Goal: Task Accomplishment & Management: Use online tool/utility

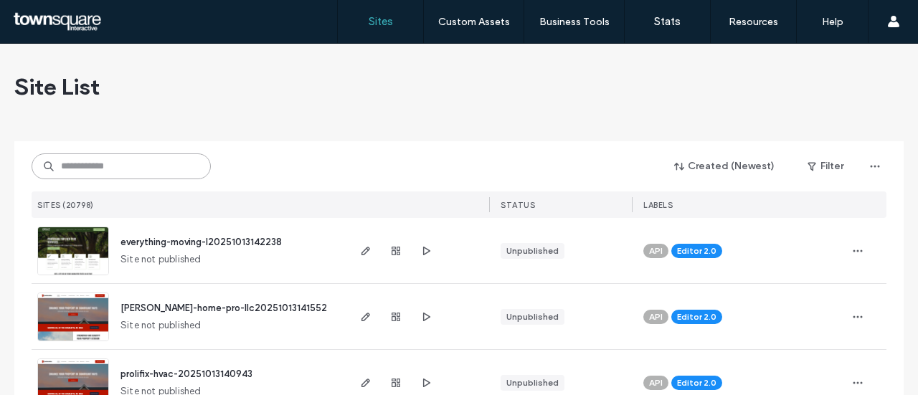
click at [166, 161] on input at bounding box center [121, 166] width 179 height 26
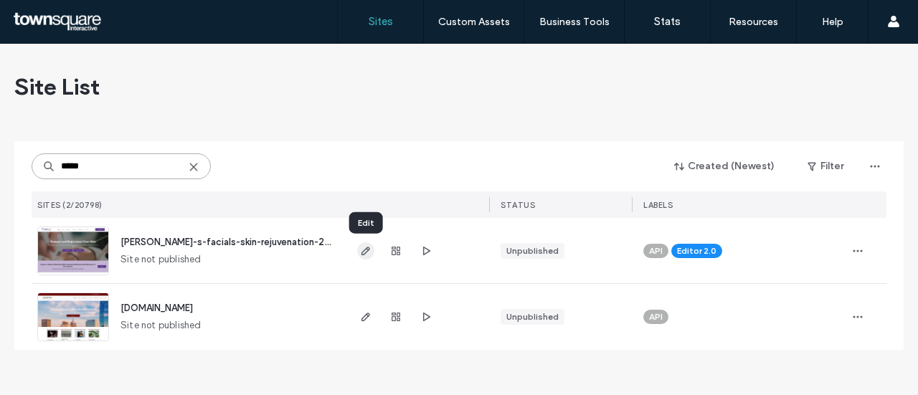
type input "*****"
click at [362, 257] on span "button" at bounding box center [365, 250] width 17 height 17
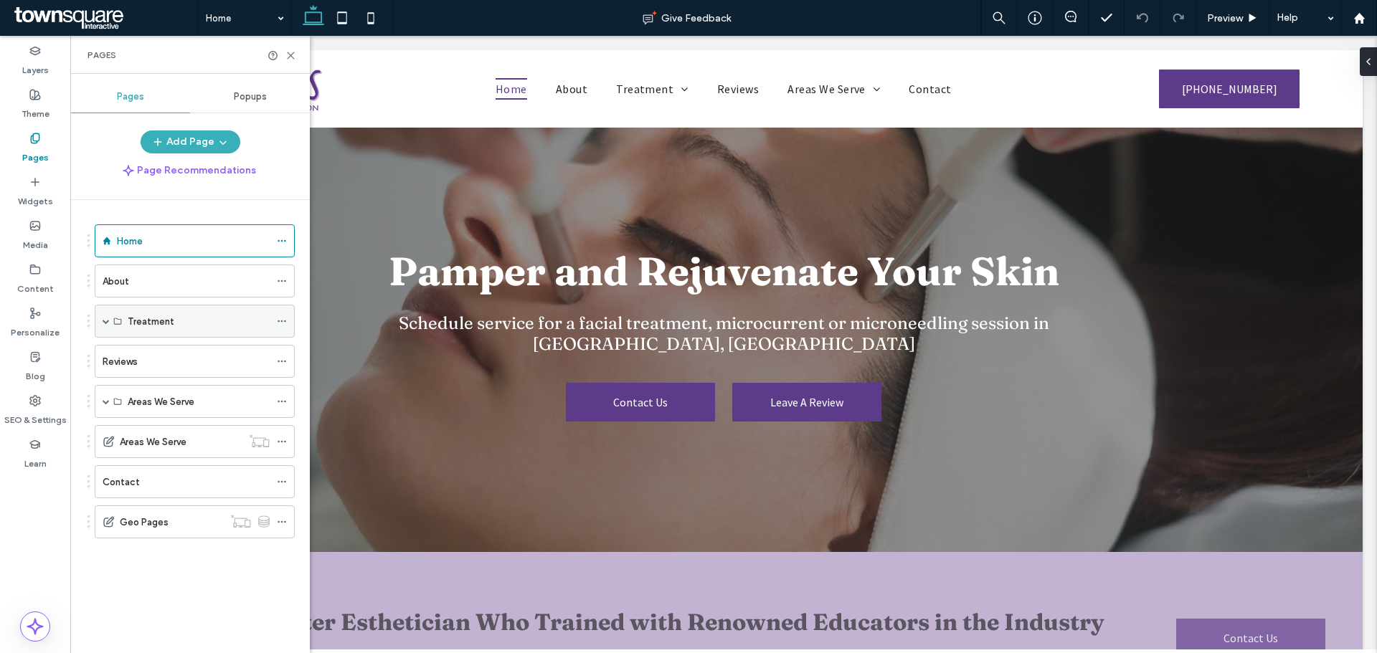
click at [102, 232] on div "Treatment" at bounding box center [195, 321] width 200 height 33
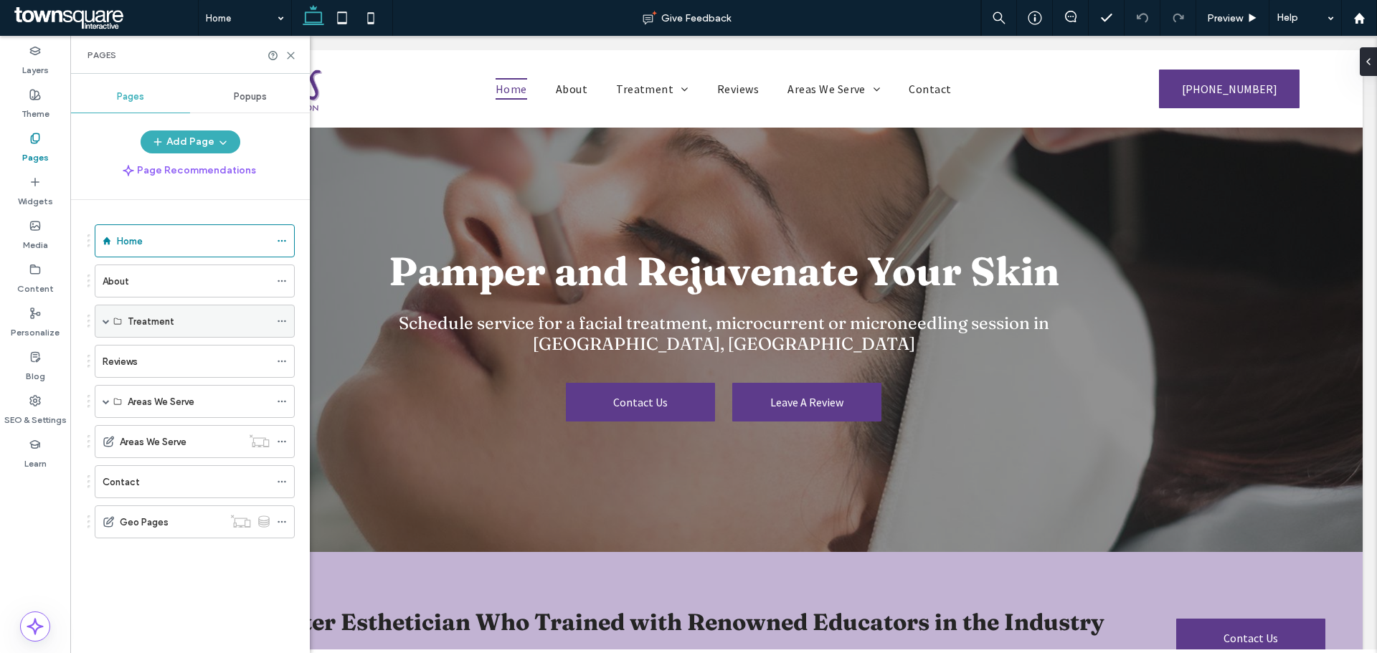
click at [108, 232] on span at bounding box center [106, 321] width 7 height 7
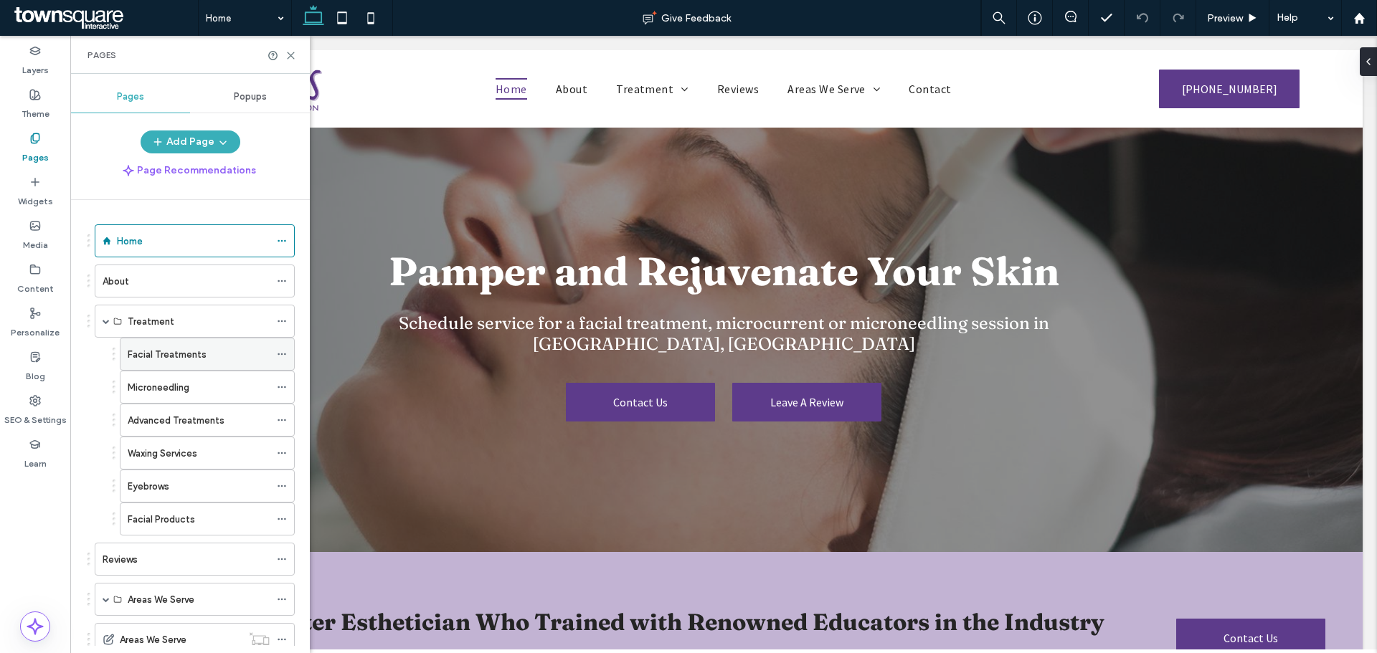
click at [168, 232] on div "Facial Treatments" at bounding box center [199, 355] width 142 height 32
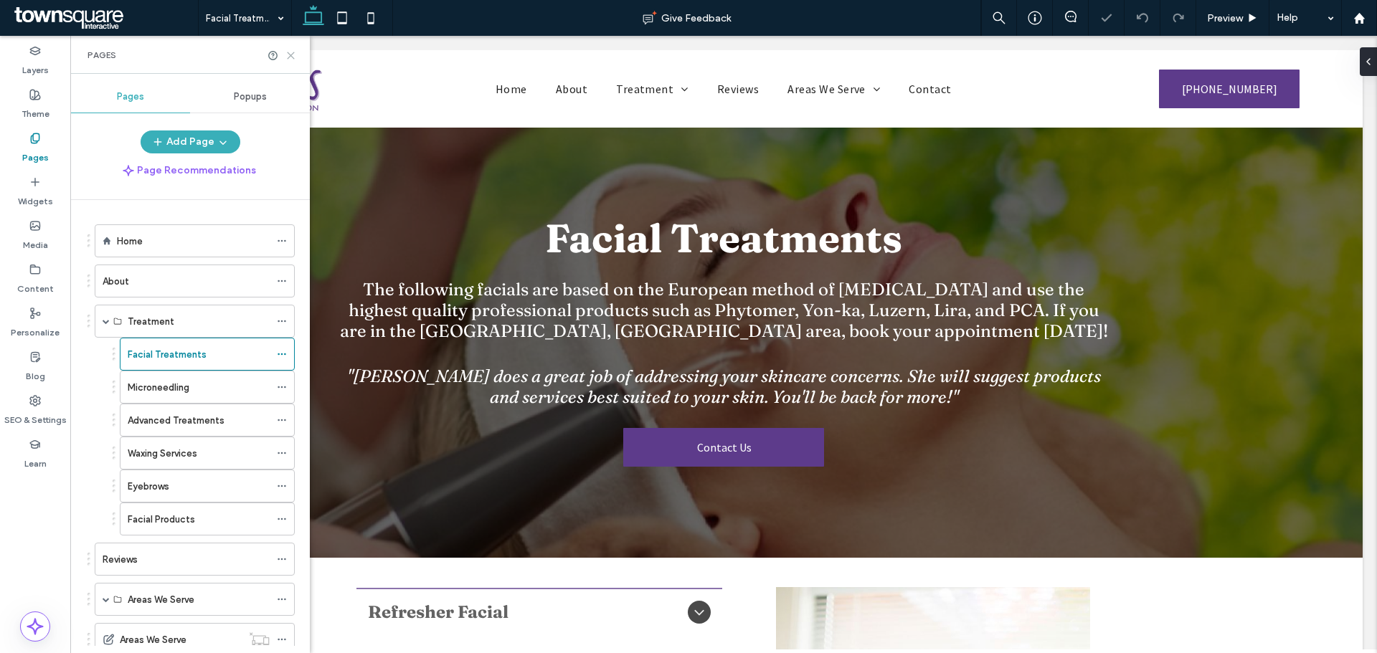
click at [291, 55] on use at bounding box center [291, 55] width 6 height 6
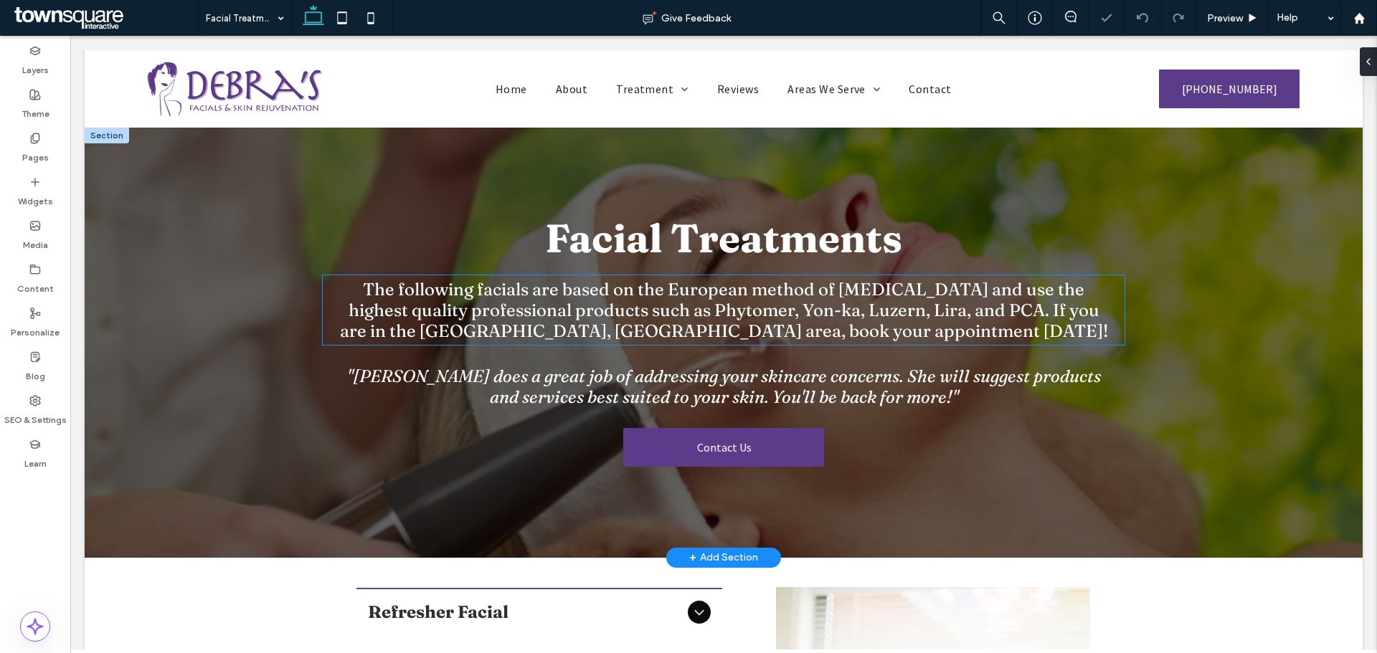
scroll to position [430, 0]
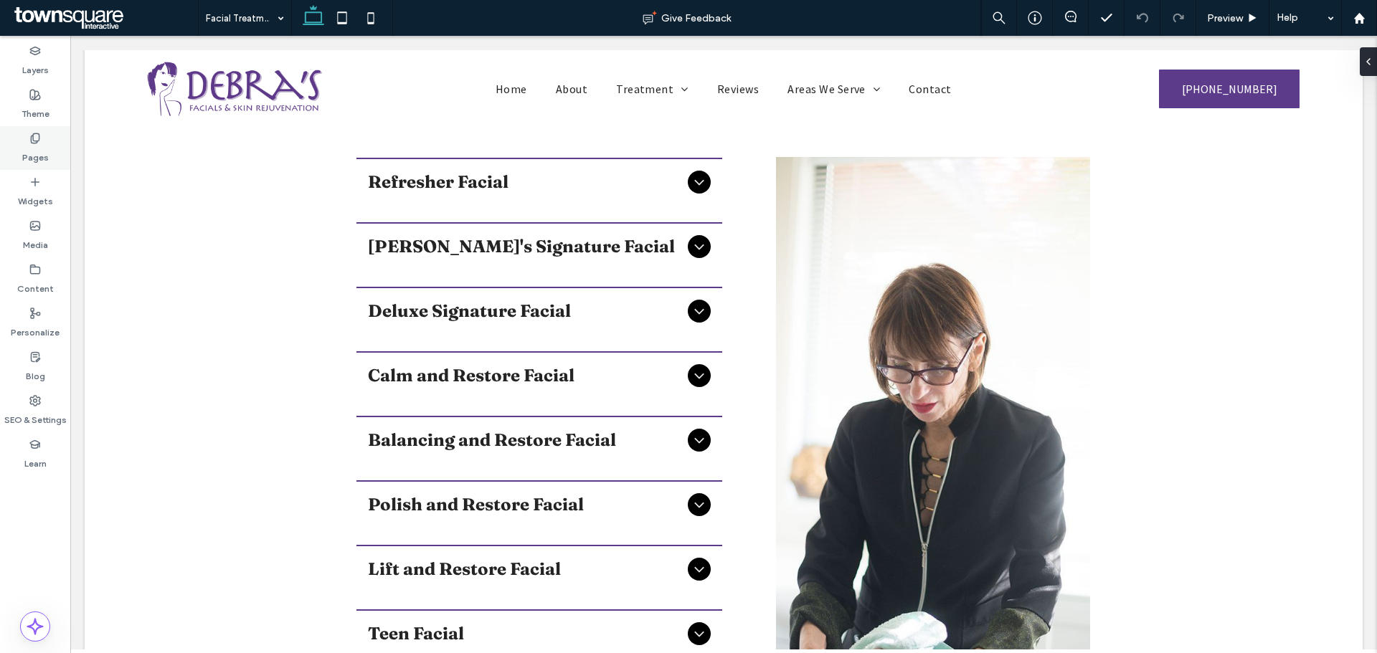
click at [39, 148] on label "Pages" at bounding box center [35, 154] width 27 height 20
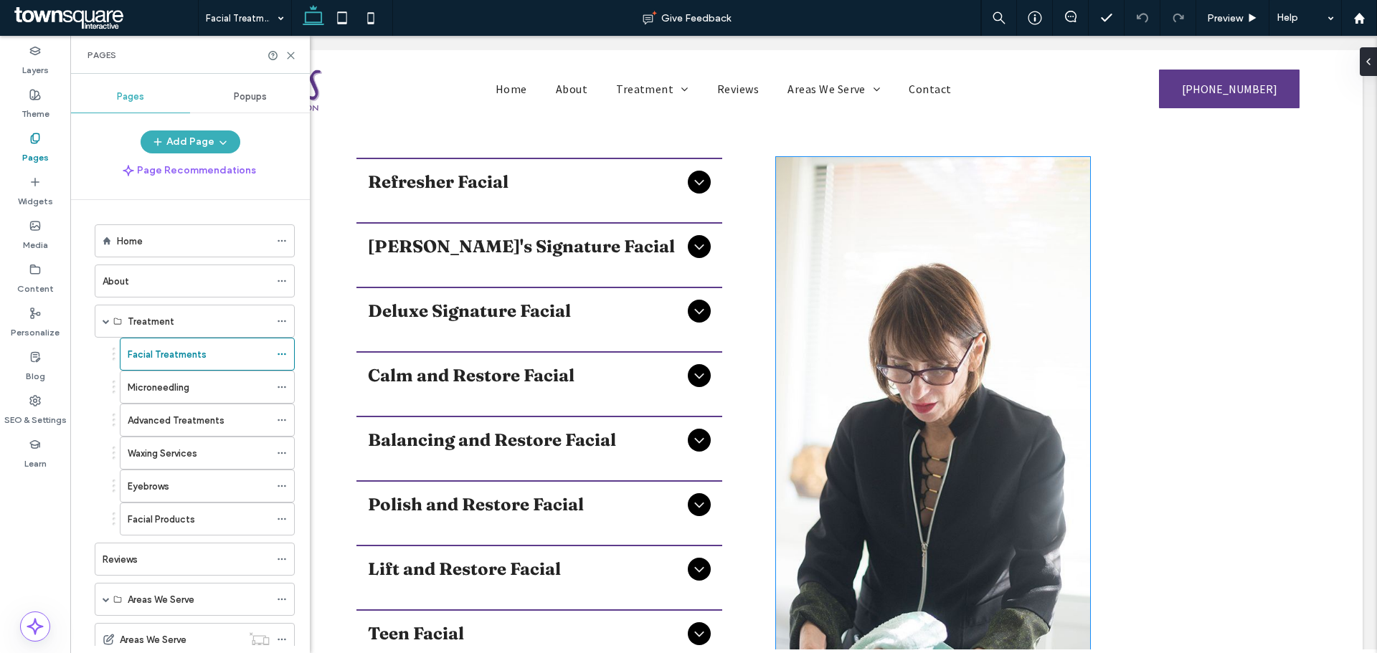
click at [605, 232] on img at bounding box center [933, 471] width 314 height 628
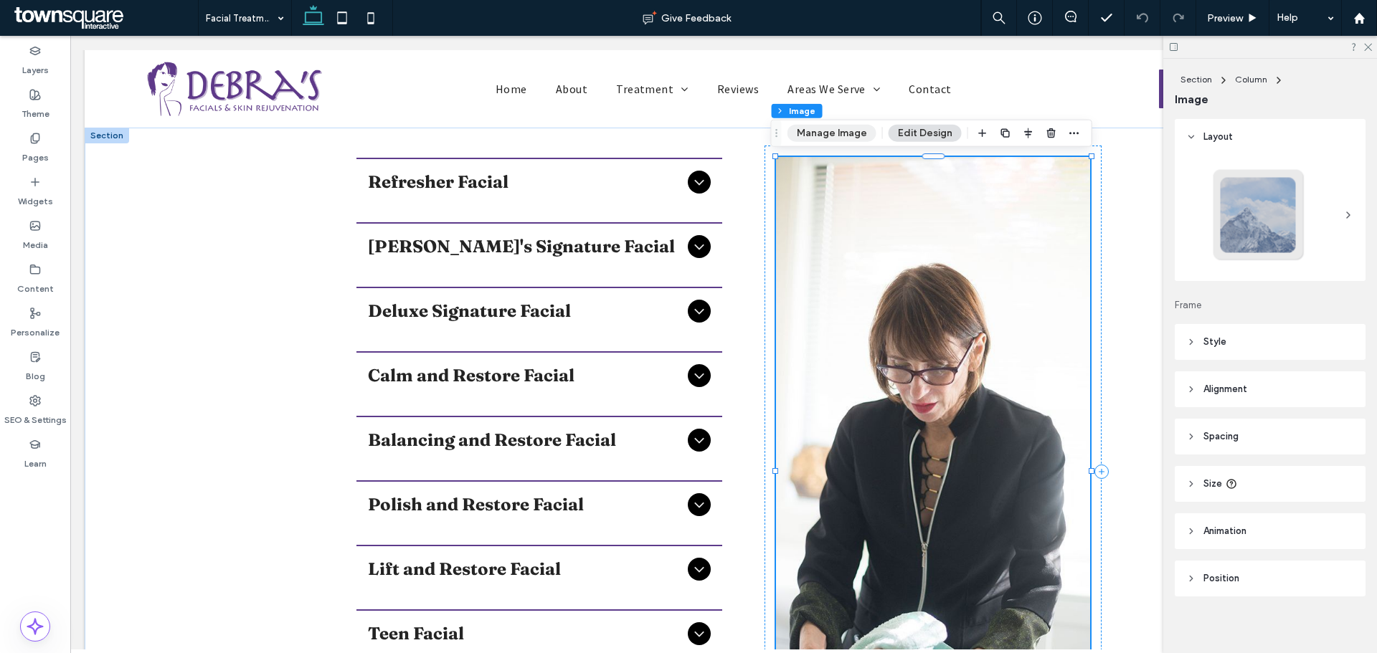
click at [605, 136] on button "Manage Image" at bounding box center [832, 133] width 89 height 17
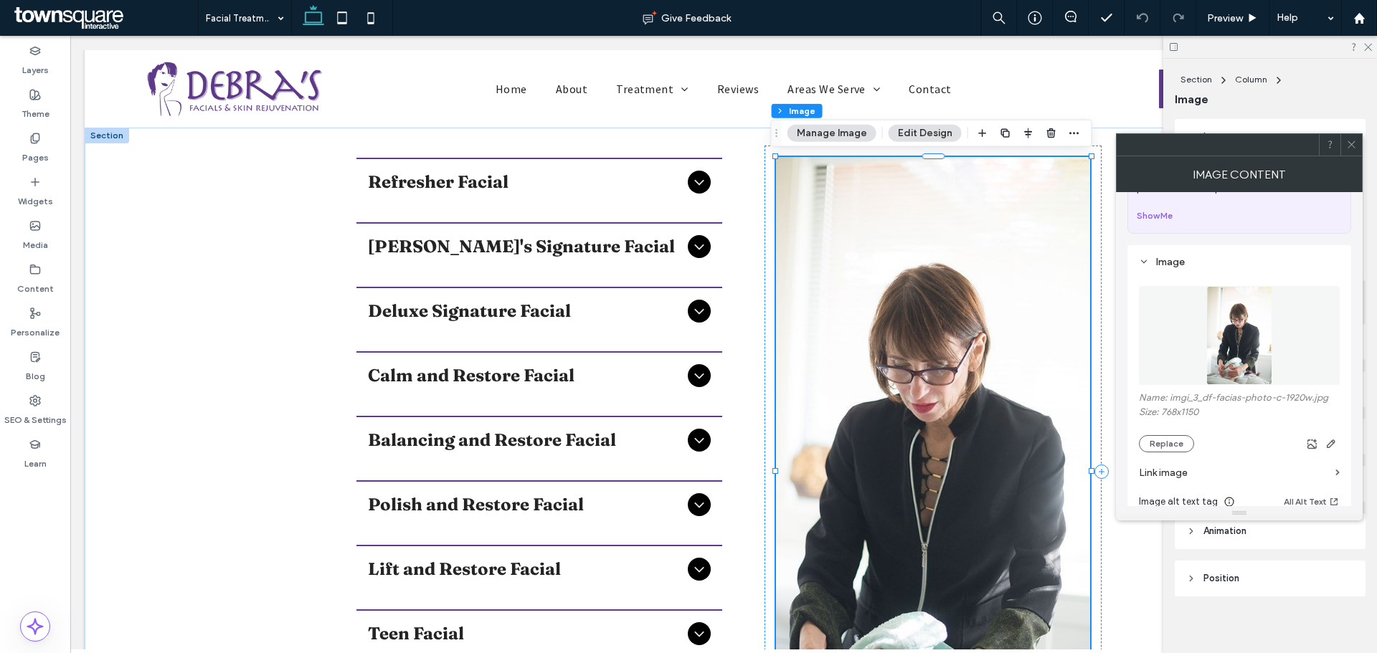
scroll to position [143, 0]
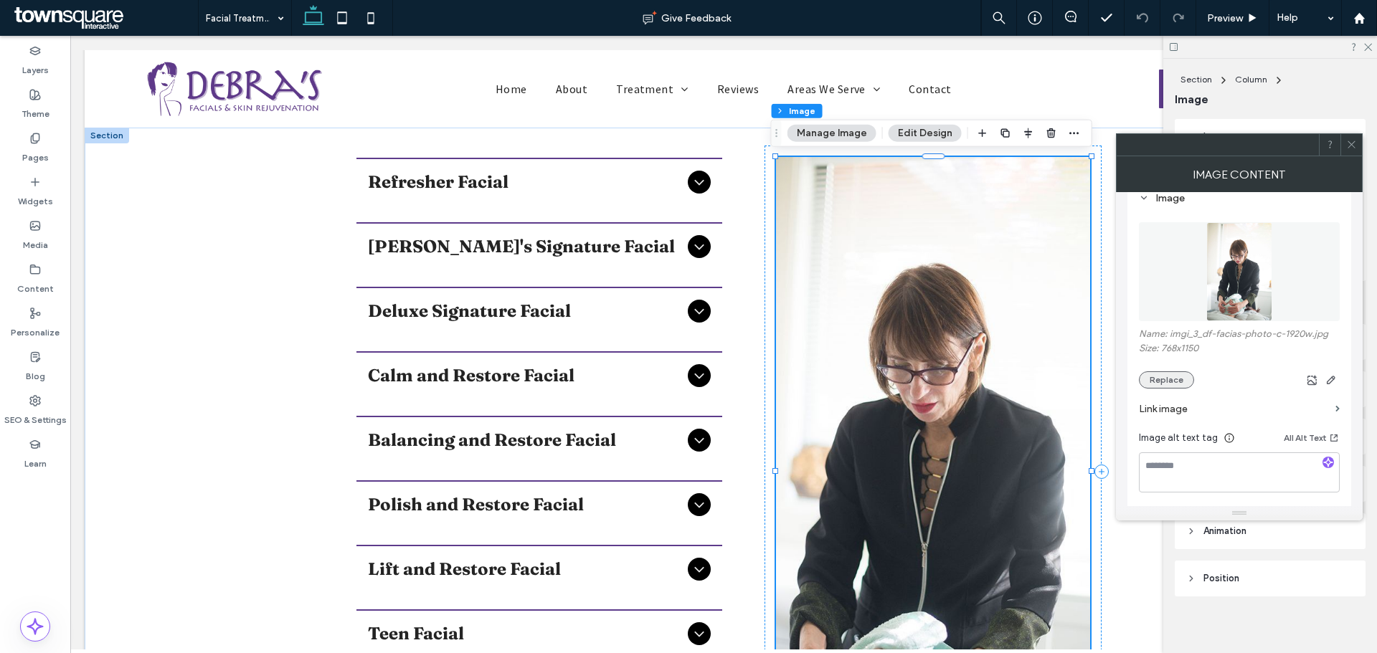
click at [605, 232] on button "Replace" at bounding box center [1166, 380] width 55 height 17
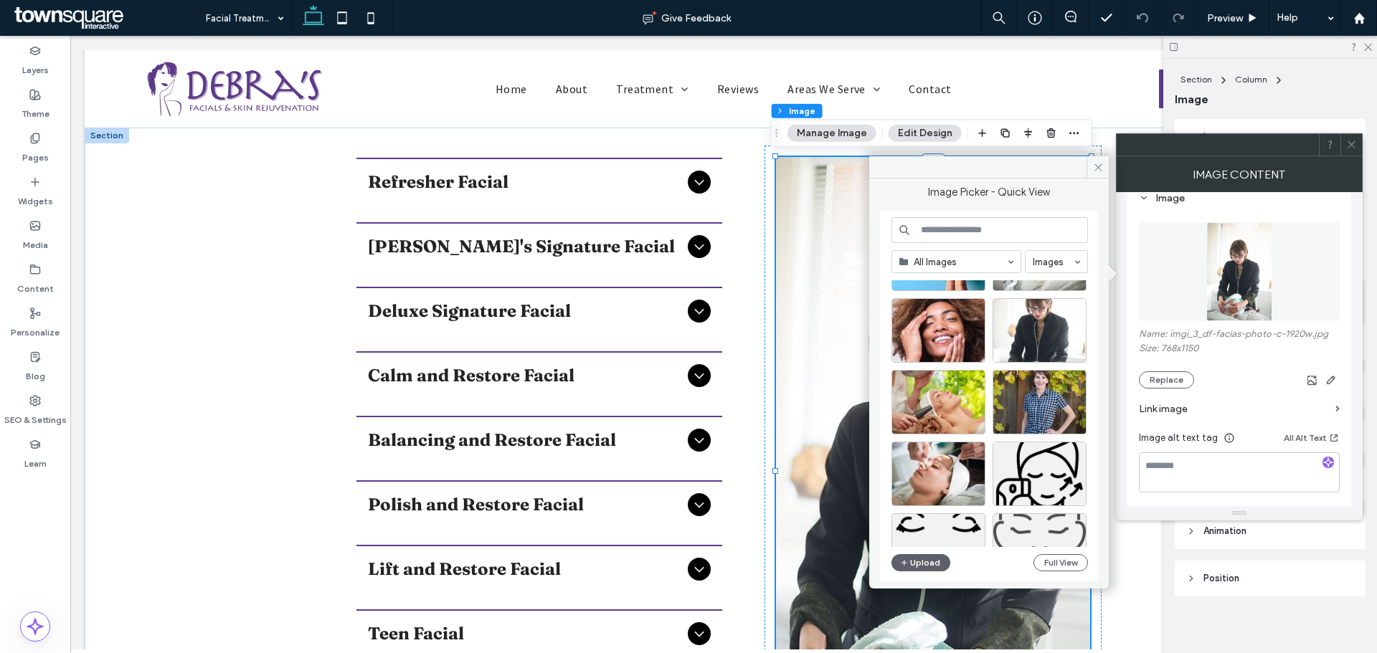
scroll to position [357, 0]
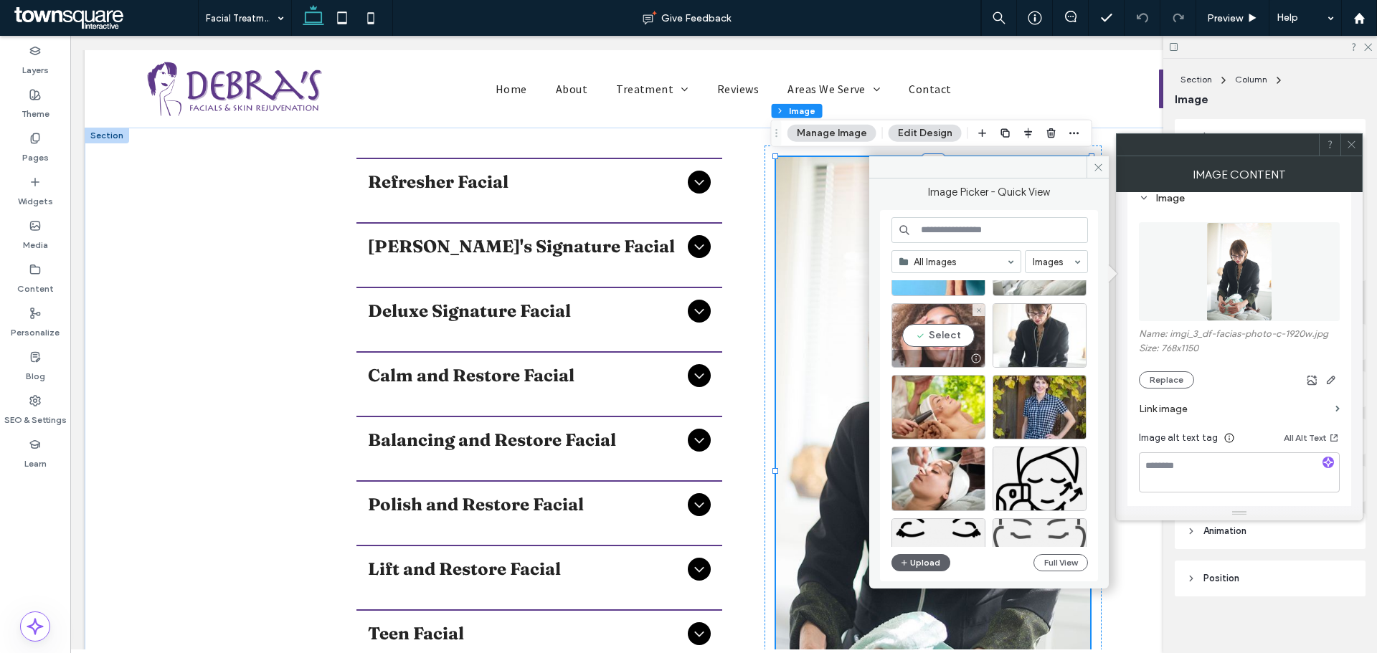
click at [605, 232] on div "Select" at bounding box center [939, 335] width 94 height 65
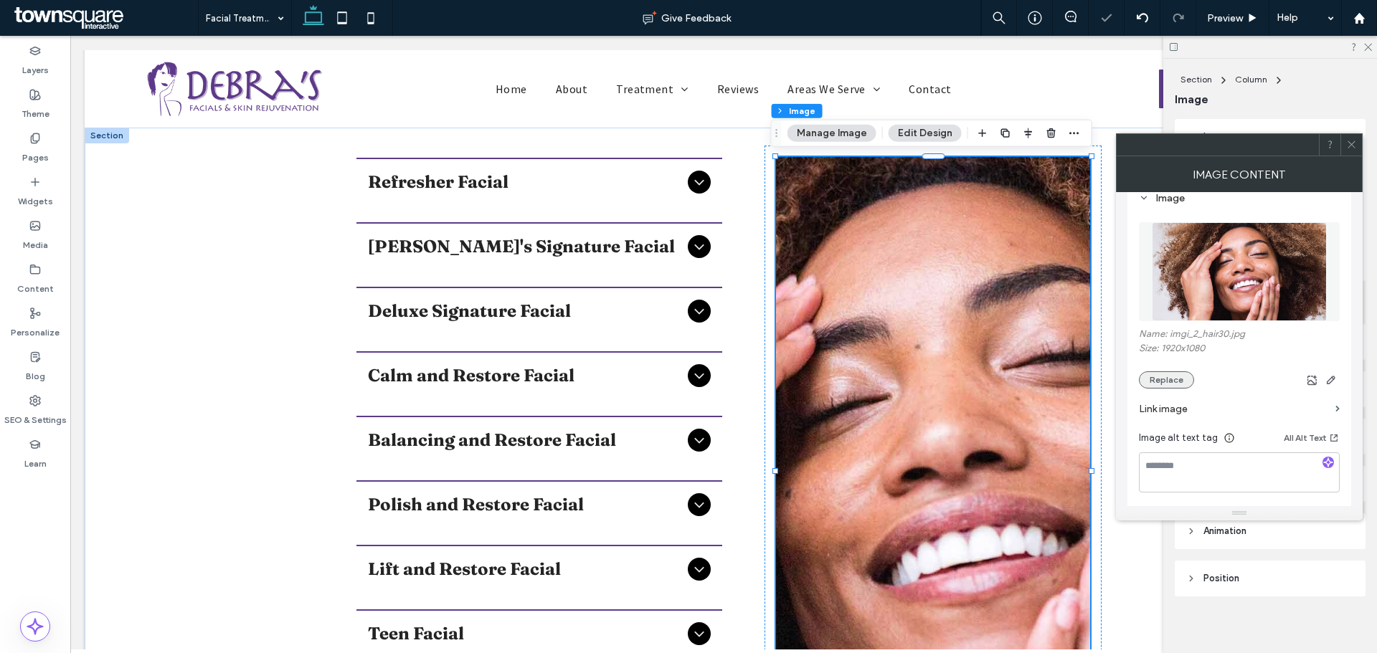
click at [605, 232] on button "Replace" at bounding box center [1166, 380] width 55 height 17
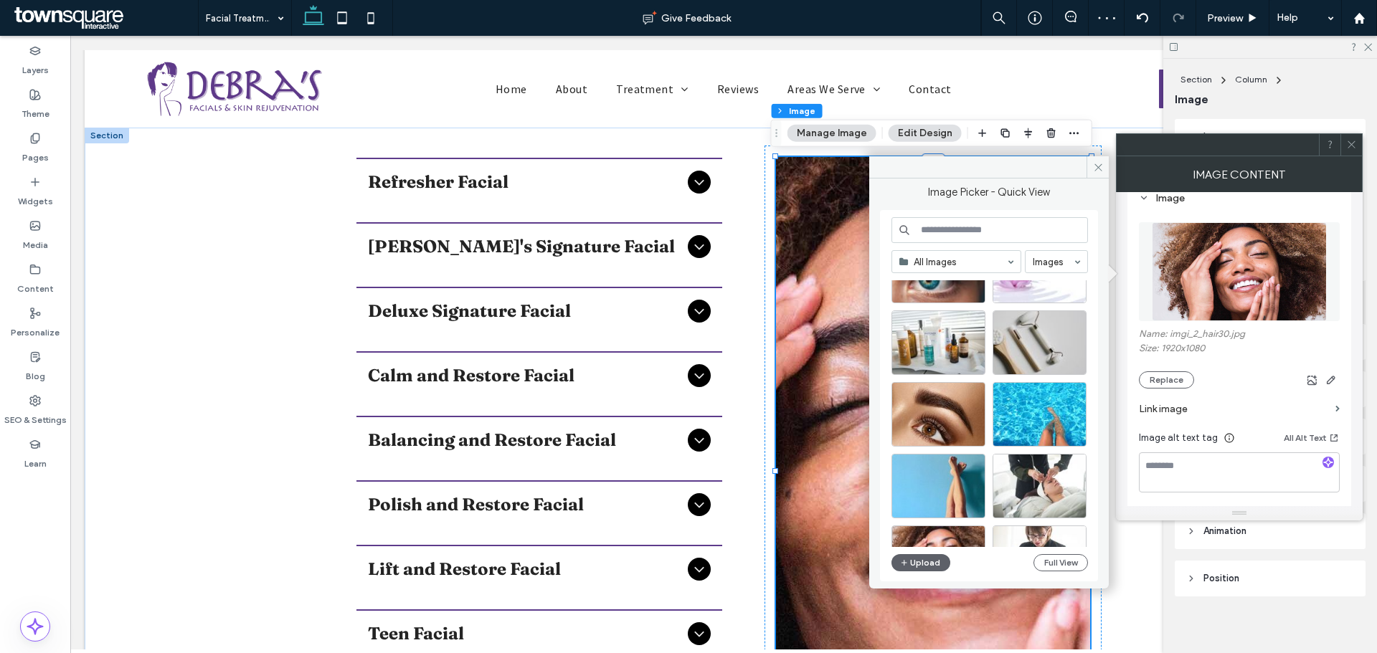
scroll to position [143, 0]
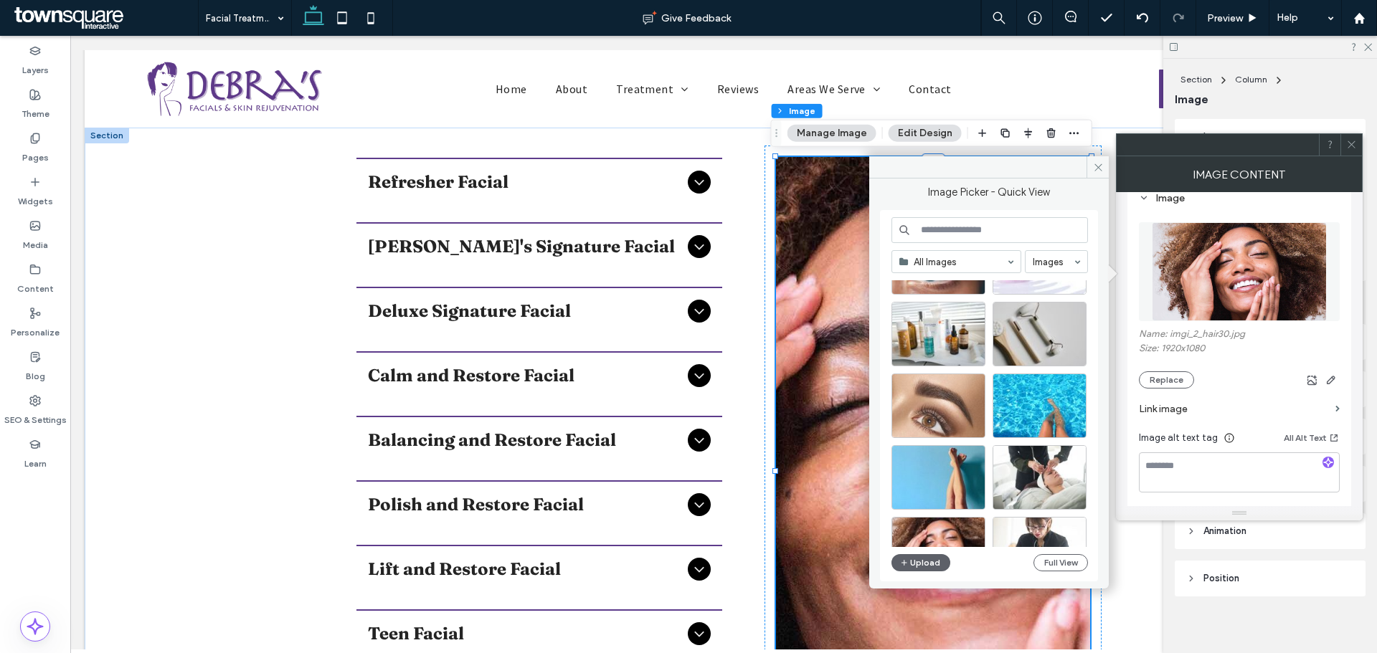
click at [605, 232] on div at bounding box center [939, 406] width 94 height 65
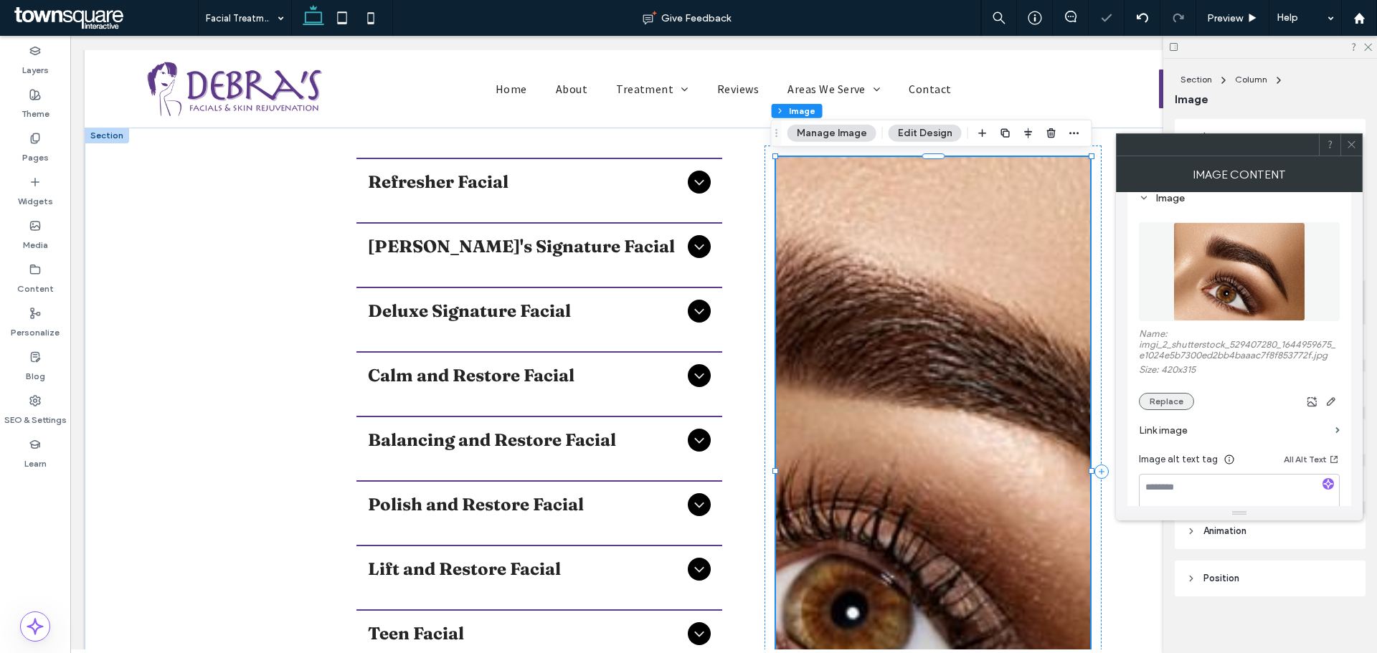
click at [605, 232] on button "Replace" at bounding box center [1166, 401] width 55 height 17
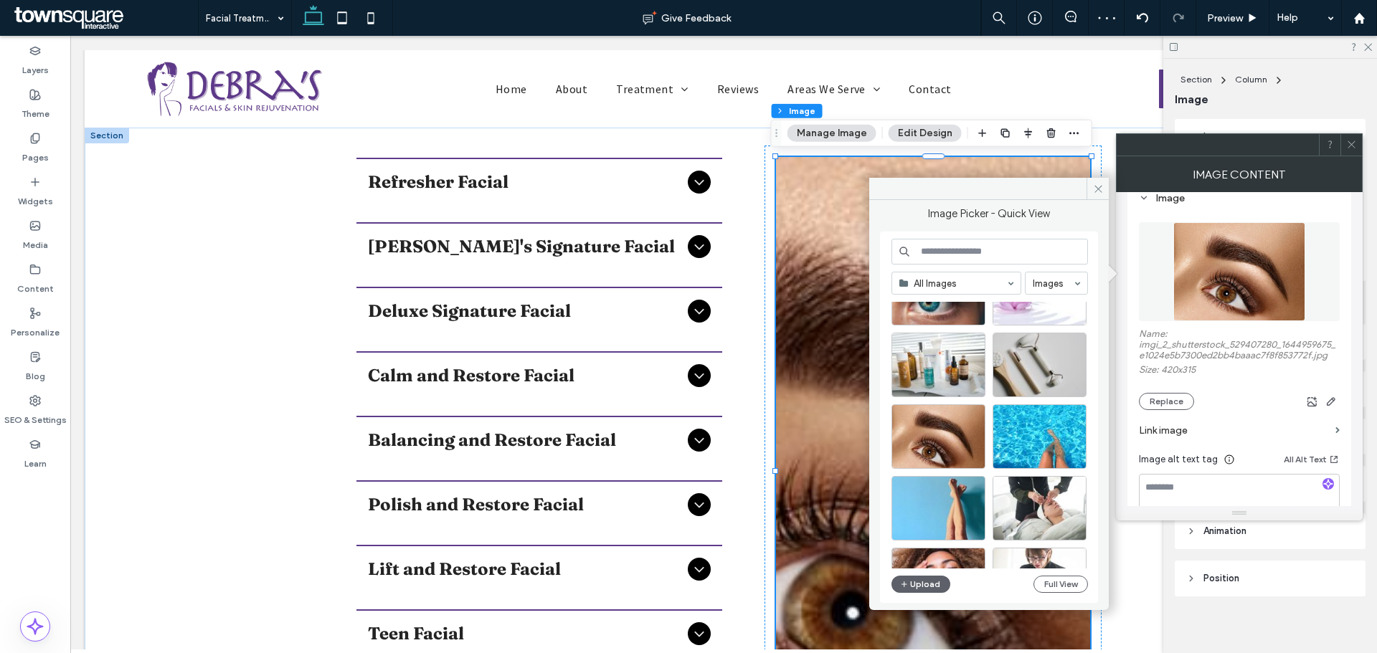
scroll to position [215, 0]
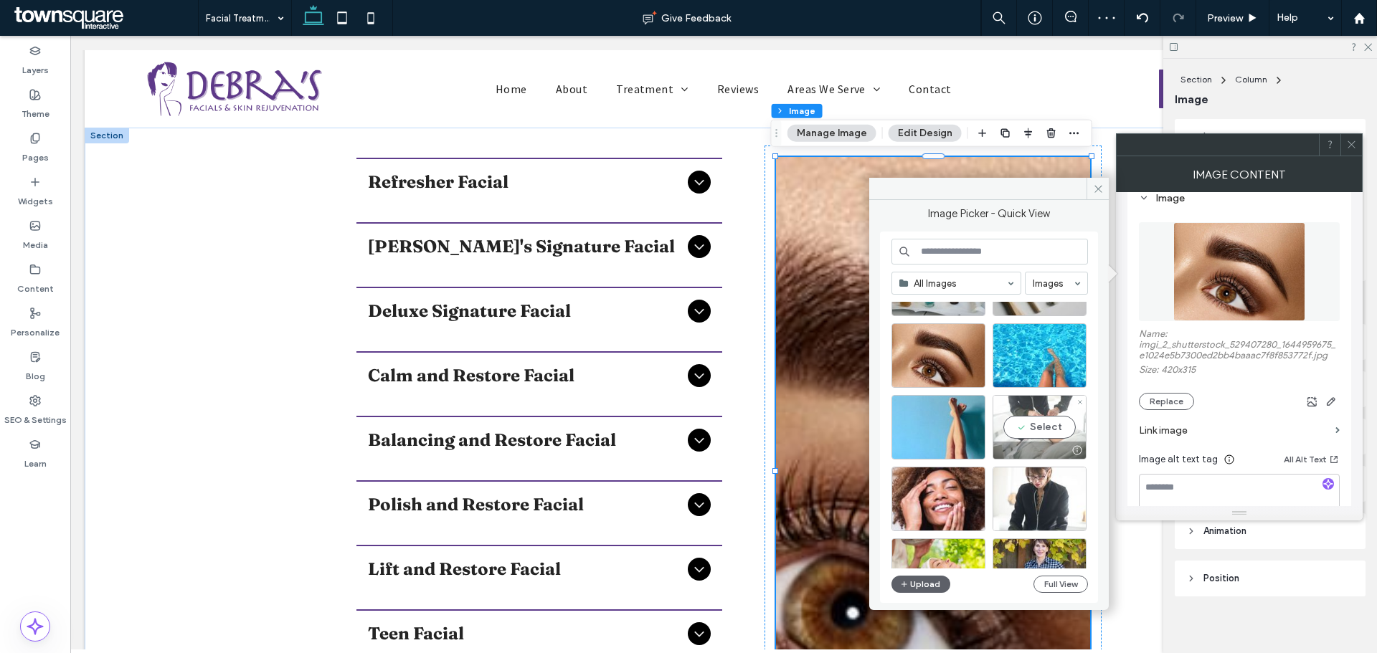
click at [605, 232] on div "Select" at bounding box center [1040, 427] width 94 height 65
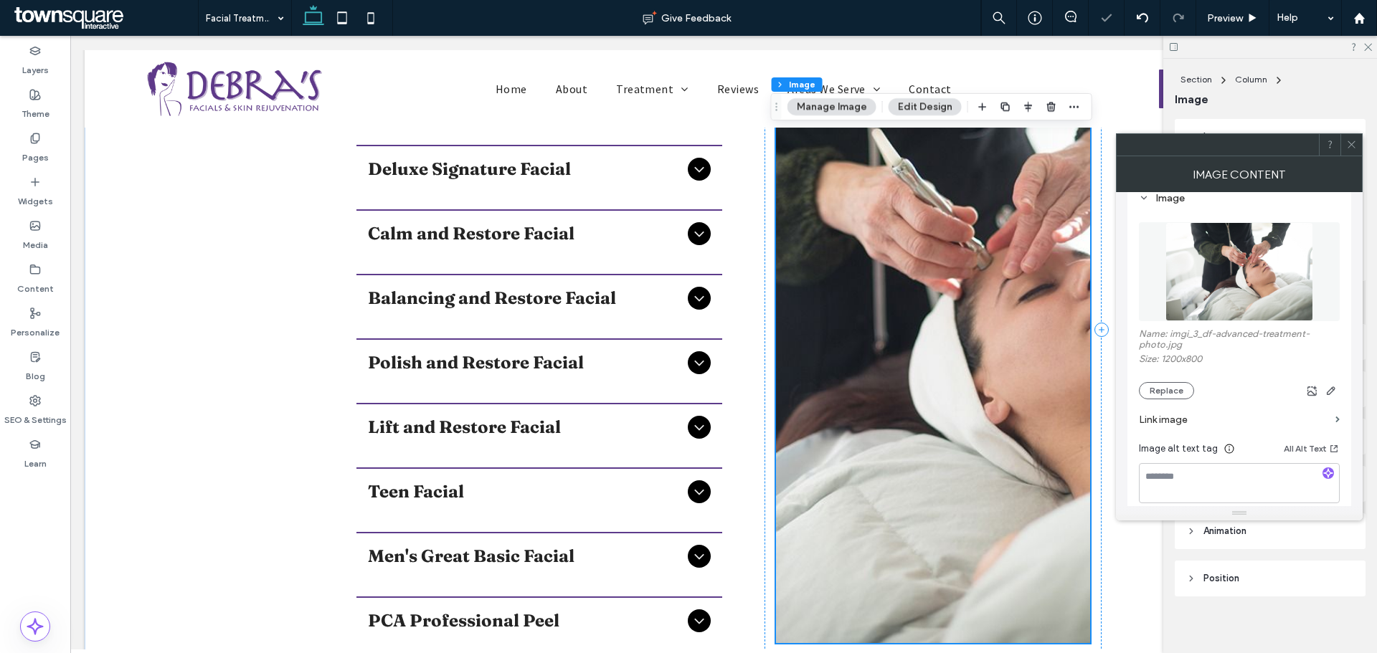
scroll to position [574, 0]
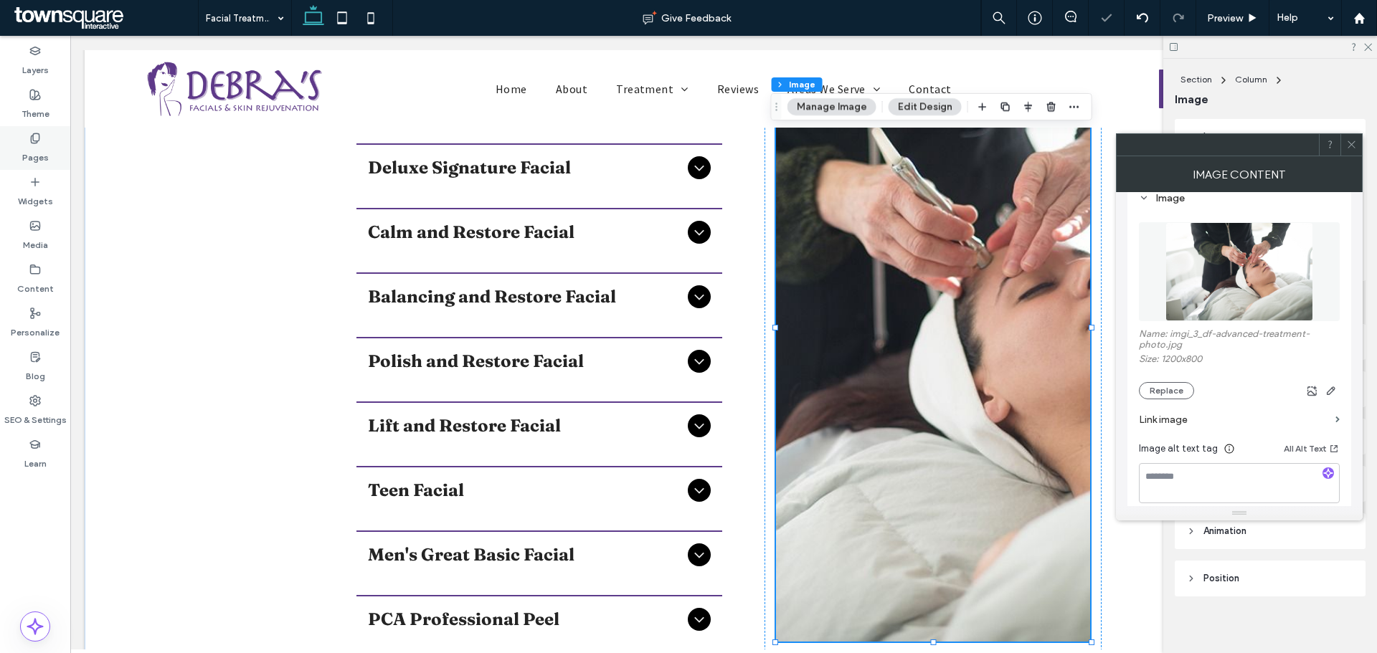
click at [31, 161] on label "Pages" at bounding box center [35, 154] width 27 height 20
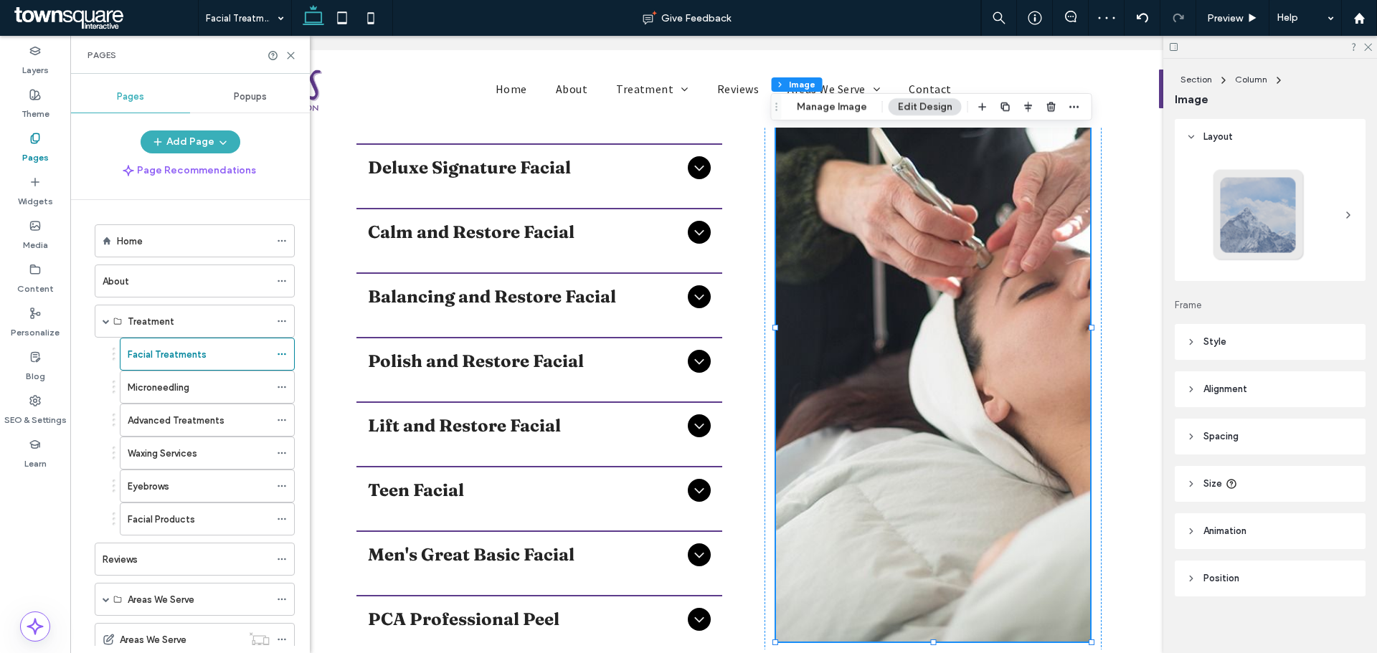
click at [147, 230] on div "Home" at bounding box center [193, 241] width 153 height 32
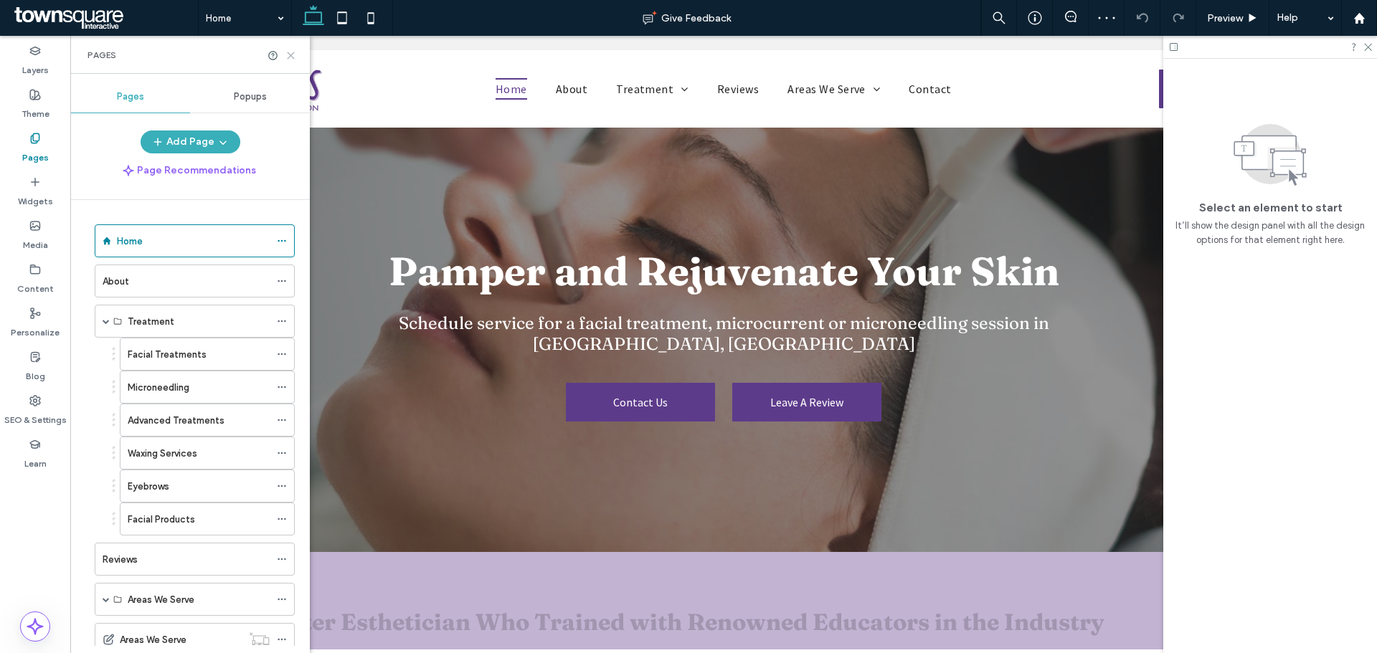
click at [291, 55] on use at bounding box center [291, 55] width 6 height 6
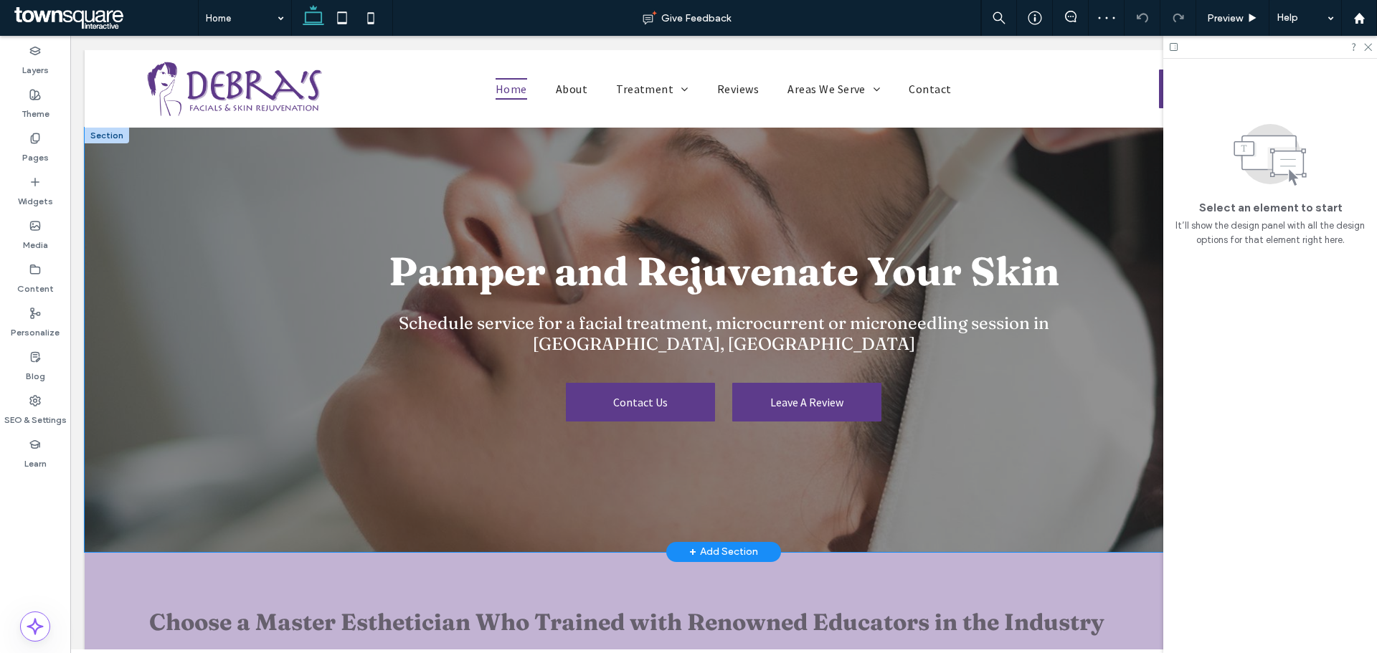
click at [222, 207] on div "Pamper and Rejuvenate Your Skin Schedule service for a facial treatment, microc…" at bounding box center [724, 340] width 1278 height 425
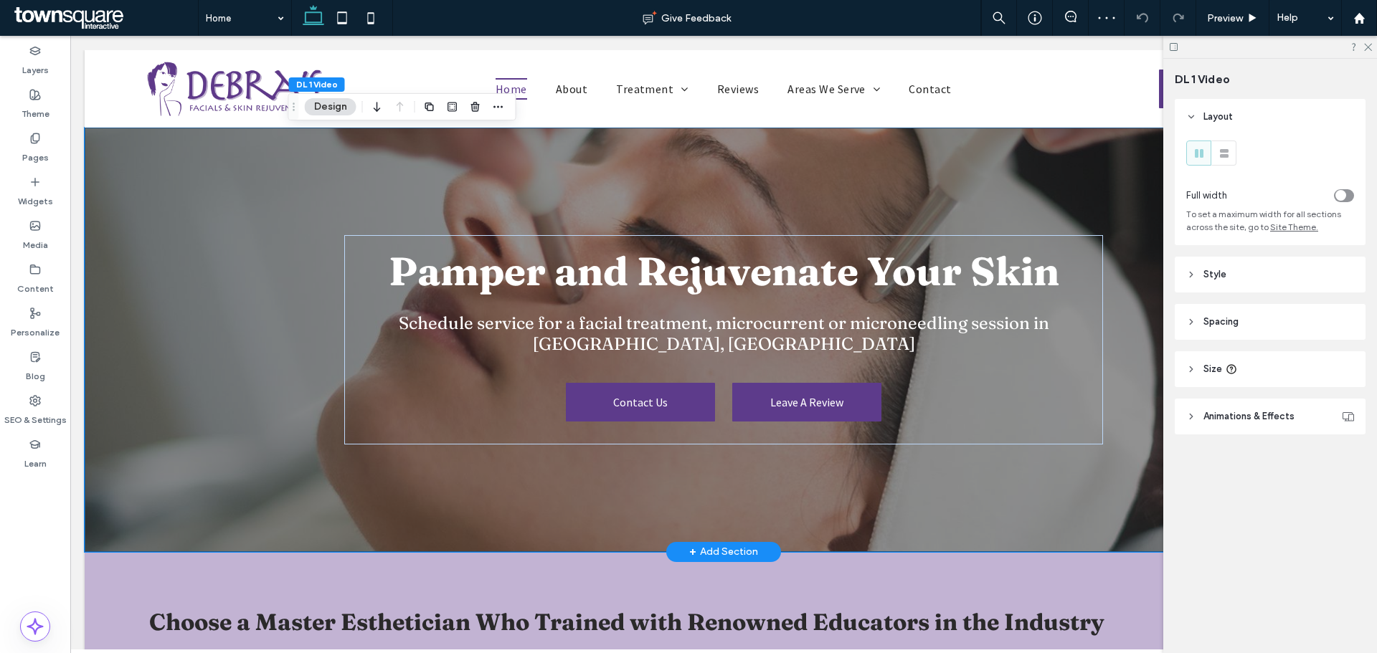
click at [194, 203] on div "Pamper and Rejuvenate Your Skin Schedule service for a facial treatment, microc…" at bounding box center [724, 340] width 1278 height 425
drag, startPoint x: 1187, startPoint y: 272, endPoint x: 1201, endPoint y: 271, distance: 14.4
click at [605, 232] on icon at bounding box center [1191, 275] width 10 height 10
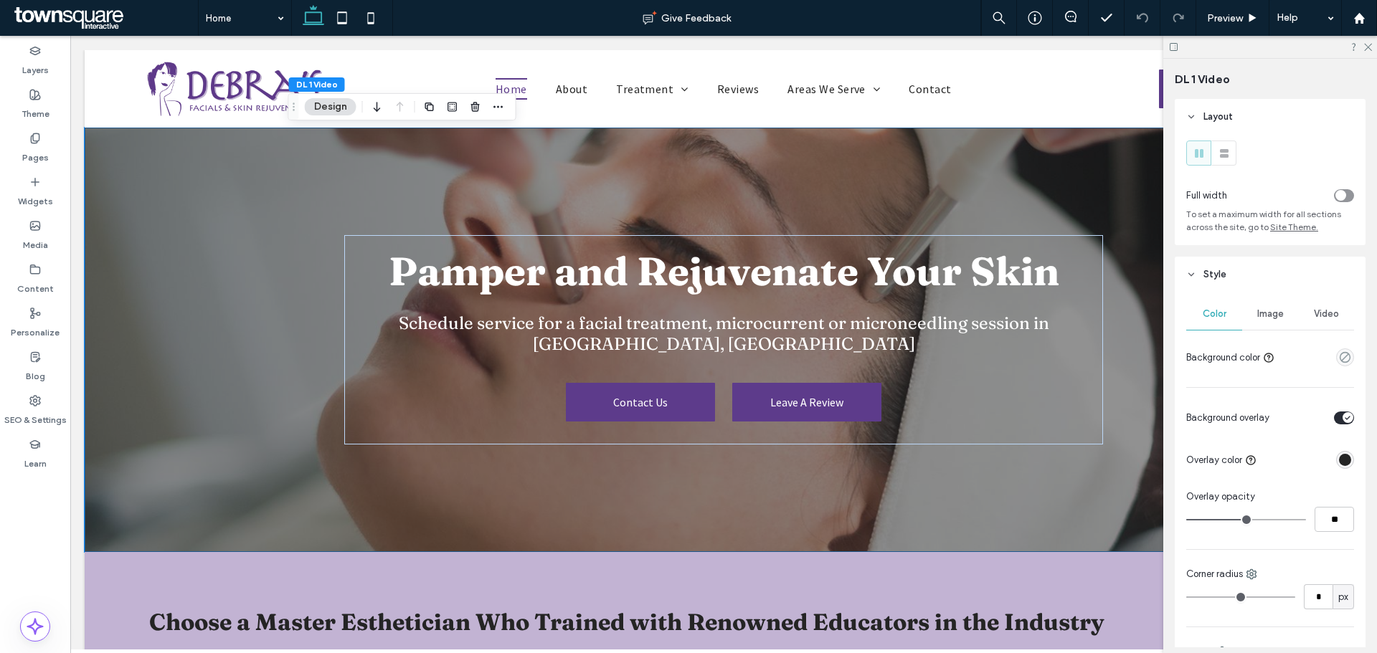
click at [605, 232] on span "Image" at bounding box center [1270, 313] width 27 height 11
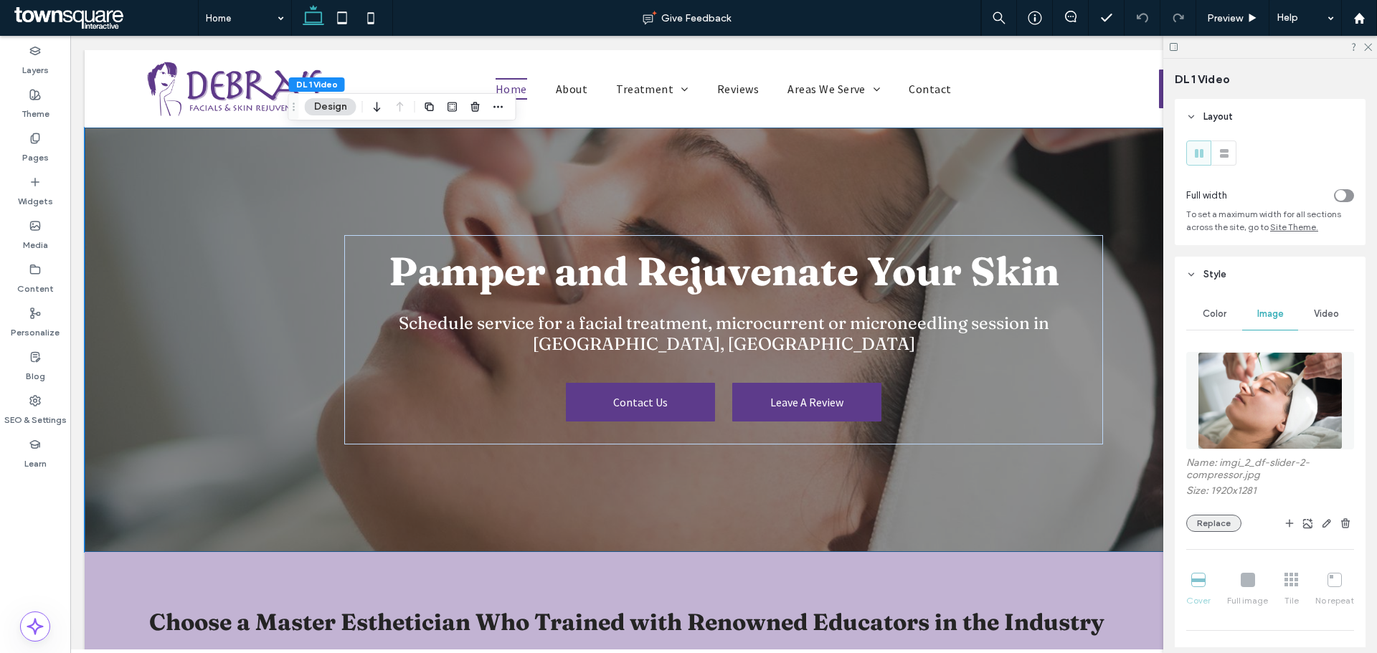
click at [605, 232] on button "Replace" at bounding box center [1213, 523] width 55 height 17
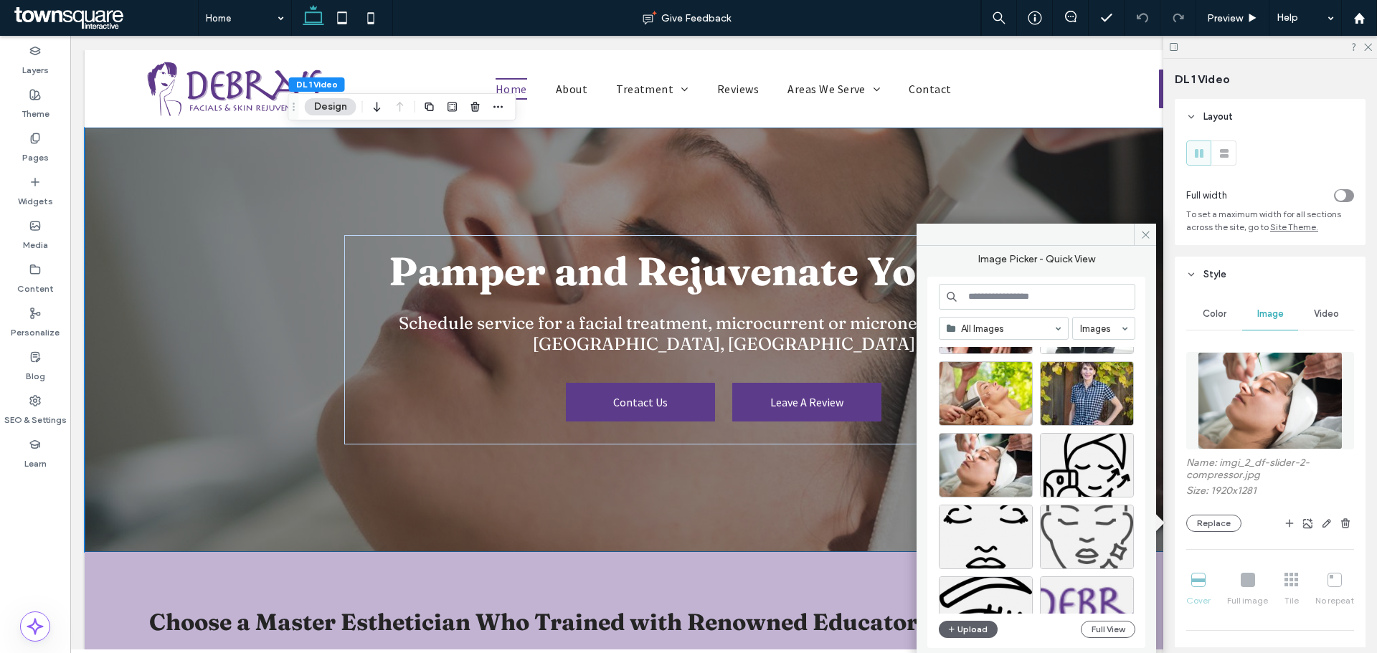
scroll to position [359, 0]
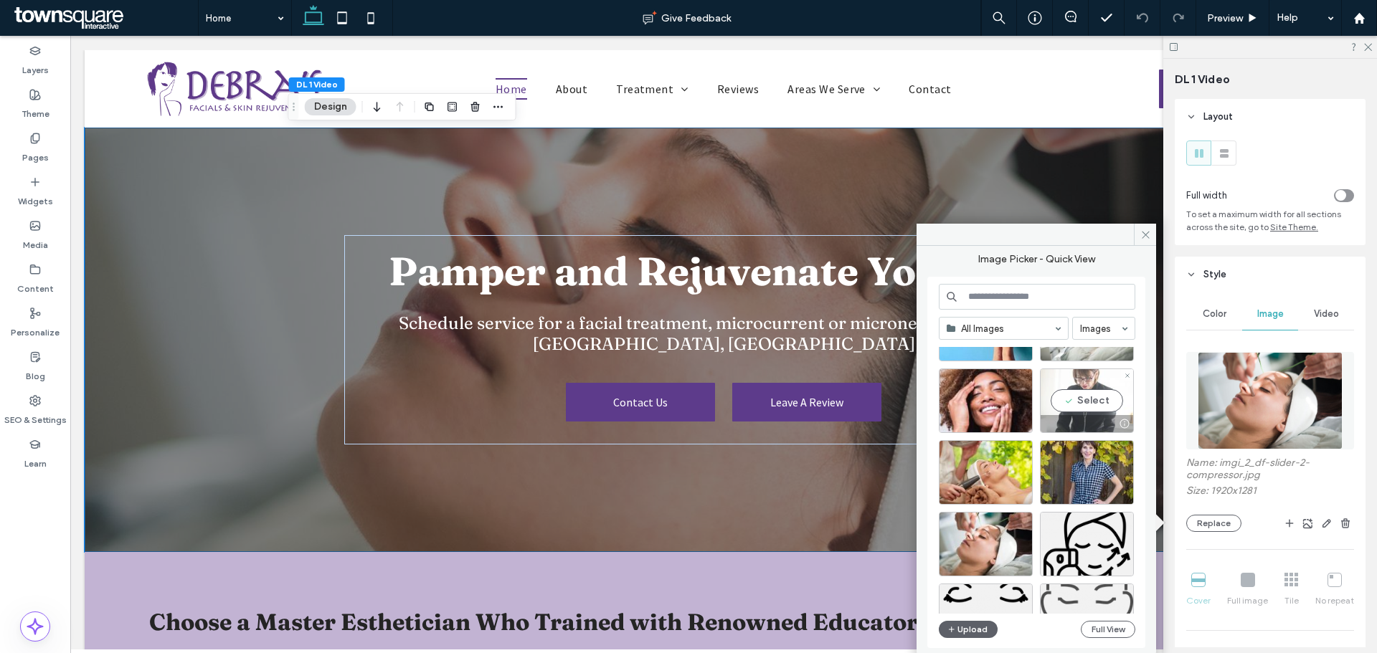
click at [605, 232] on div "Select" at bounding box center [1087, 401] width 94 height 65
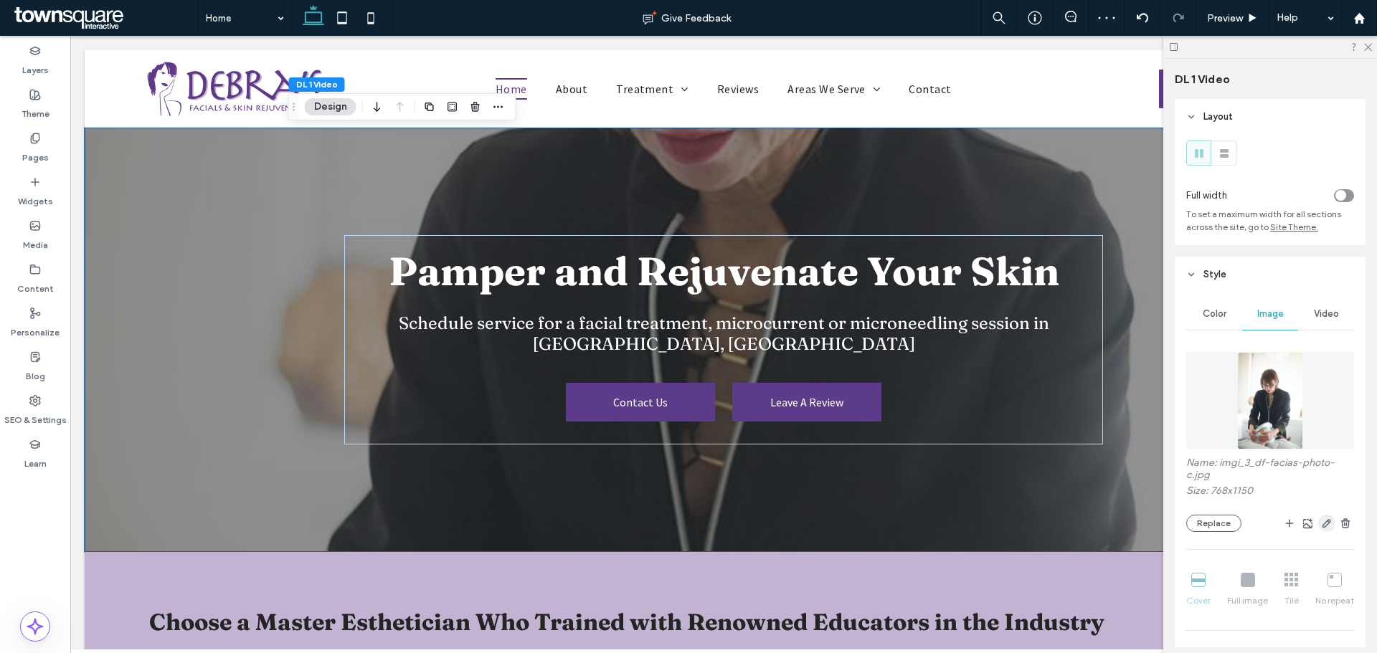
click at [605, 232] on icon "button" at bounding box center [1326, 523] width 11 height 11
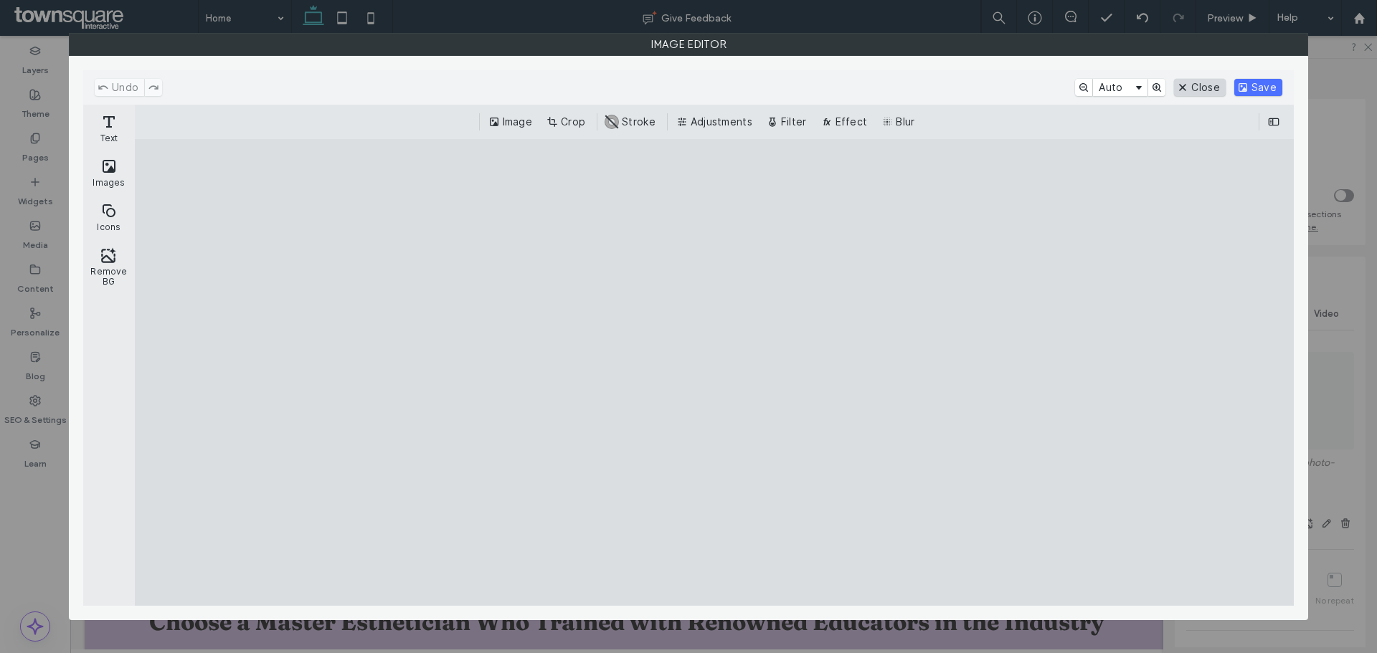
click at [605, 84] on button "Close" at bounding box center [1199, 87] width 51 height 17
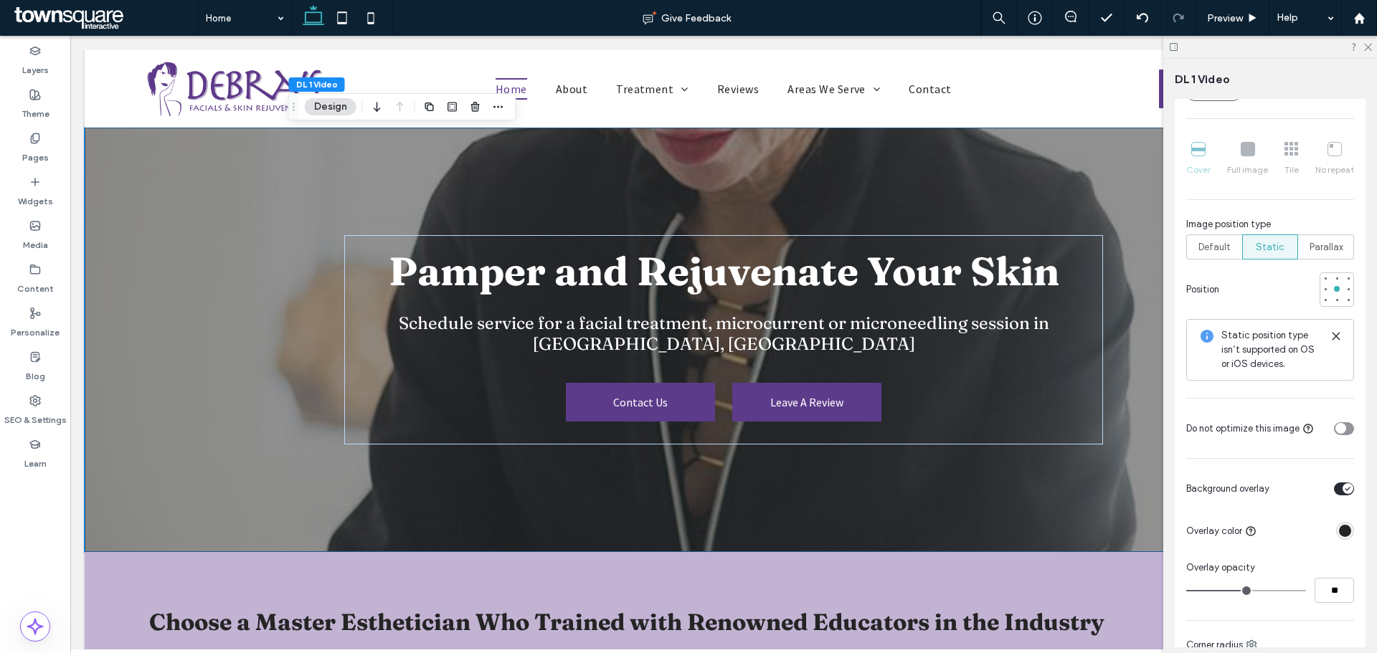
scroll to position [430, 0]
click at [605, 148] on div "Cover Full image Tile No repeat" at bounding box center [1270, 160] width 168 height 46
click at [605, 232] on span "Default" at bounding box center [1215, 248] width 32 height 14
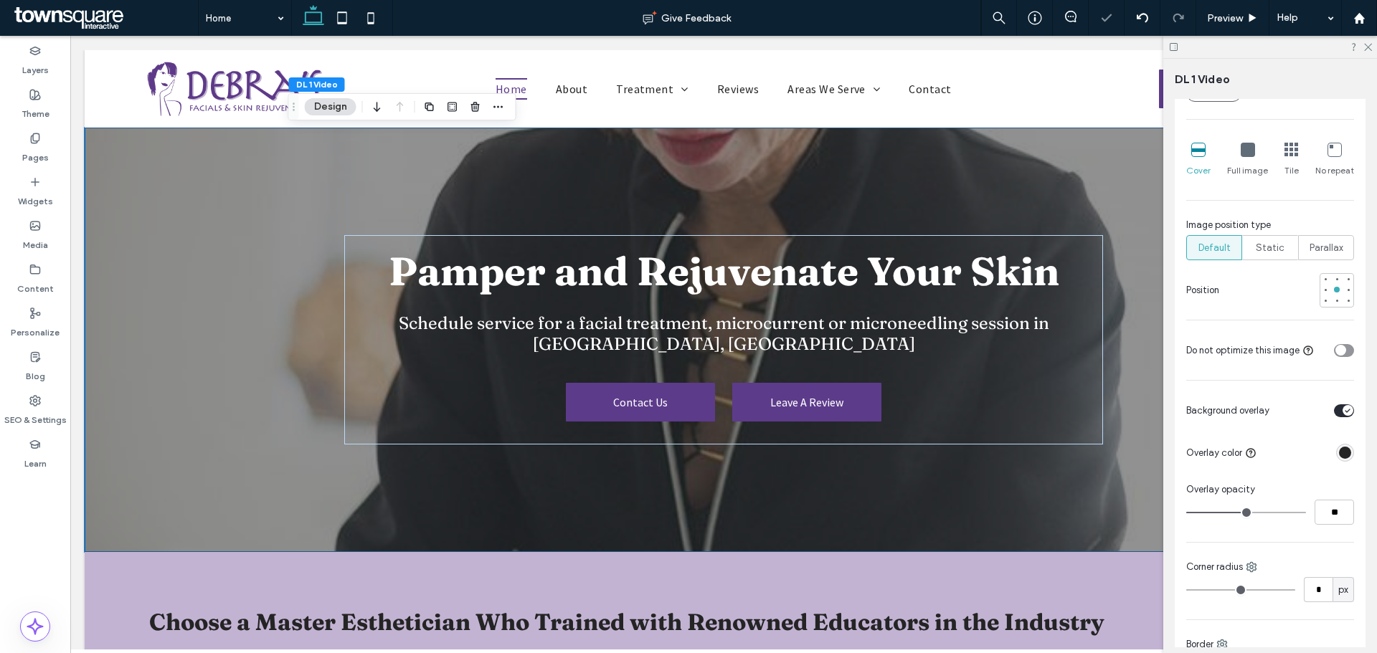
click at [605, 152] on icon at bounding box center [1248, 150] width 14 height 14
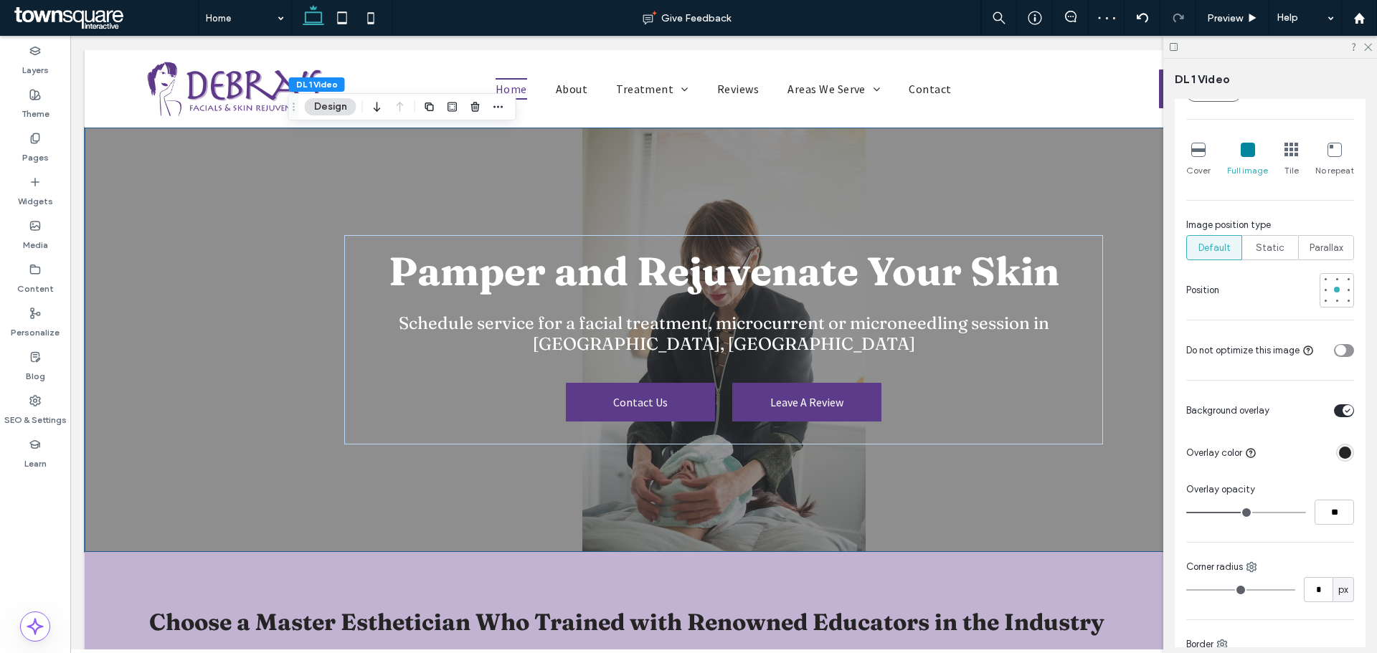
click at [605, 164] on div "Cover Full image Tile No repeat" at bounding box center [1270, 160] width 168 height 46
click at [605, 151] on div "Cover" at bounding box center [1198, 160] width 24 height 46
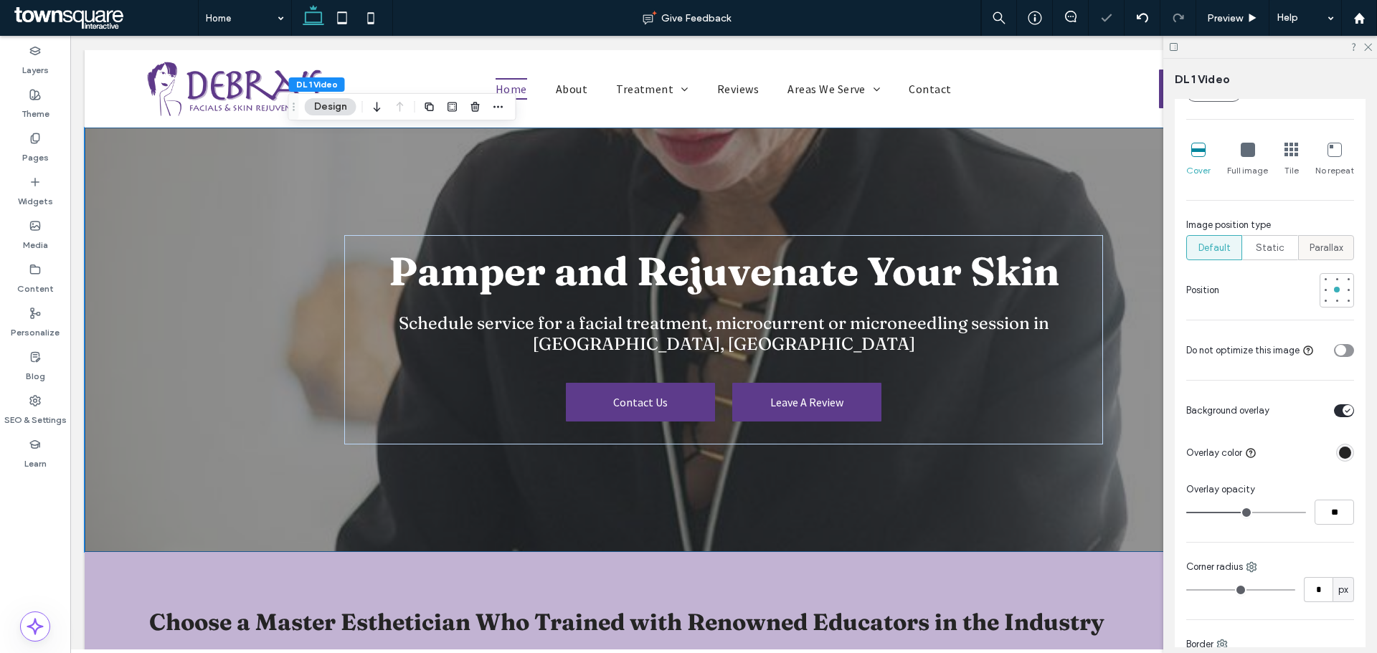
click at [605, 232] on span "Parallax" at bounding box center [1327, 248] width 34 height 14
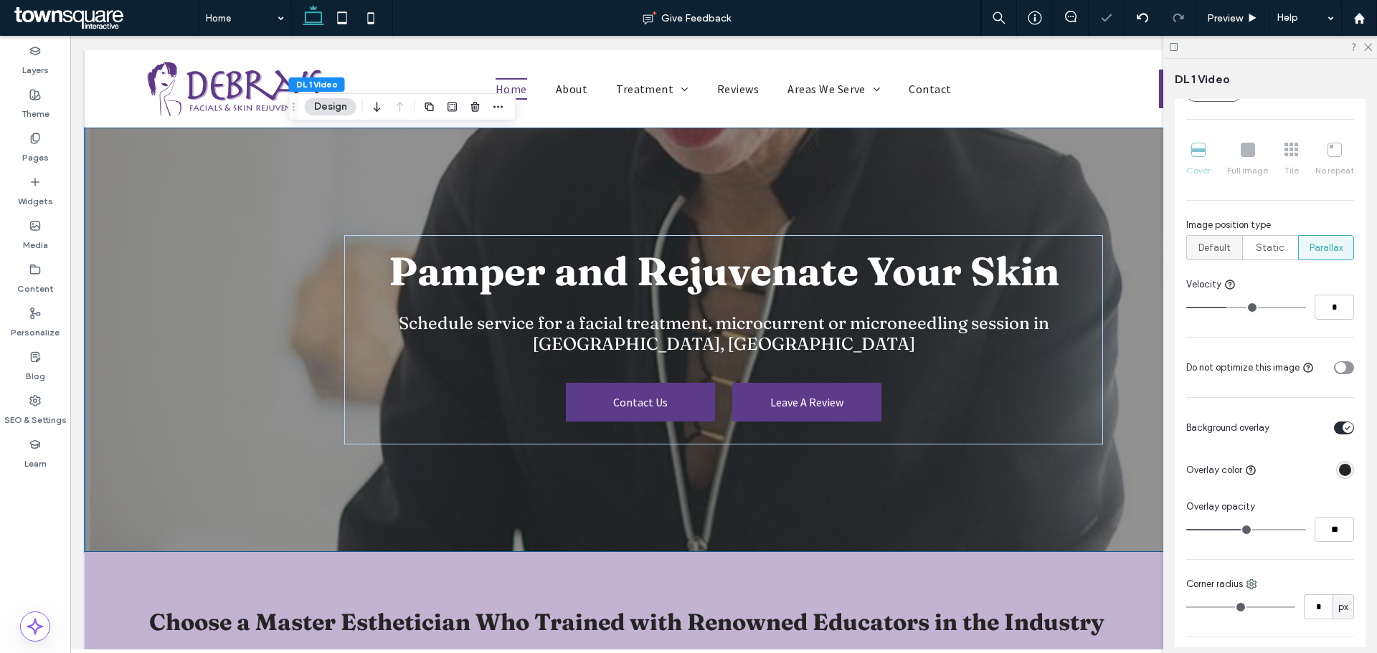
click at [605, 232] on span "Default" at bounding box center [1215, 248] width 32 height 14
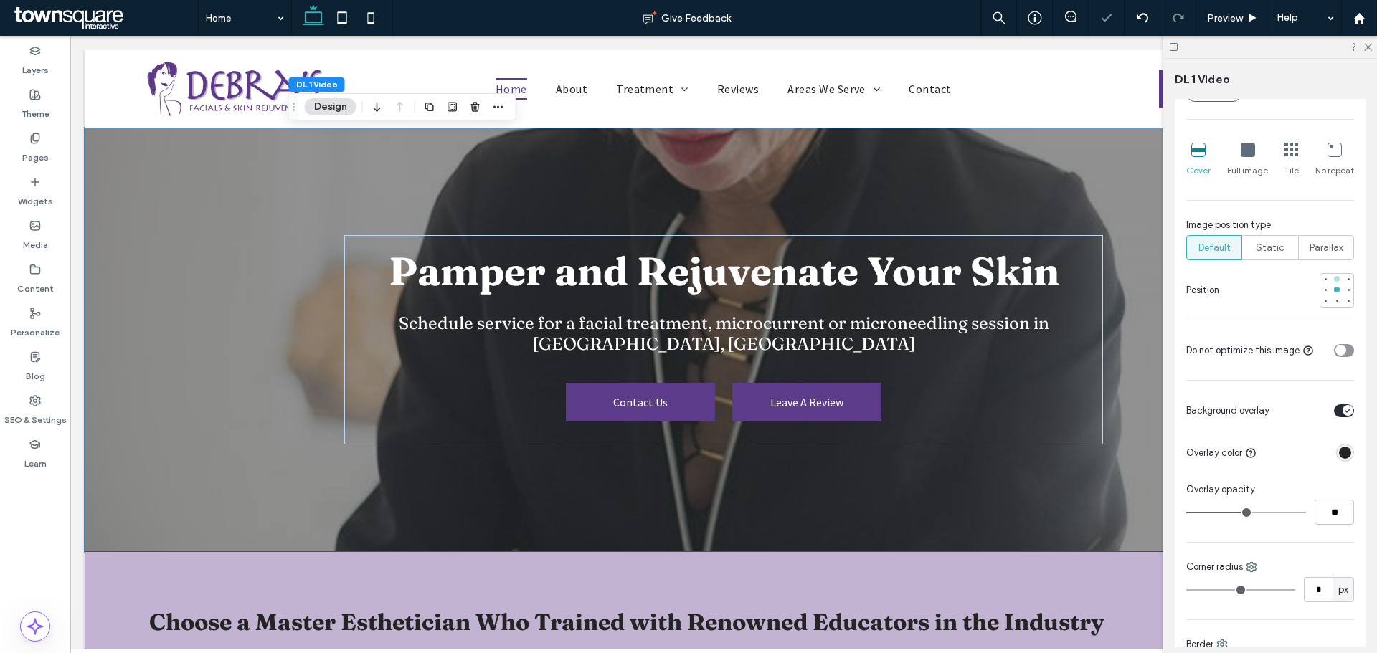
click at [605, 232] on div at bounding box center [1337, 279] width 6 height 6
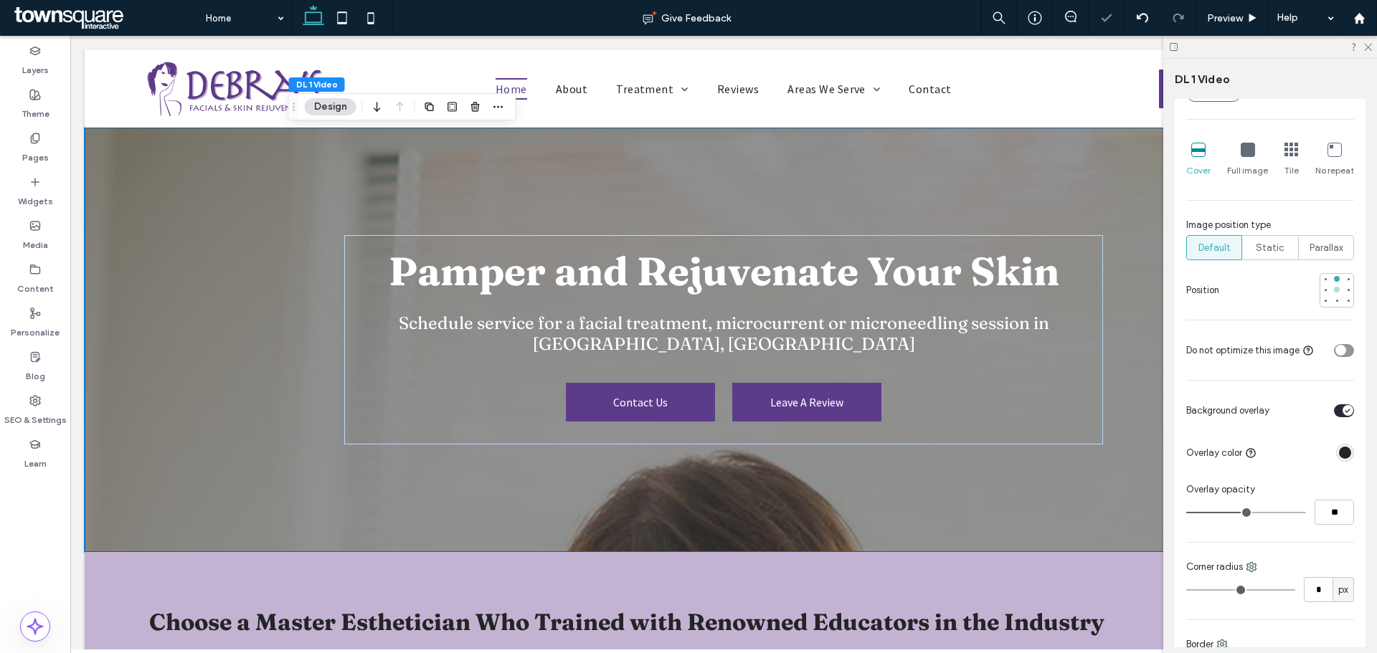
click at [605, 232] on div at bounding box center [1337, 290] width 6 height 6
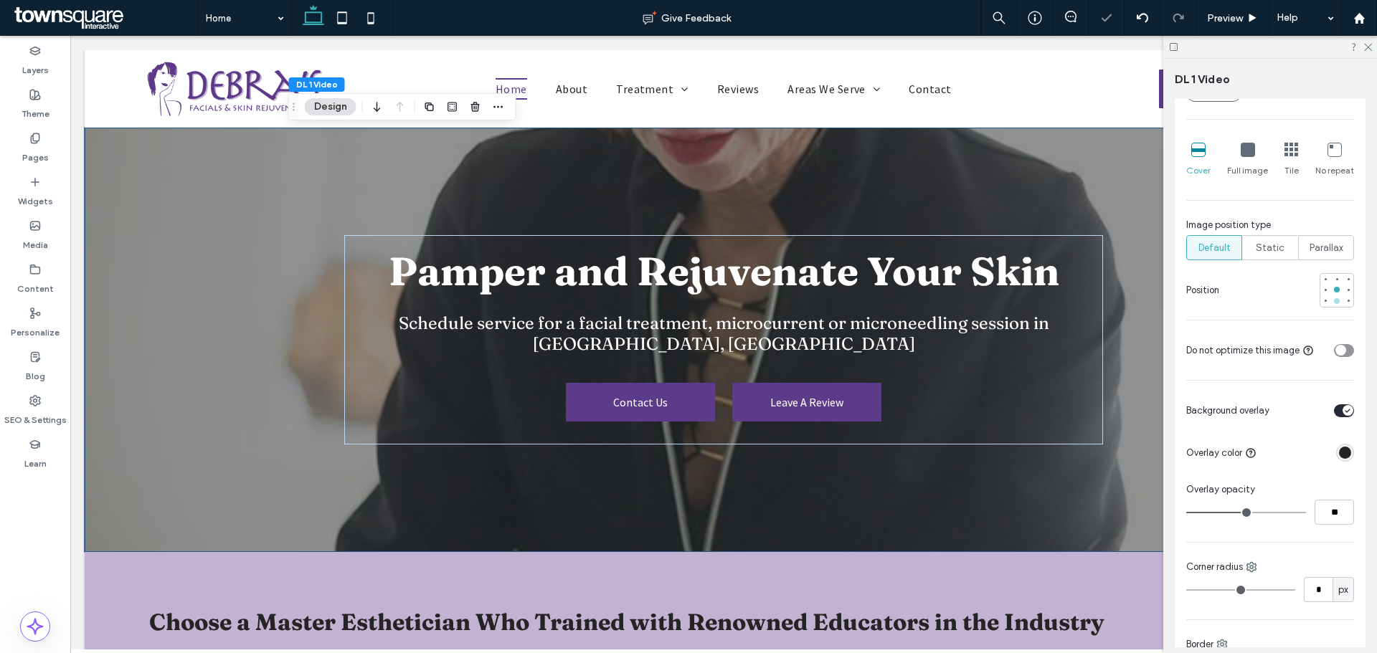
click at [605, 232] on div at bounding box center [1337, 301] width 6 height 6
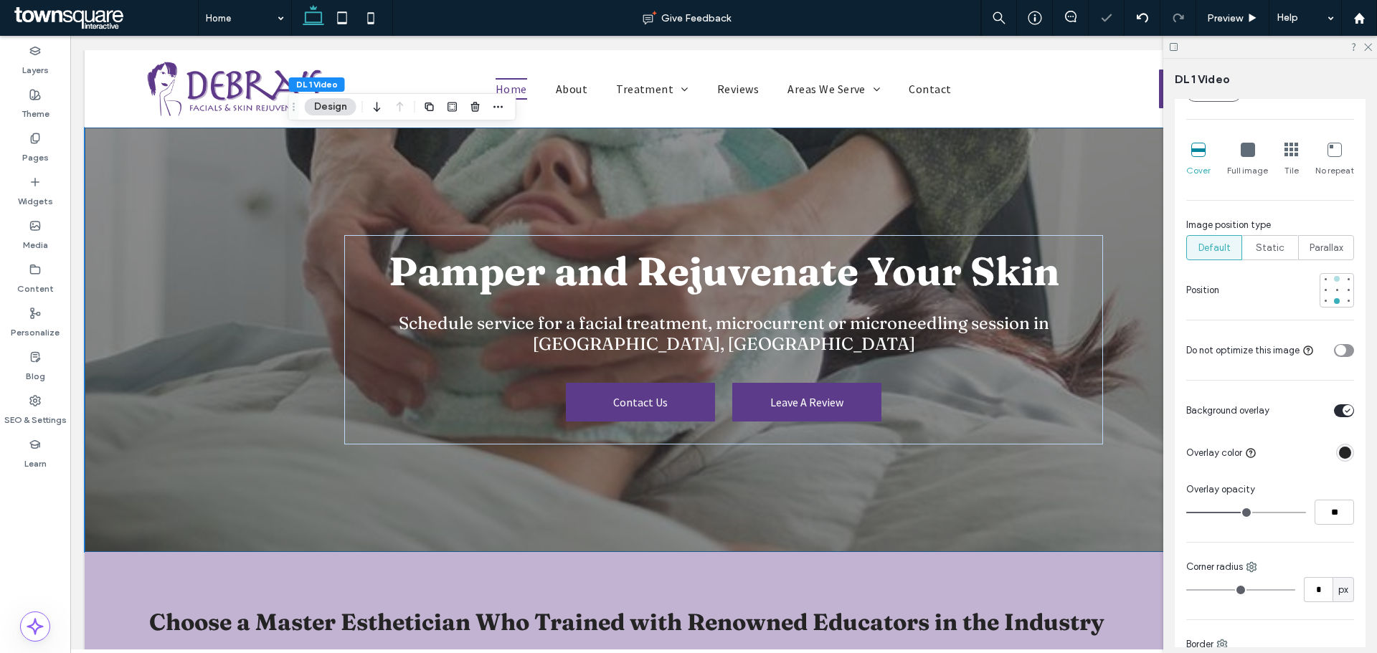
click at [605, 232] on div at bounding box center [1337, 279] width 6 height 6
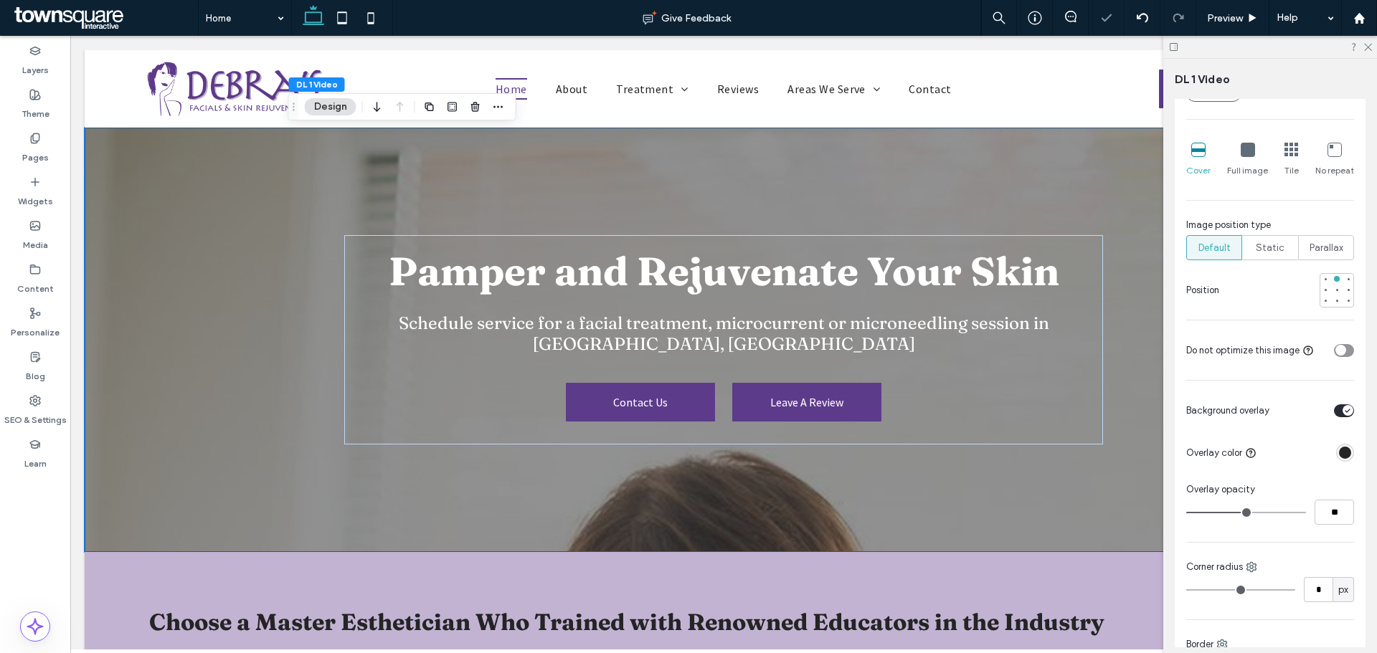
click at [605, 159] on div "Full image" at bounding box center [1247, 160] width 41 height 46
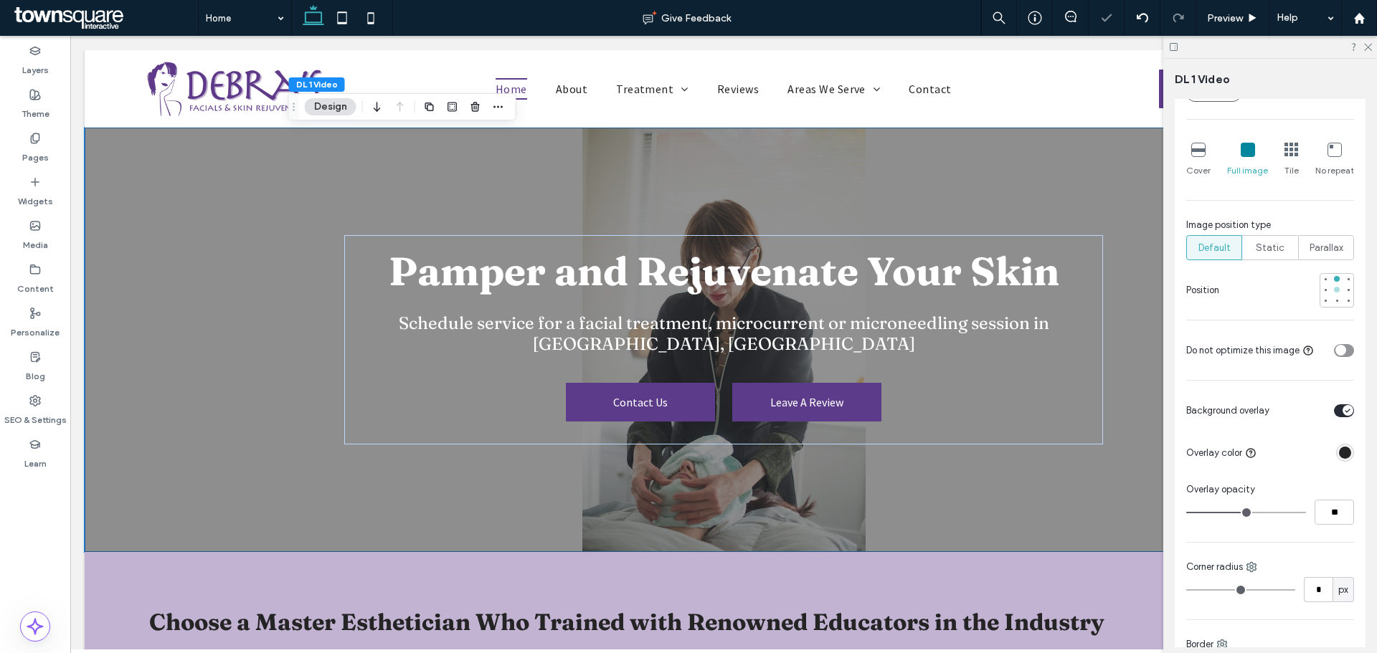
click at [605, 232] on div at bounding box center [1337, 290] width 10 height 10
click at [605, 159] on div "Cover" at bounding box center [1198, 160] width 24 height 46
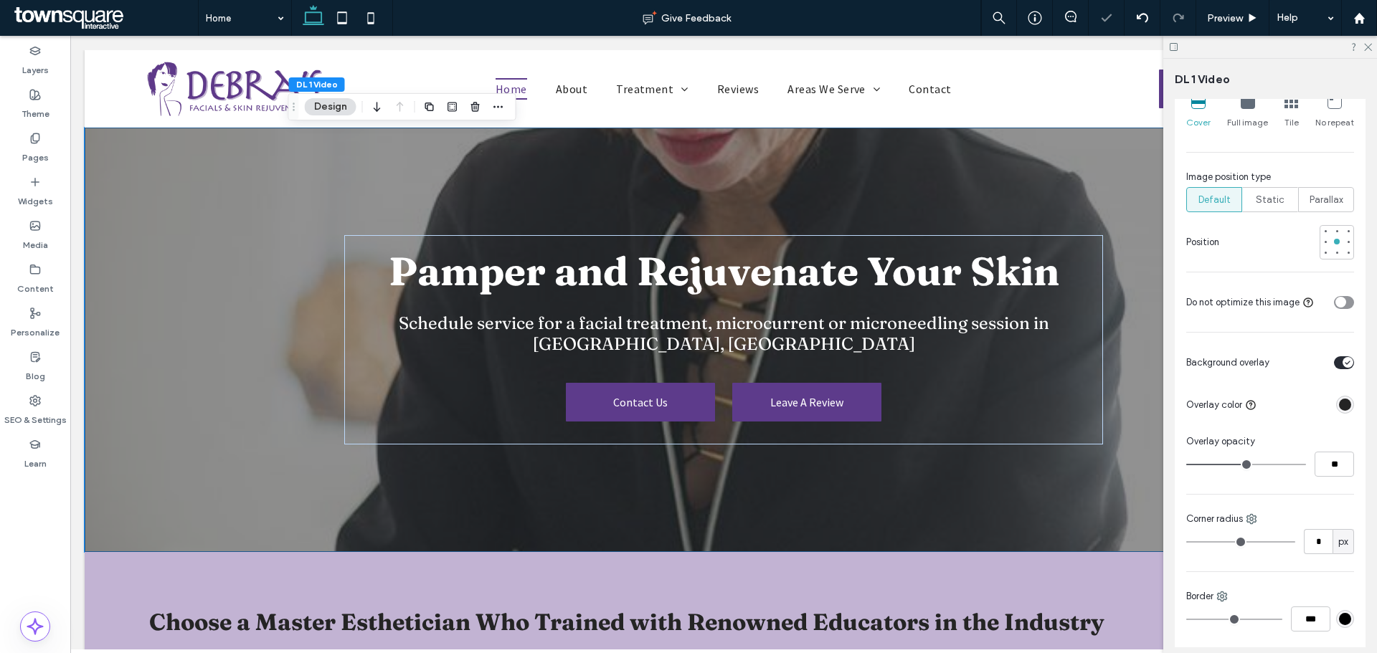
scroll to position [502, 0]
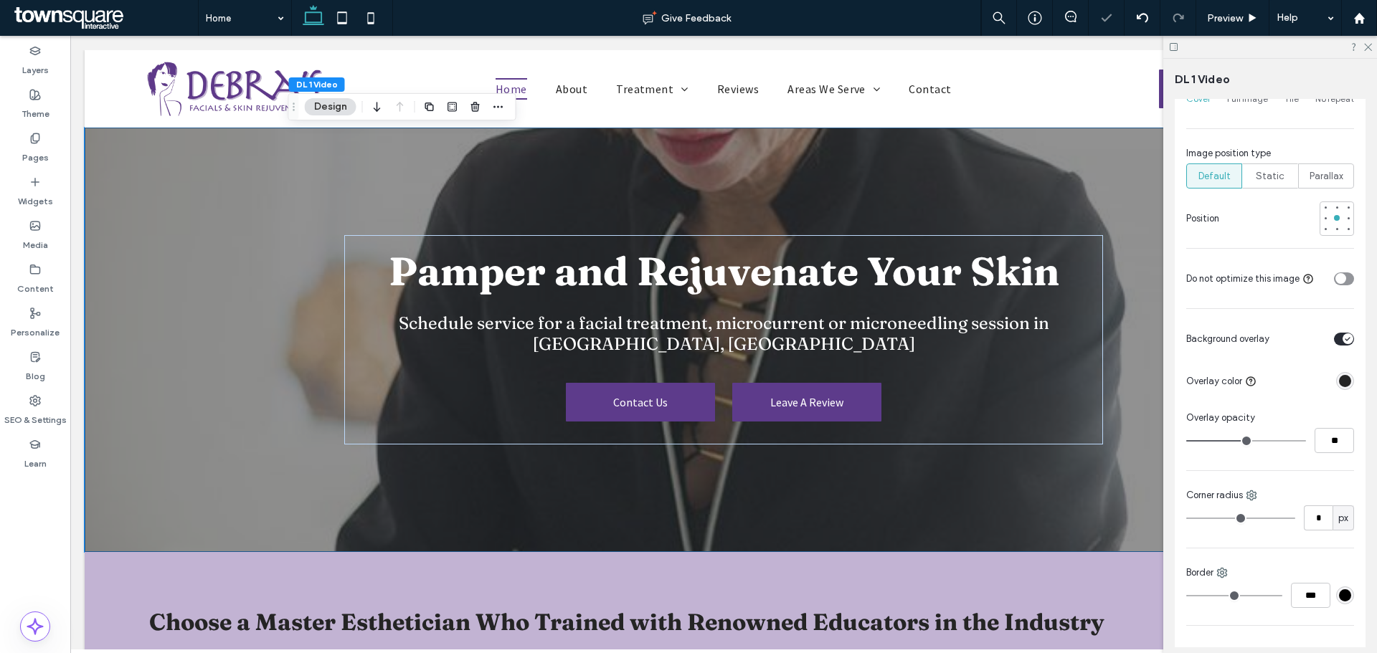
click at [605, 232] on div "toggle" at bounding box center [1344, 279] width 20 height 13
click at [605, 232] on div "toggle" at bounding box center [1348, 278] width 11 height 11
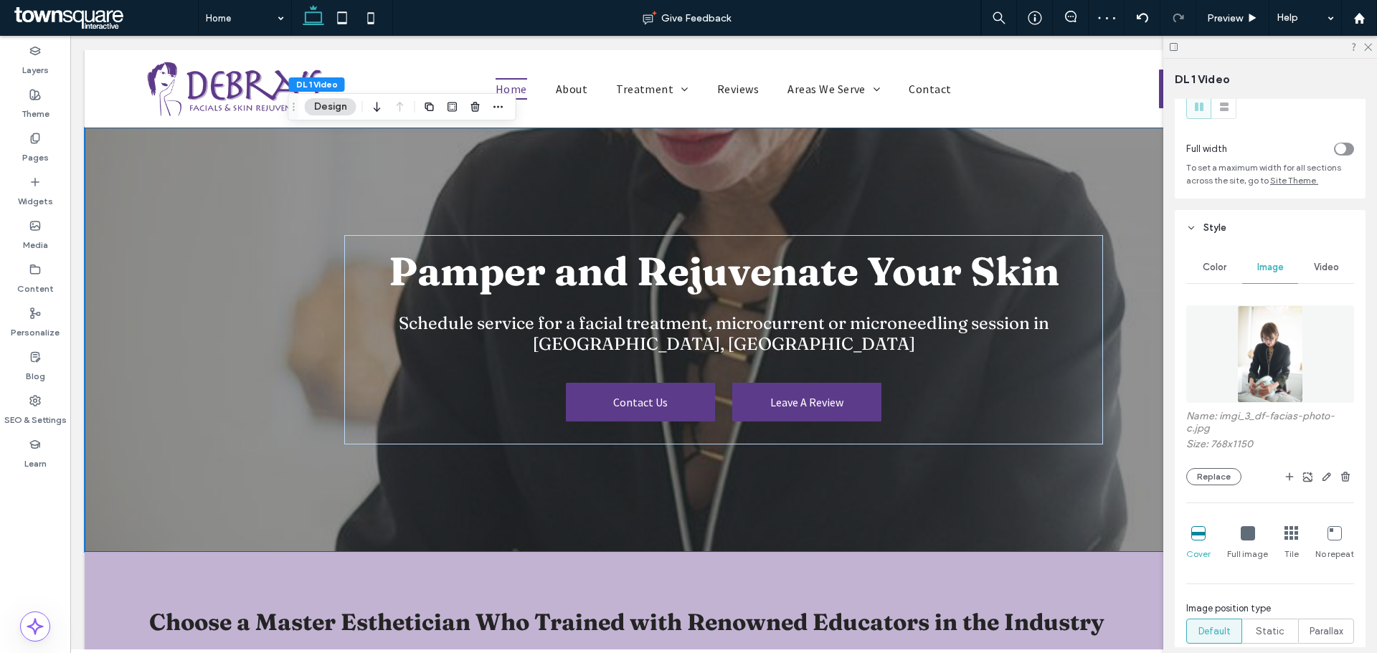
scroll to position [72, 0]
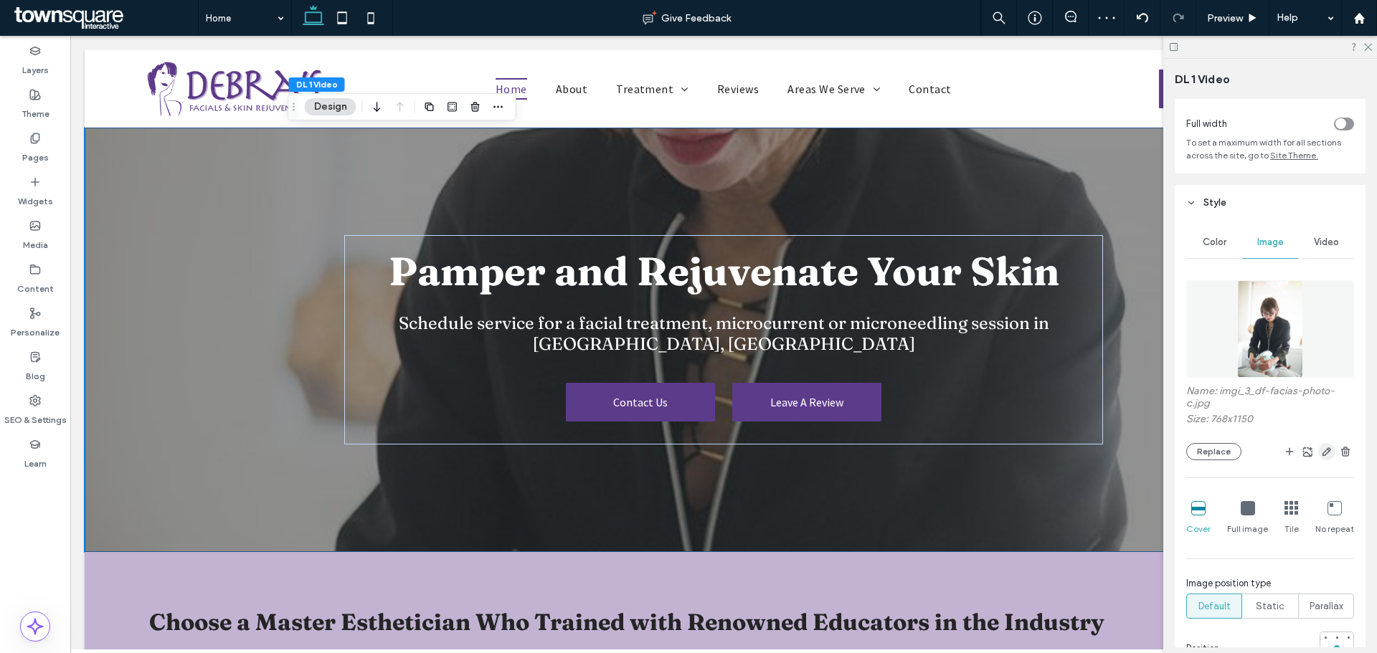
click at [605, 232] on use "button" at bounding box center [1327, 452] width 9 height 9
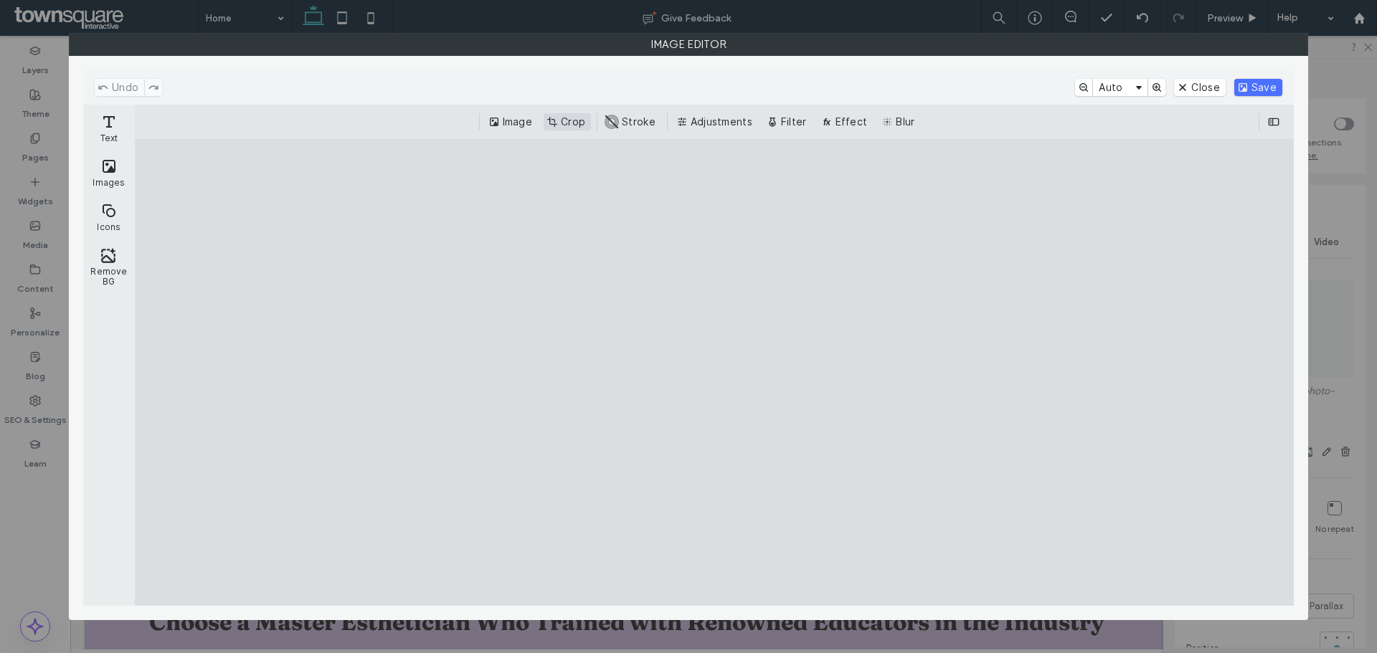
click at [577, 116] on button "Crop" at bounding box center [567, 121] width 47 height 17
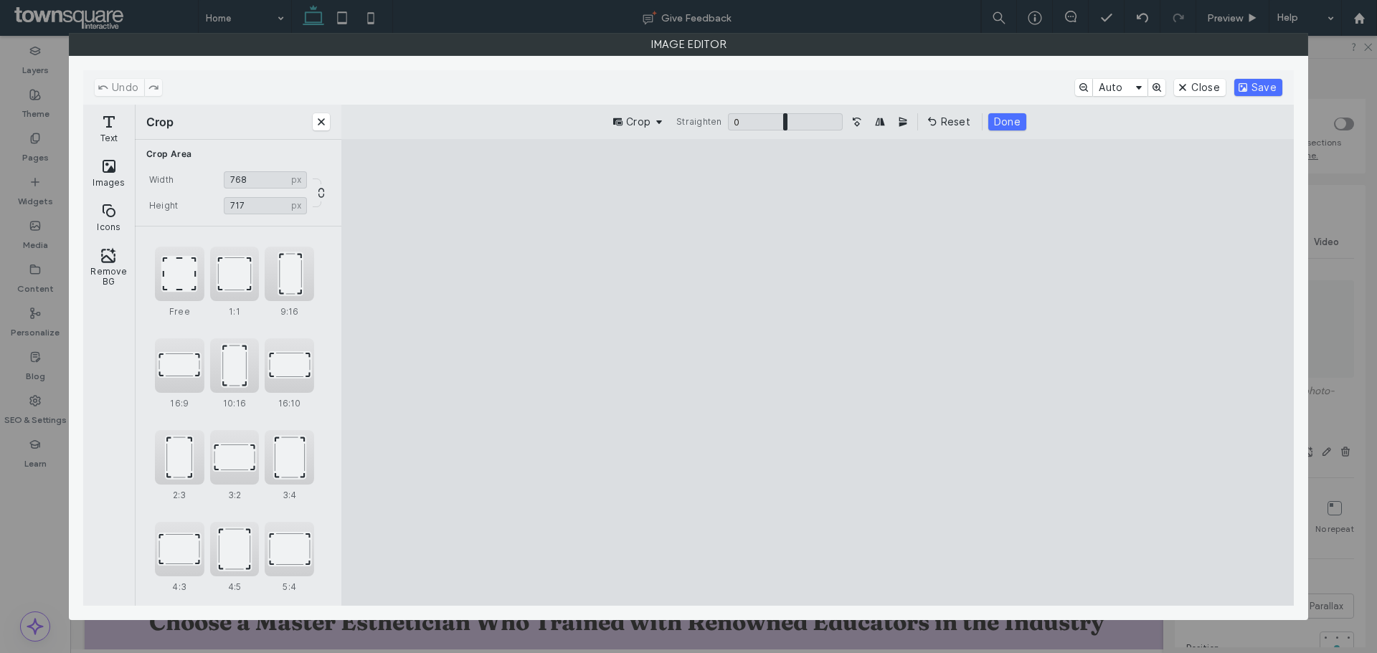
type input "***"
drag, startPoint x: 819, startPoint y: 559, endPoint x: 818, endPoint y: 420, distance: 139.2
click at [605, 232] on cesdk-canvas "Editor canvas" at bounding box center [818, 372] width 0 height 0
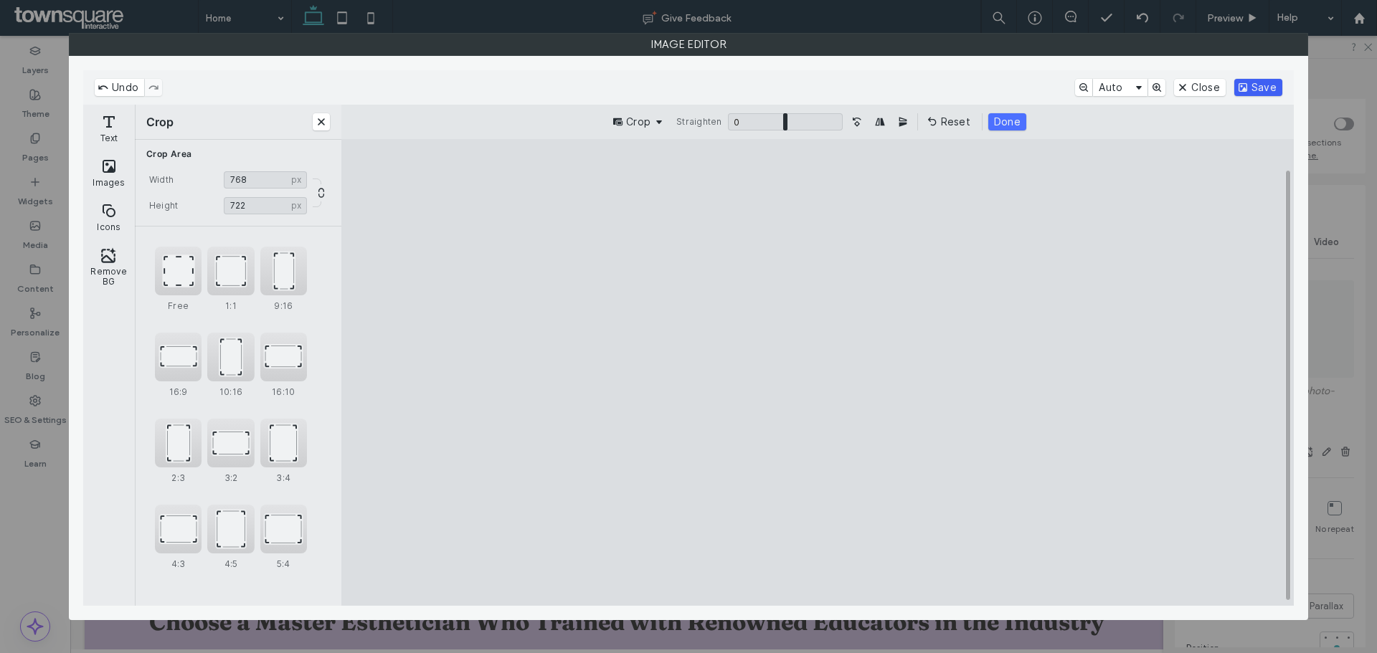
click at [605, 86] on button "Save" at bounding box center [1258, 87] width 48 height 17
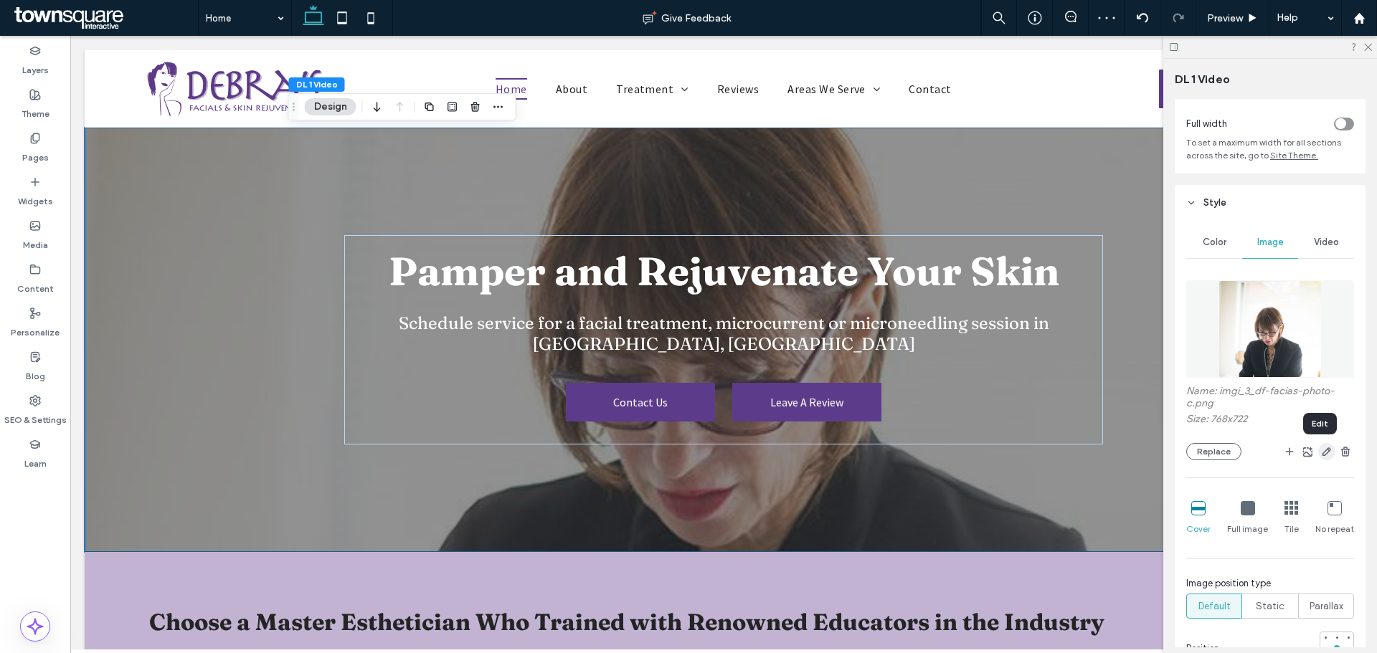
click at [605, 232] on icon "button" at bounding box center [1326, 451] width 11 height 11
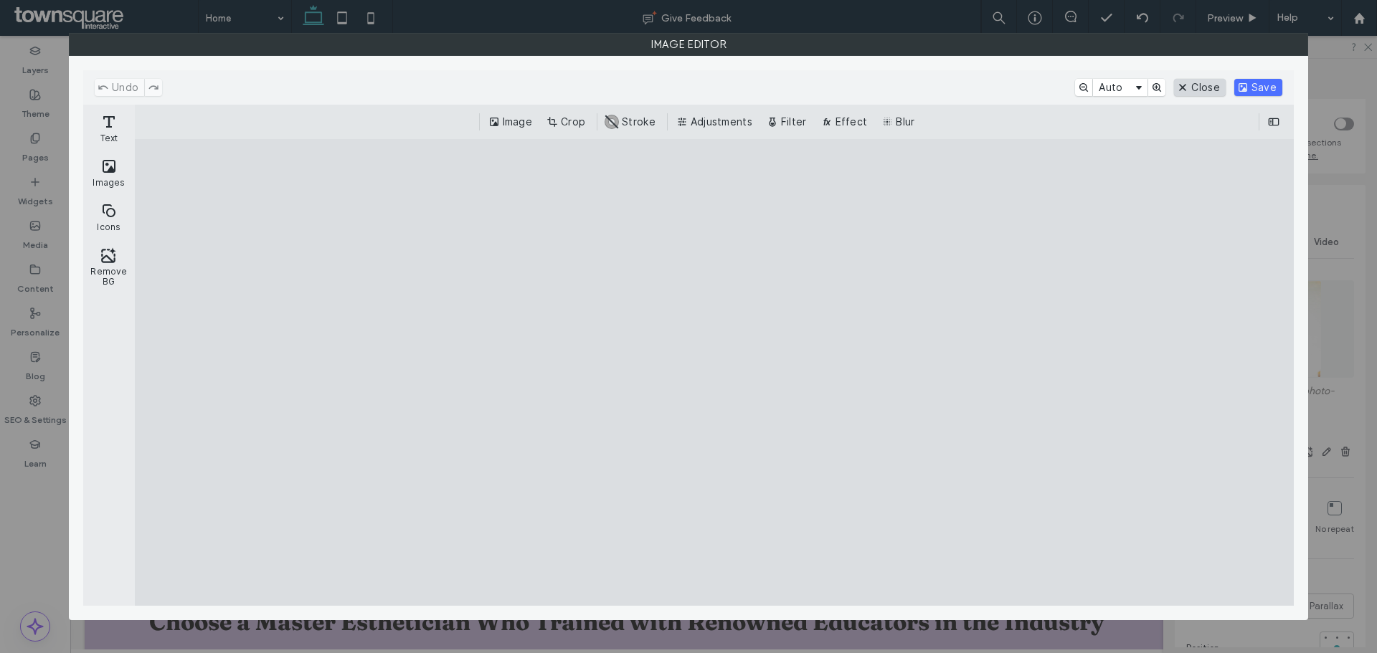
click at [605, 81] on button "Close" at bounding box center [1199, 87] width 51 height 17
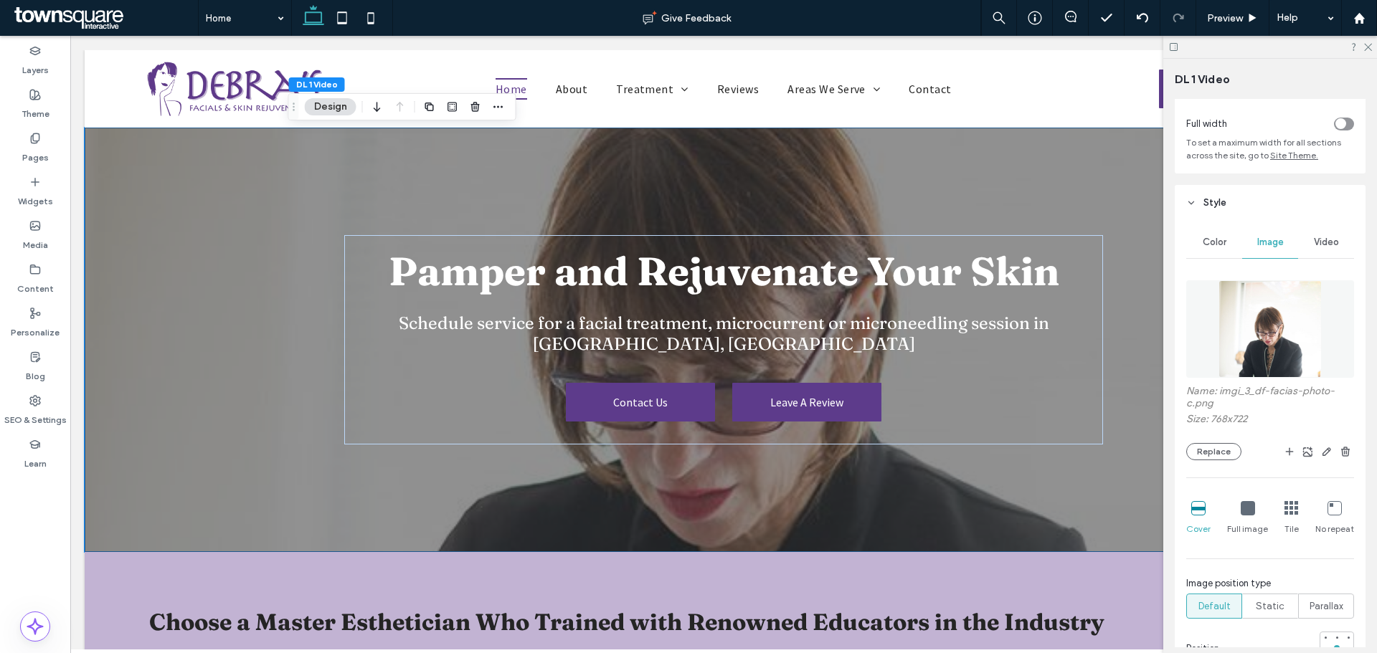
click at [605, 232] on div "Name: imgi_3_df-facias-photo-c.png Size: 768x722 Replace Cover Full image Tile …" at bounding box center [1270, 497] width 168 height 448
click at [605, 232] on button "Replace" at bounding box center [1213, 451] width 55 height 17
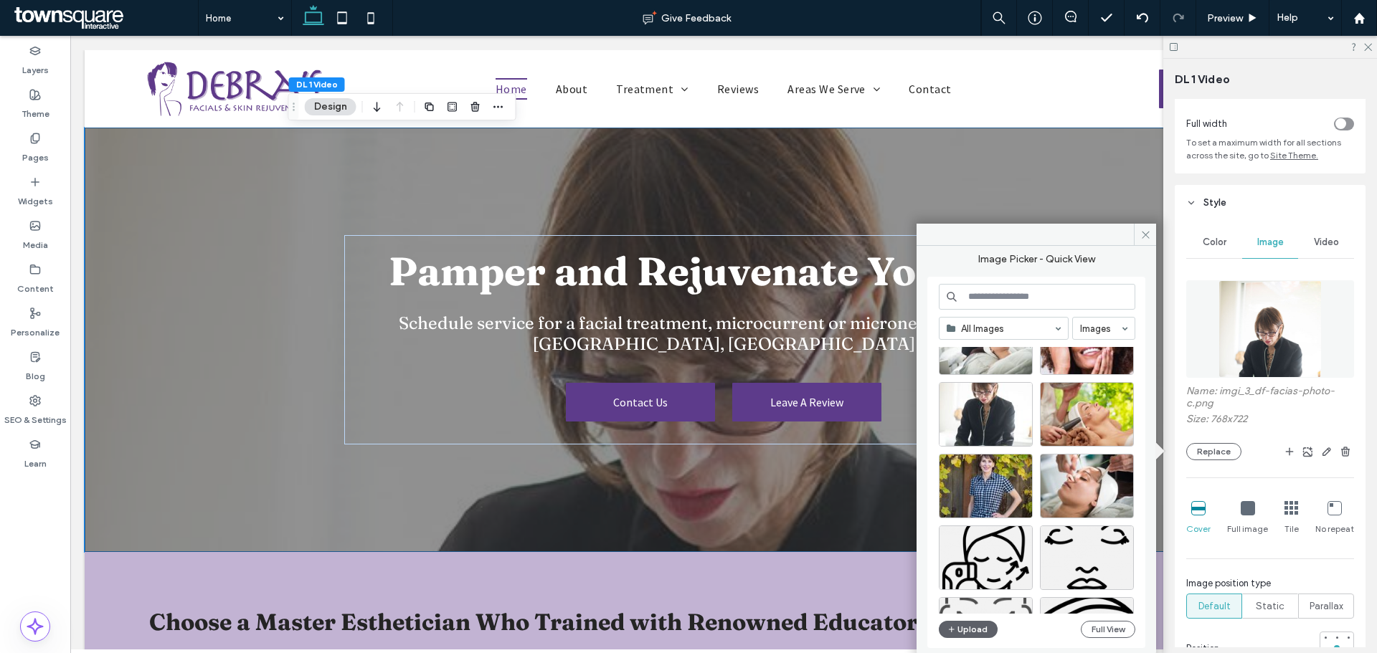
scroll to position [430, 0]
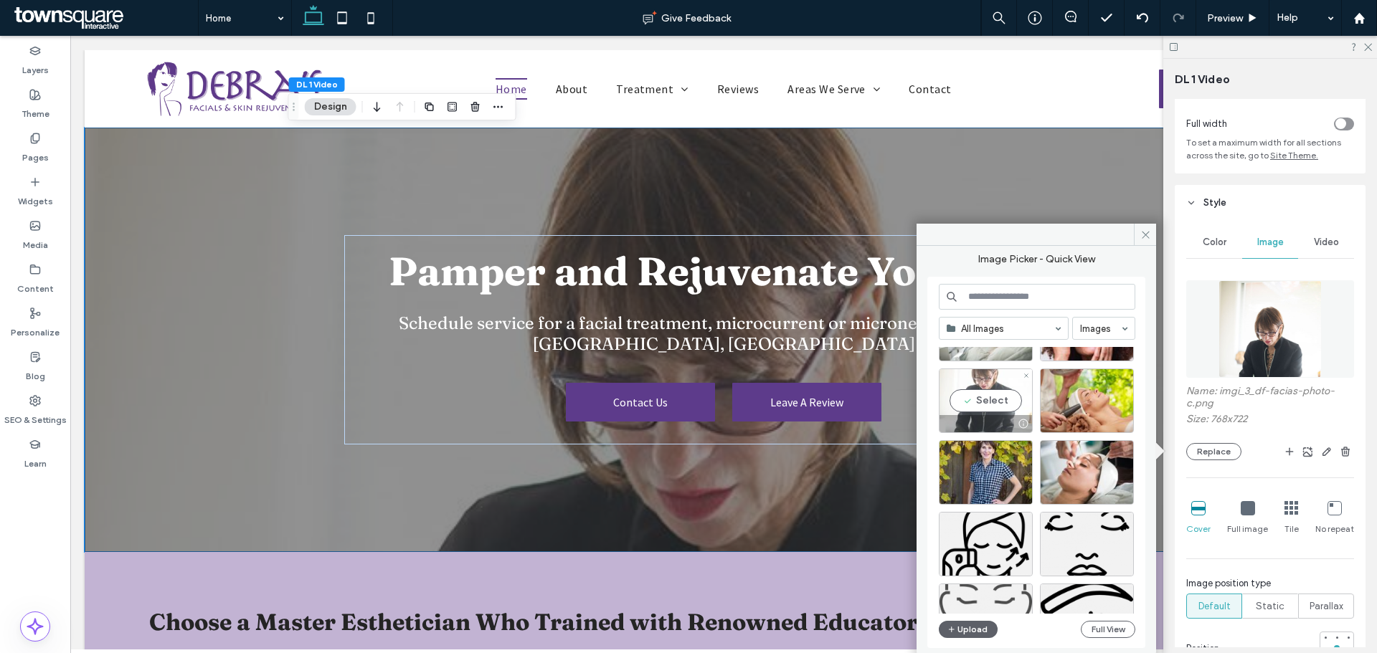
click at [605, 232] on div "Select" at bounding box center [986, 401] width 94 height 65
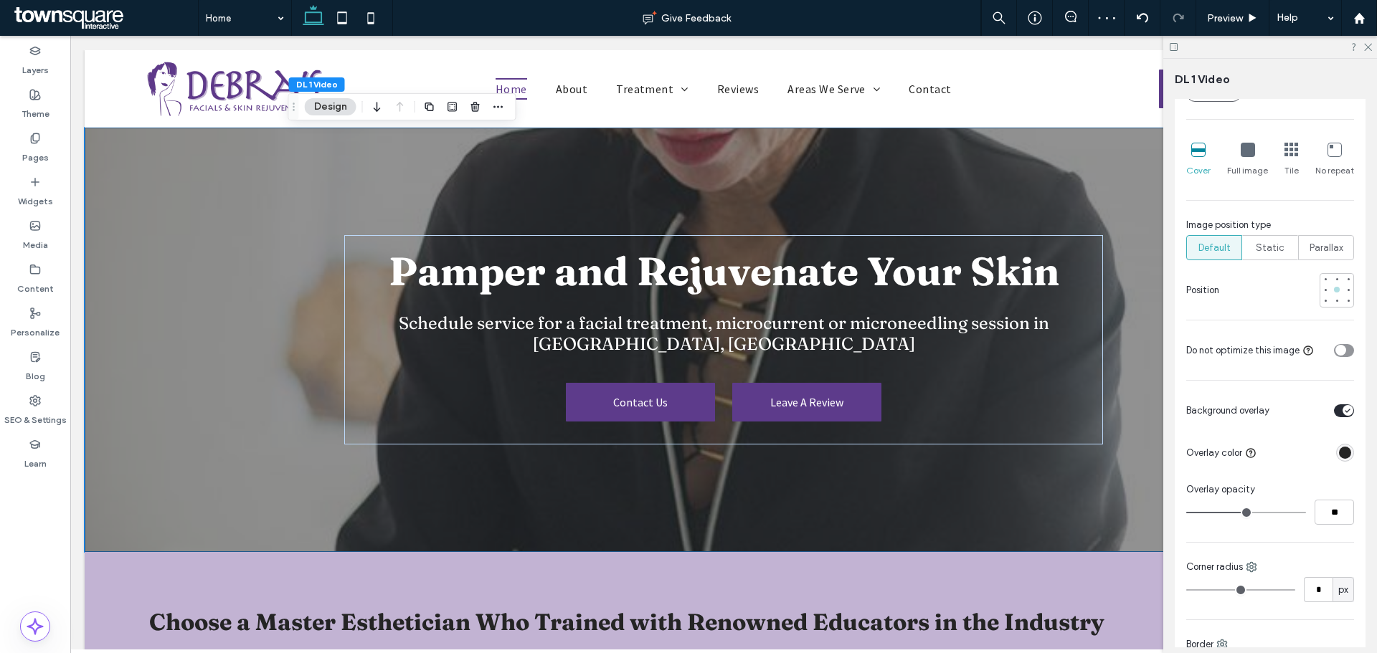
click at [605, 232] on div at bounding box center [1337, 290] width 10 height 10
click at [605, 232] on div at bounding box center [1337, 301] width 6 height 6
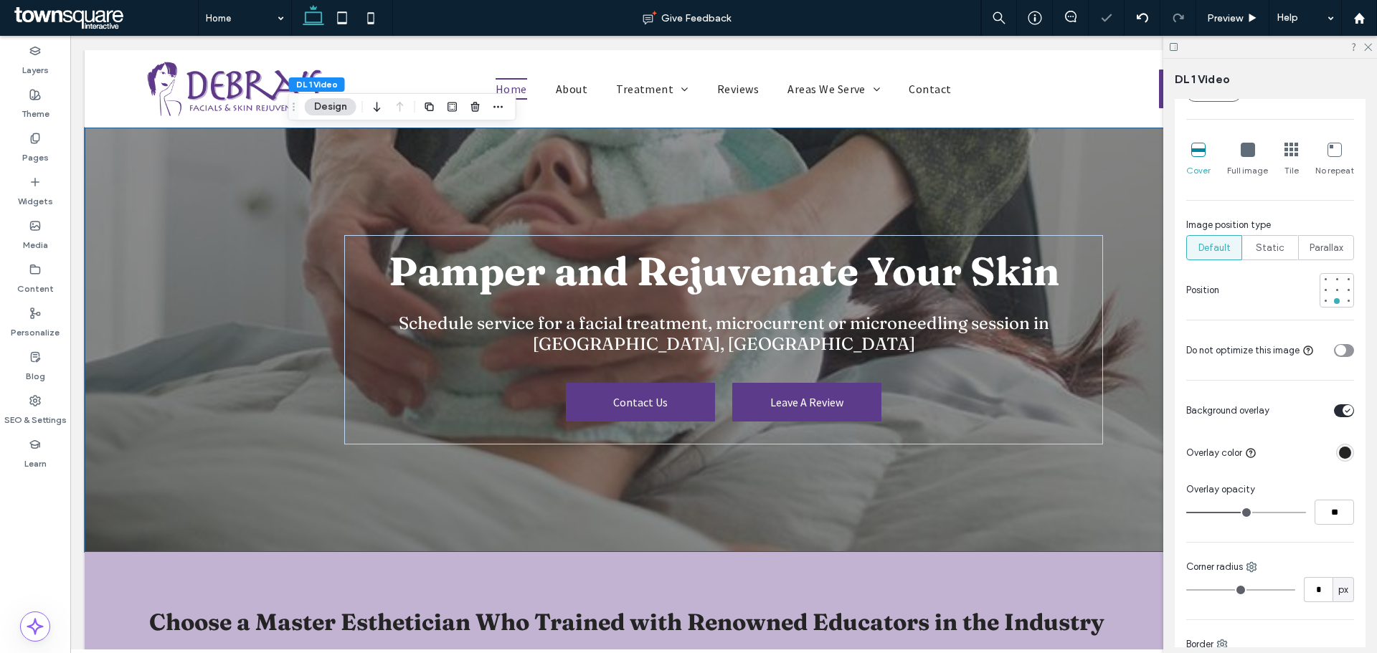
click at [605, 161] on div "Tile" at bounding box center [1292, 160] width 14 height 46
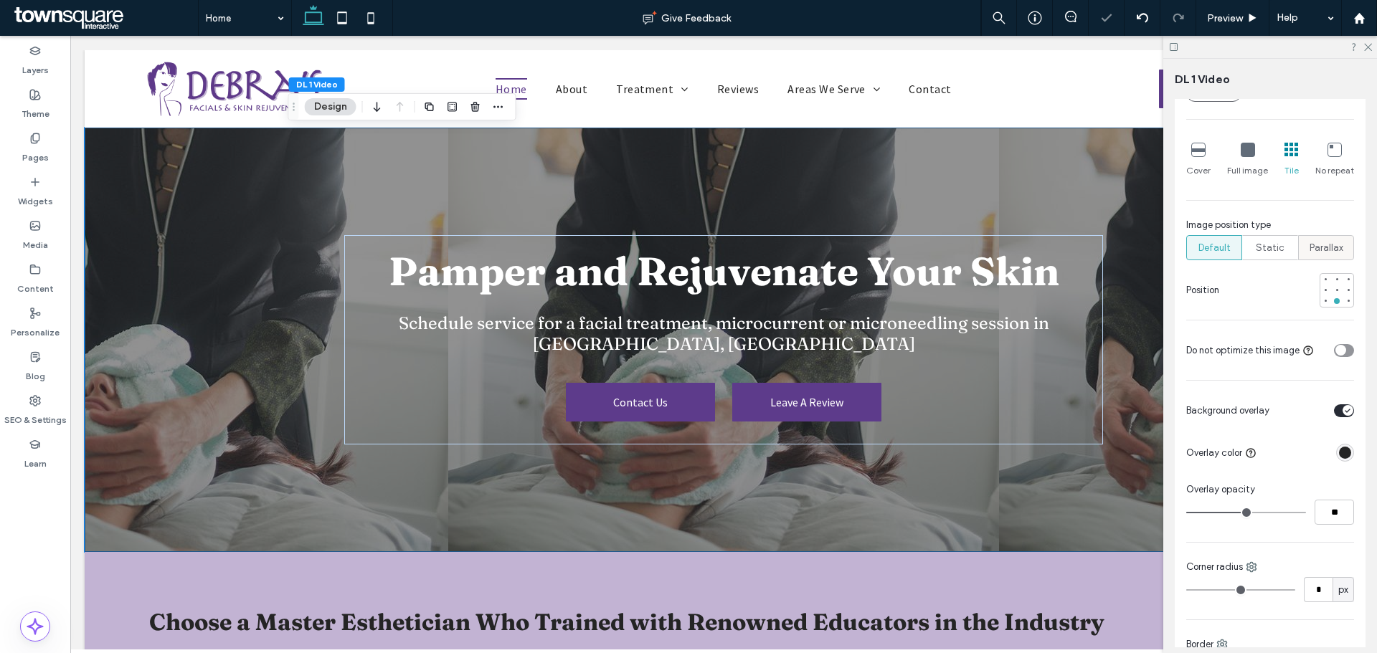
click at [605, 232] on span "Parallax" at bounding box center [1327, 248] width 34 height 14
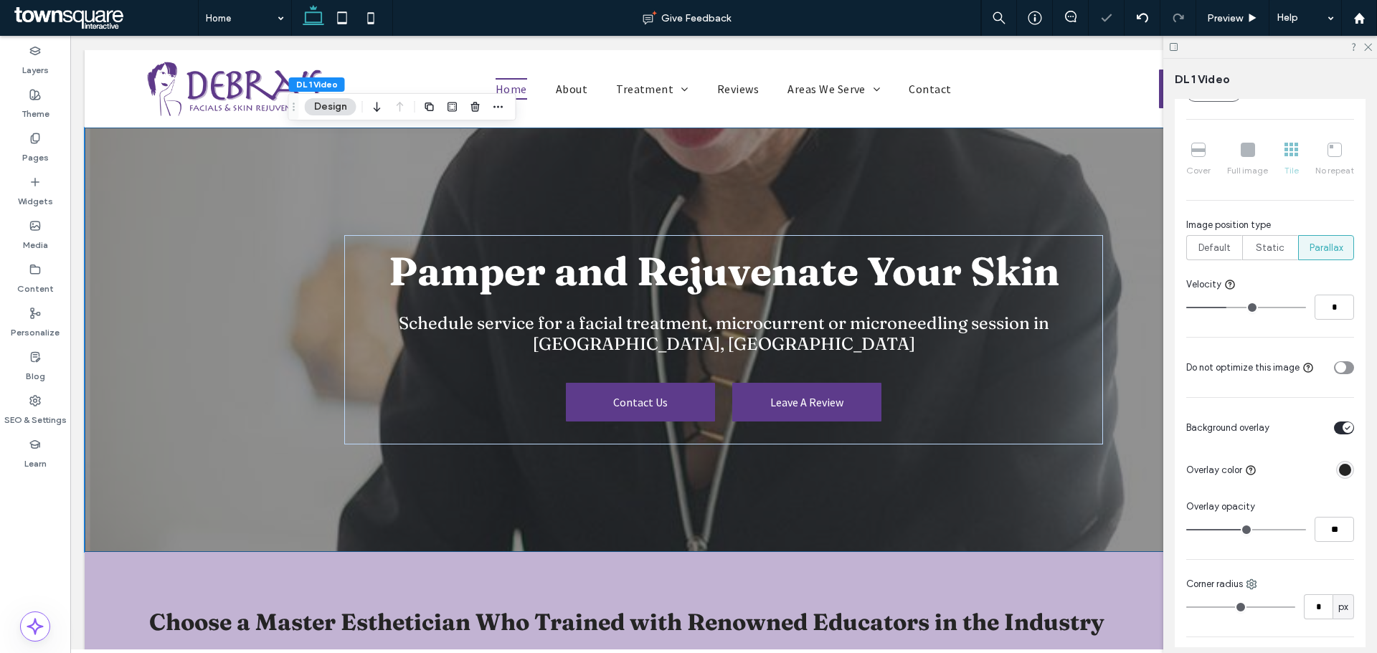
type input "*"
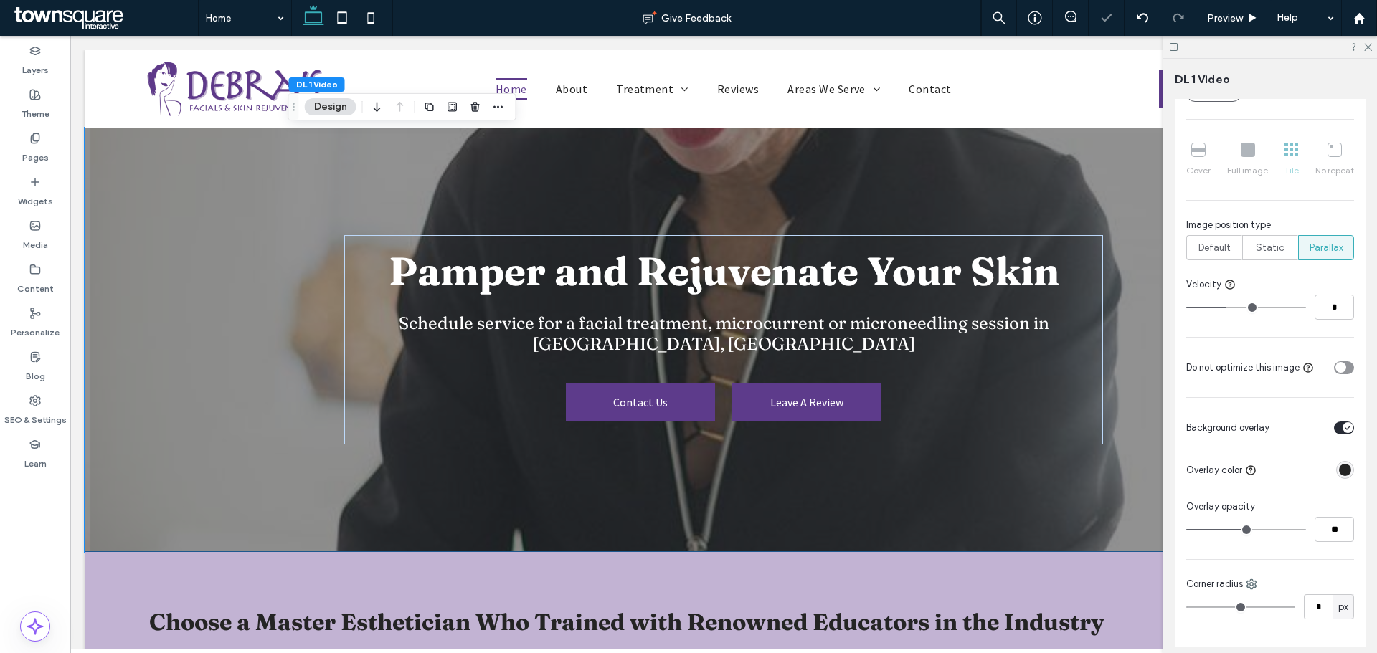
type input "*"
drag, startPoint x: 1228, startPoint y: 309, endPoint x: 1272, endPoint y: 308, distance: 43.8
click at [605, 232] on input "range" at bounding box center [1246, 307] width 120 height 1
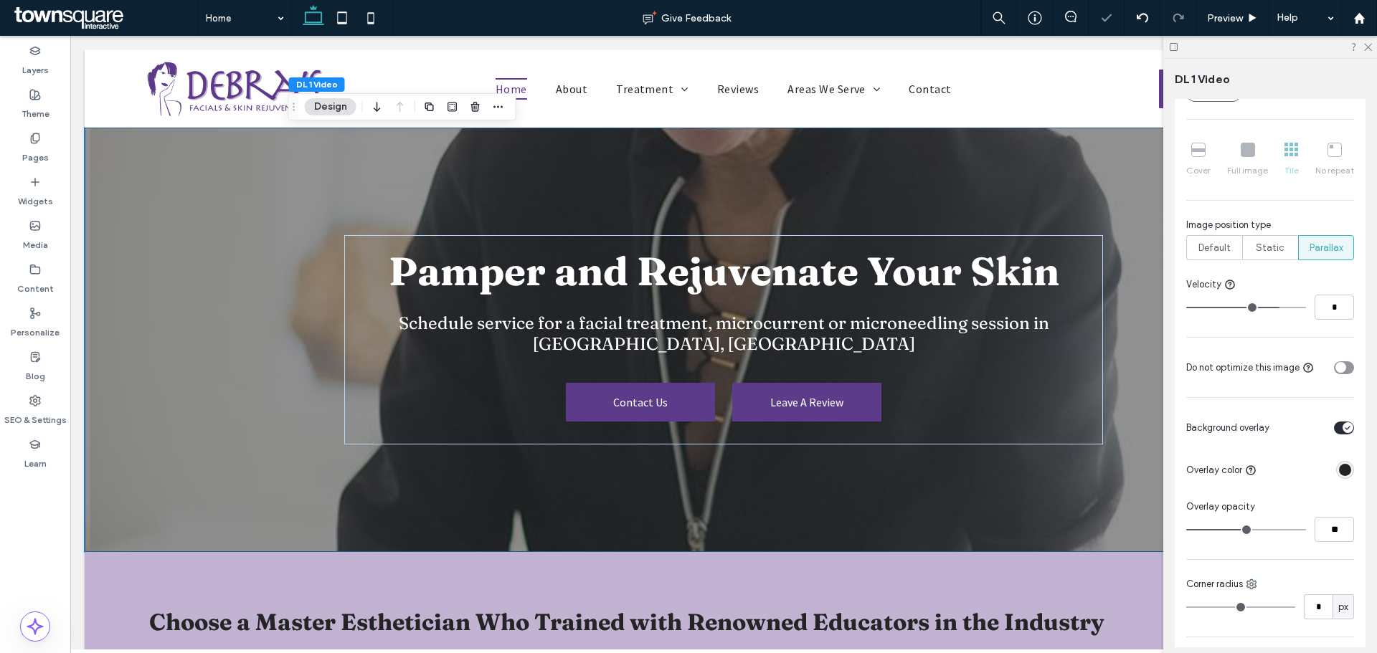
type input "*"
type input "**"
drag, startPoint x: 1272, startPoint y: 308, endPoint x: 1303, endPoint y: 302, distance: 32.2
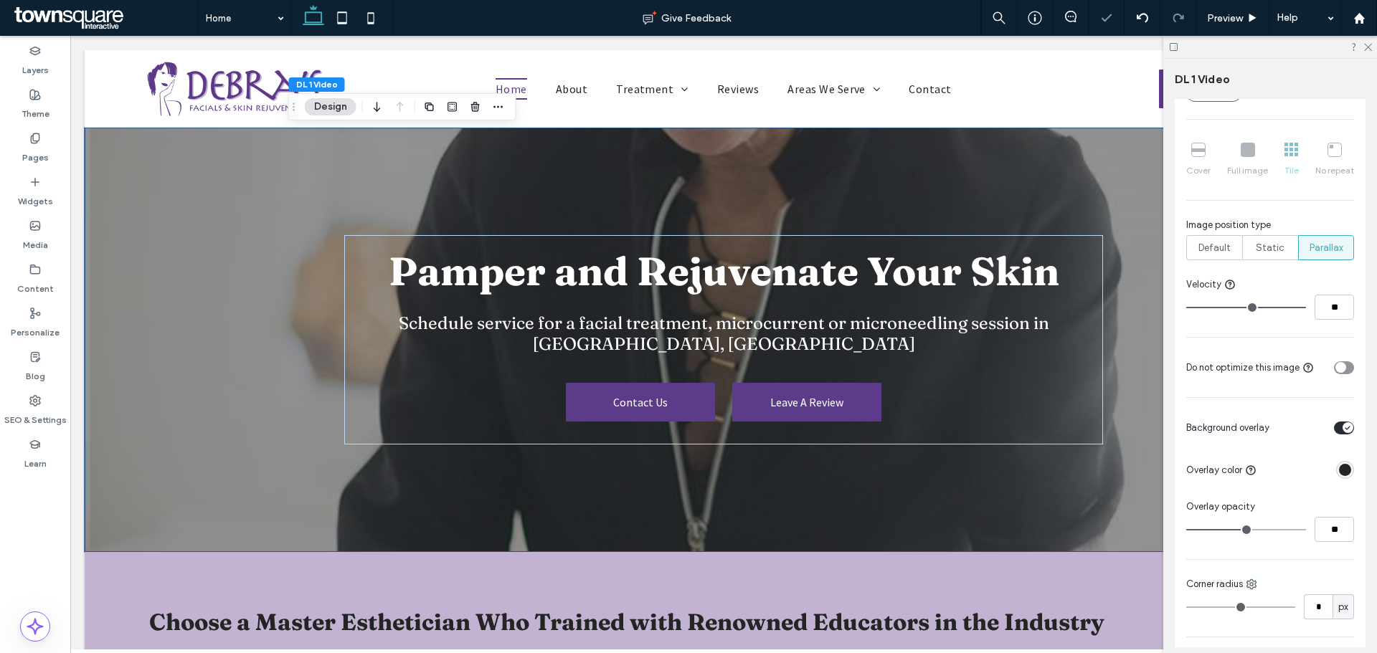
click at [605, 232] on input "range" at bounding box center [1246, 307] width 120 height 1
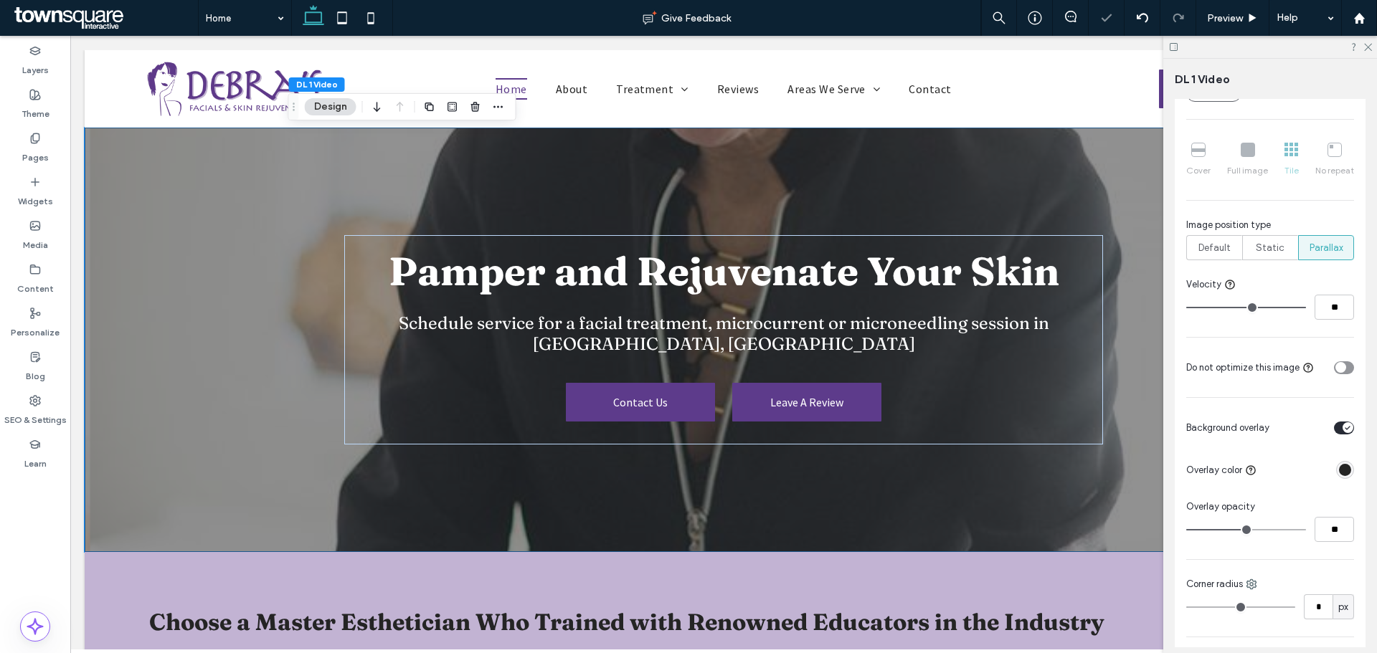
type input "*"
drag, startPoint x: 1295, startPoint y: 306, endPoint x: 1158, endPoint y: 304, distance: 137.0
click at [605, 232] on input "range" at bounding box center [1246, 307] width 120 height 1
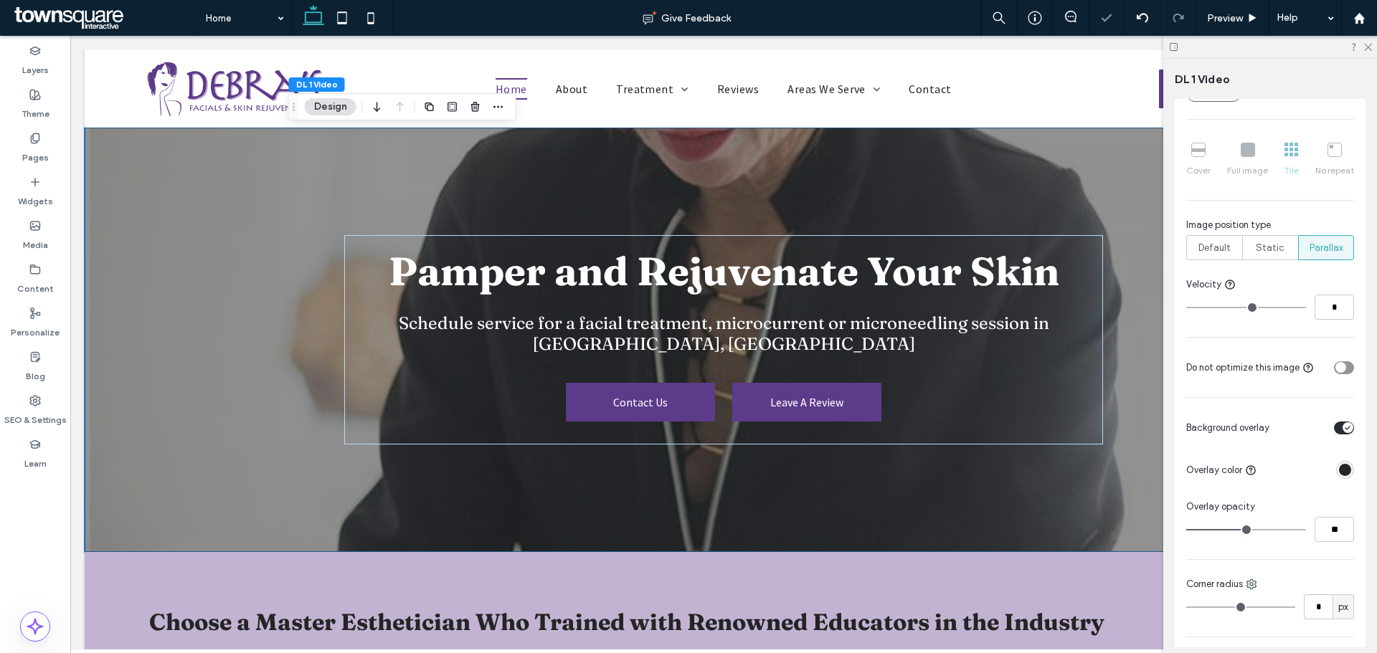
type input "*"
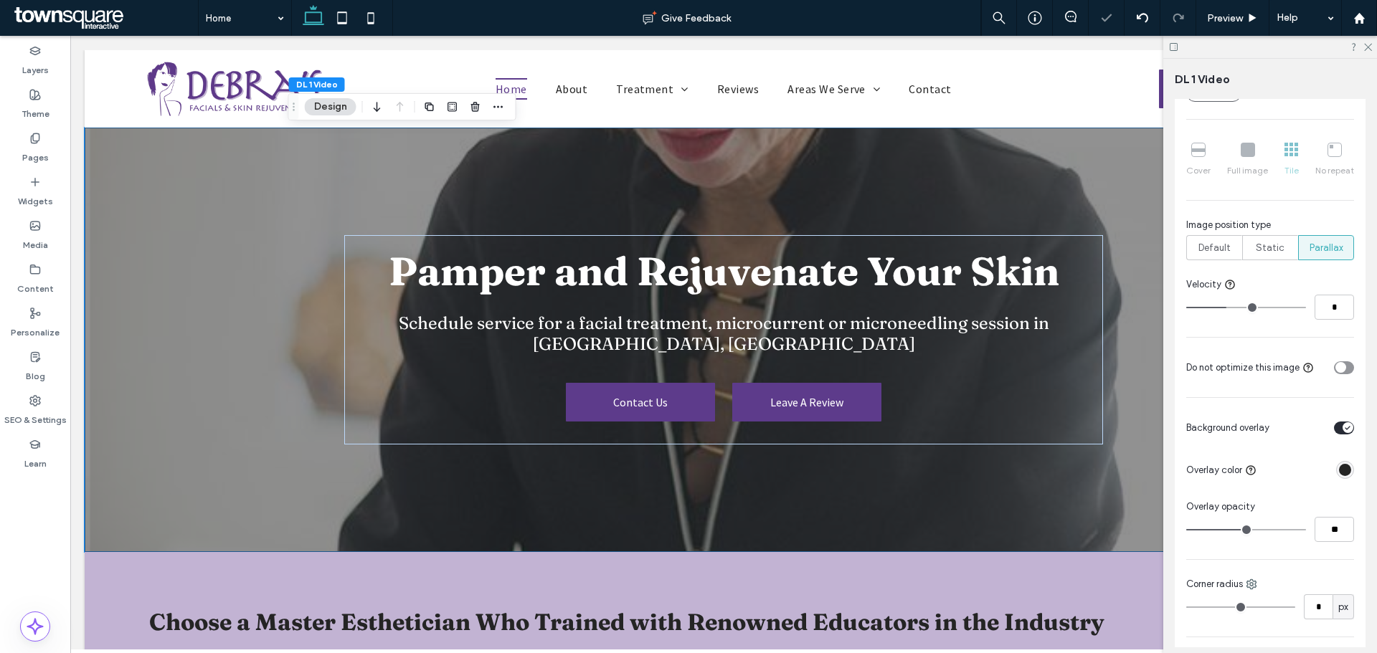
type input "*"
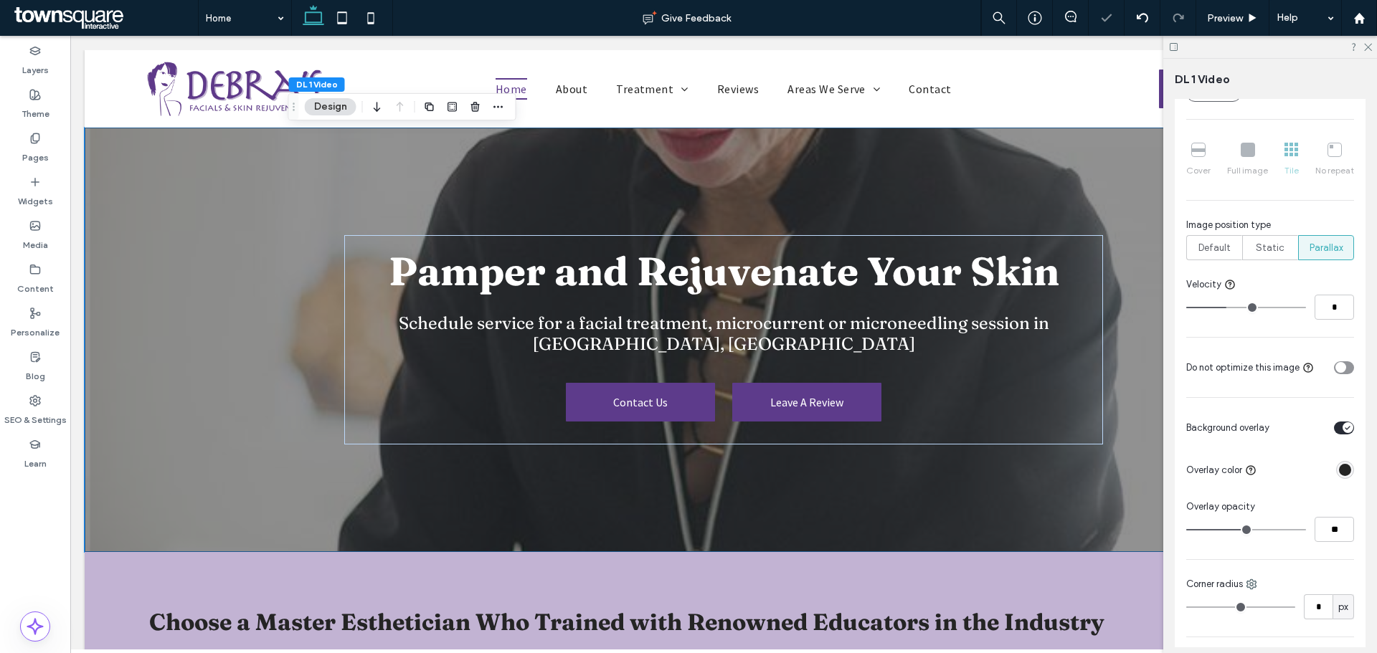
drag, startPoint x: 1195, startPoint y: 305, endPoint x: 1226, endPoint y: 306, distance: 30.8
type input "*"
click at [605, 232] on input "range" at bounding box center [1246, 307] width 120 height 1
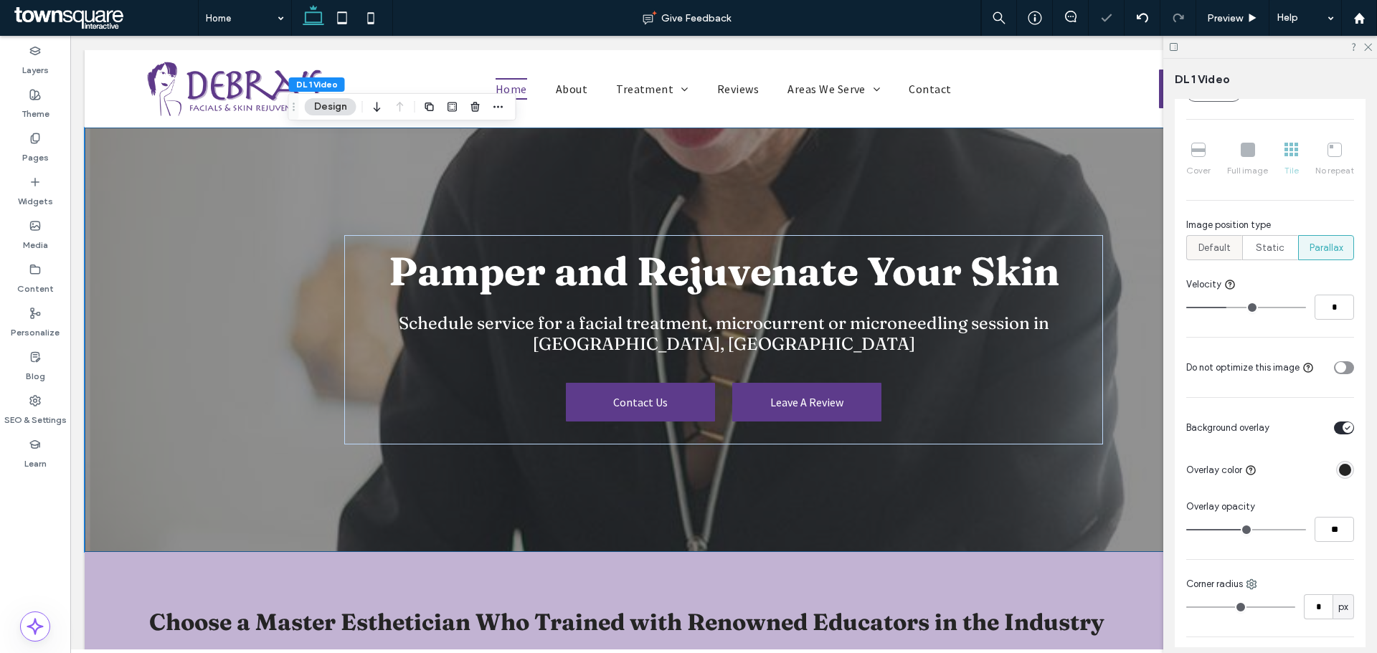
click at [605, 232] on div "Default" at bounding box center [1214, 248] width 37 height 24
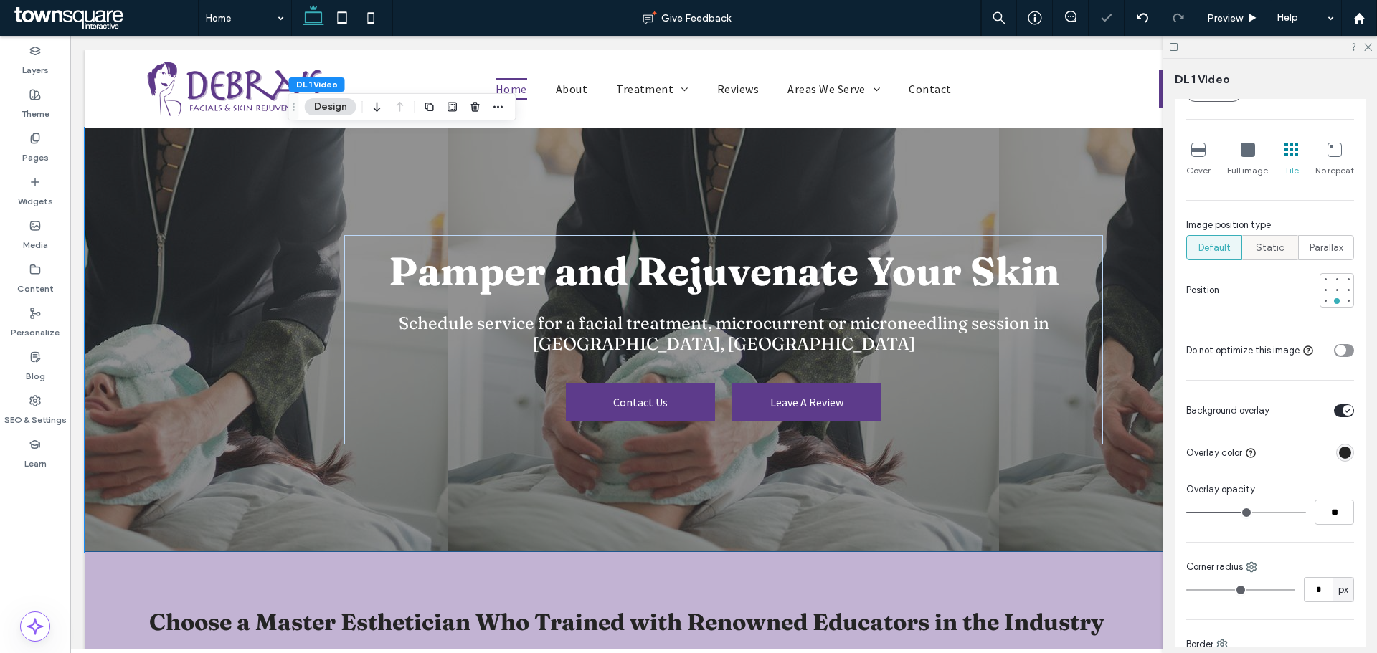
click at [605, 232] on span "Static" at bounding box center [1270, 248] width 29 height 14
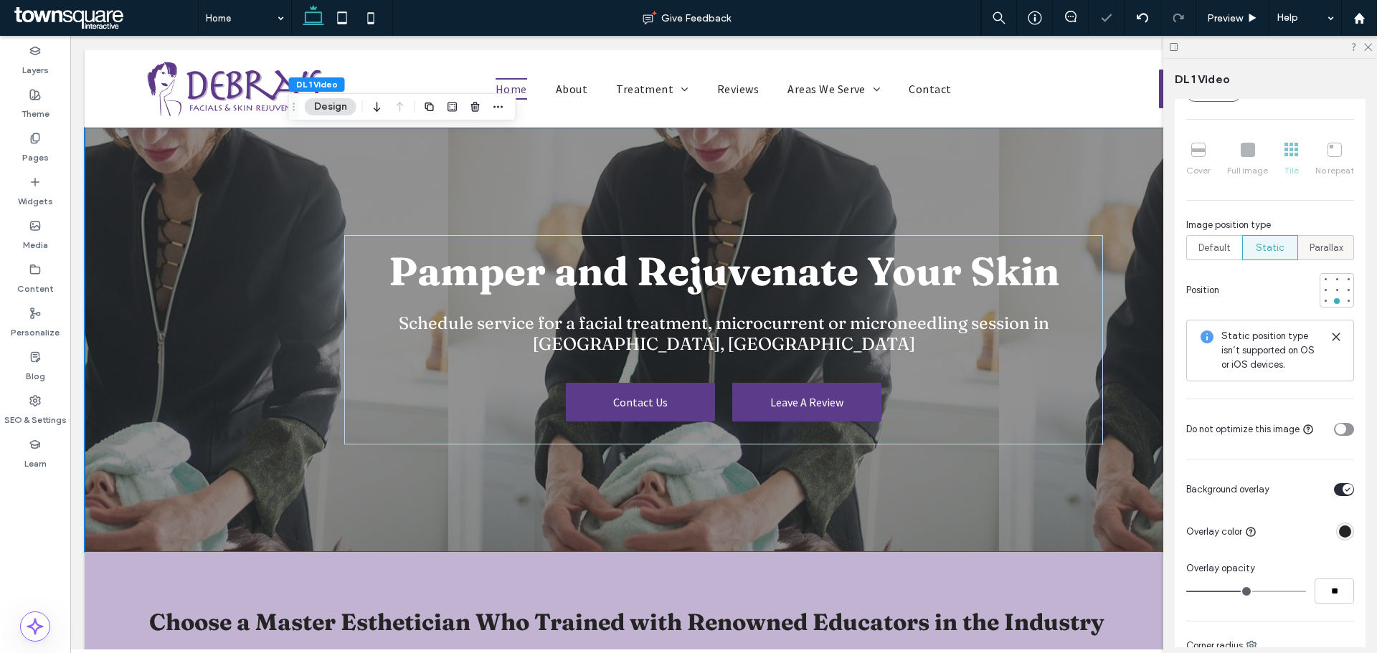
click at [605, 232] on span "Parallax" at bounding box center [1327, 248] width 34 height 14
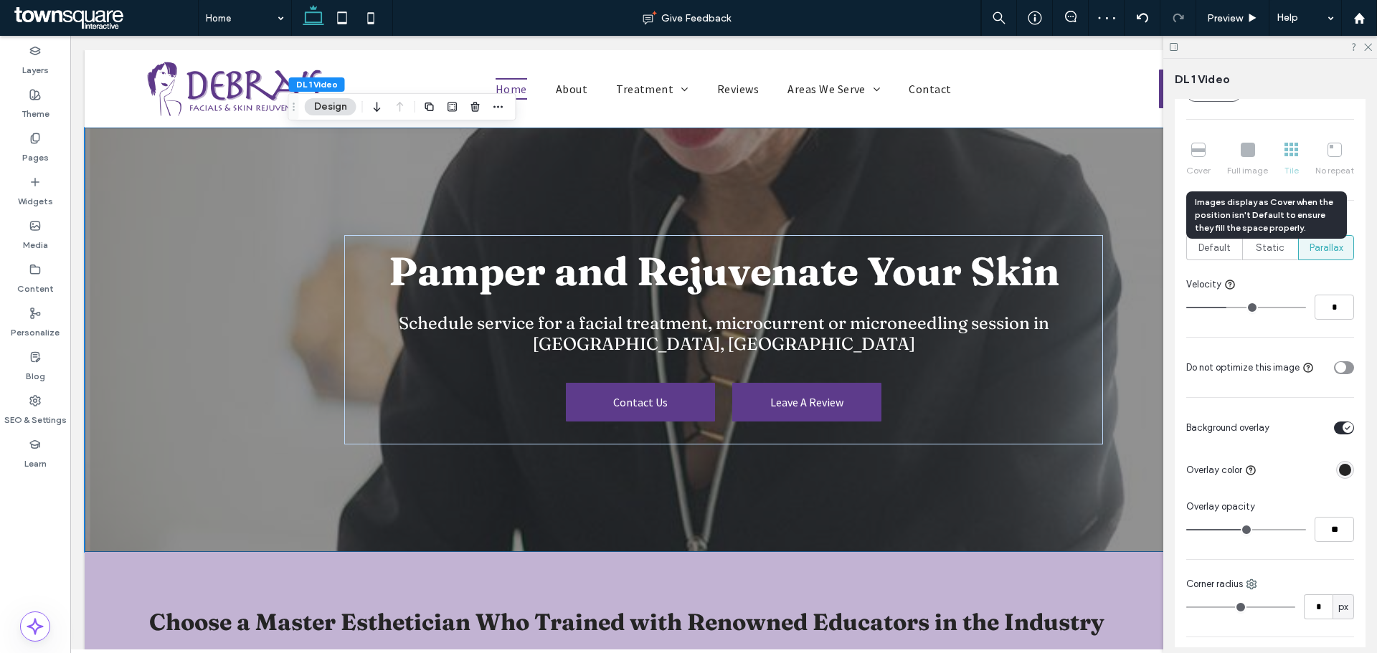
click at [605, 159] on div "Cover Full image Tile No repeat" at bounding box center [1270, 160] width 168 height 46
click at [605, 156] on div "Cover Full image Tile No repeat" at bounding box center [1270, 160] width 168 height 46
click at [605, 232] on div "Static" at bounding box center [1270, 248] width 37 height 24
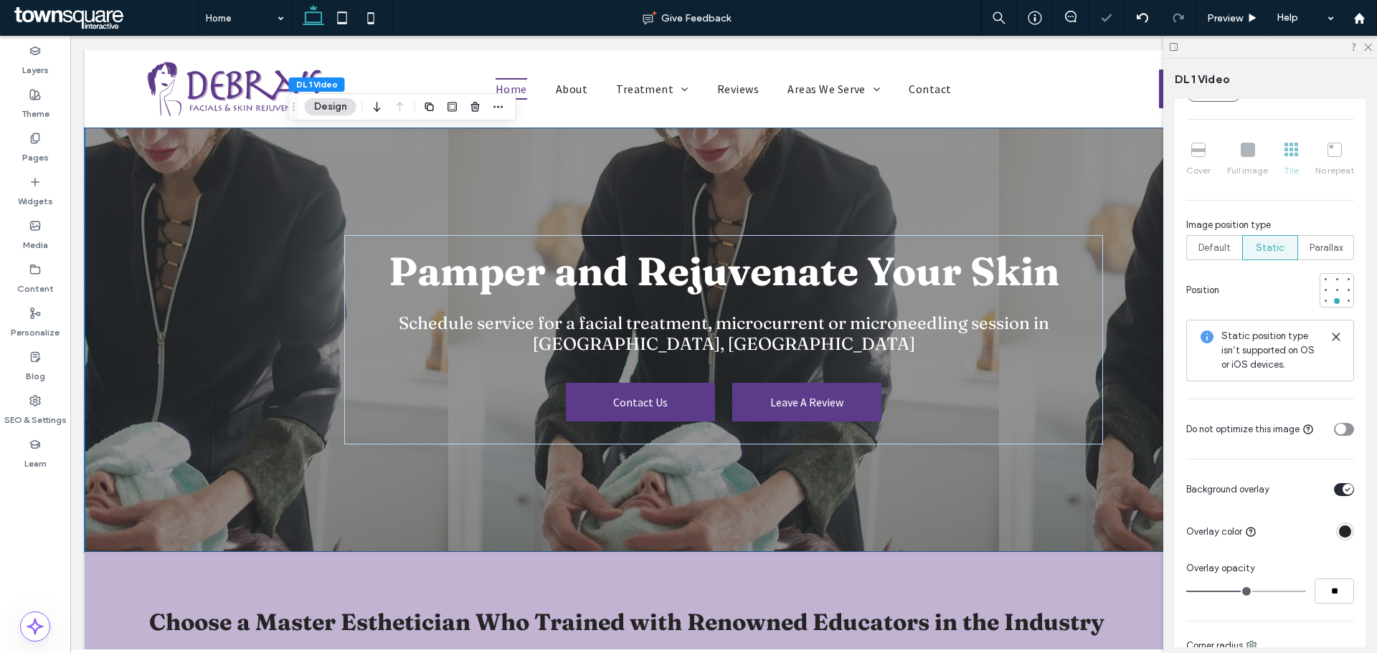
click at [605, 157] on div "Cover Full image Tile No repeat" at bounding box center [1270, 160] width 168 height 46
click at [605, 232] on div "Default" at bounding box center [1214, 248] width 37 height 24
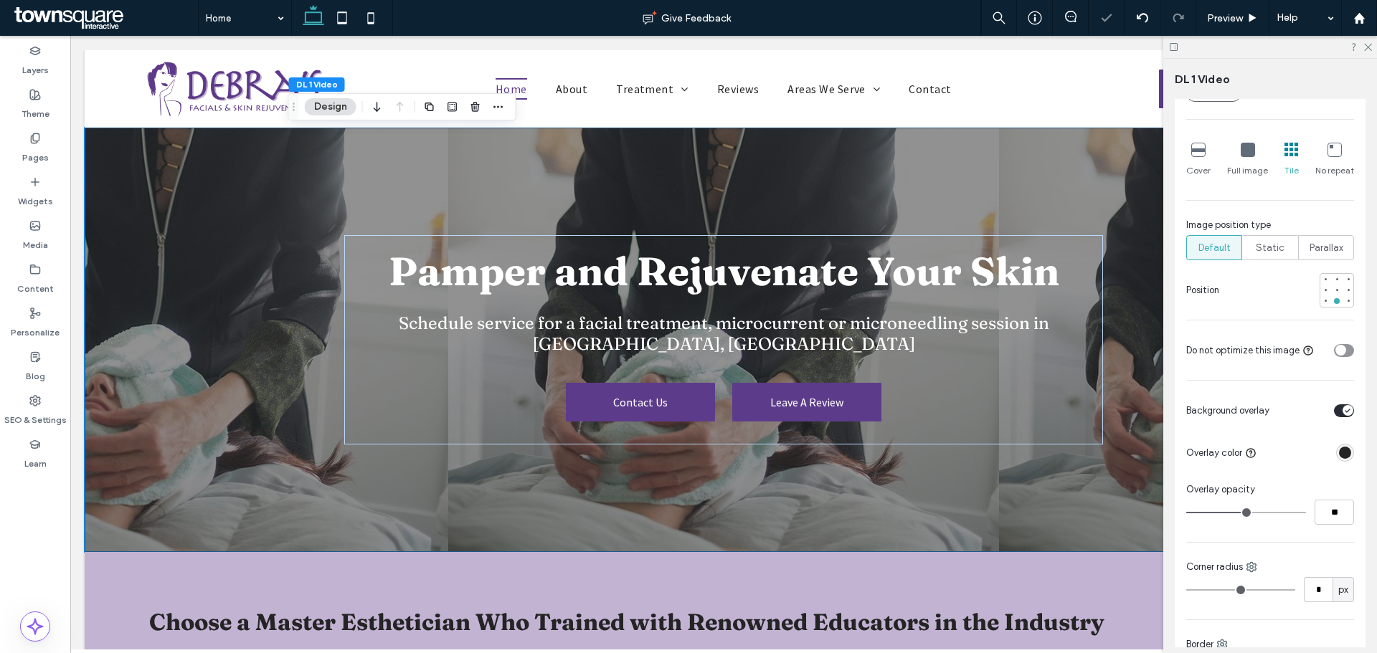
click at [605, 156] on icon at bounding box center [1248, 150] width 14 height 14
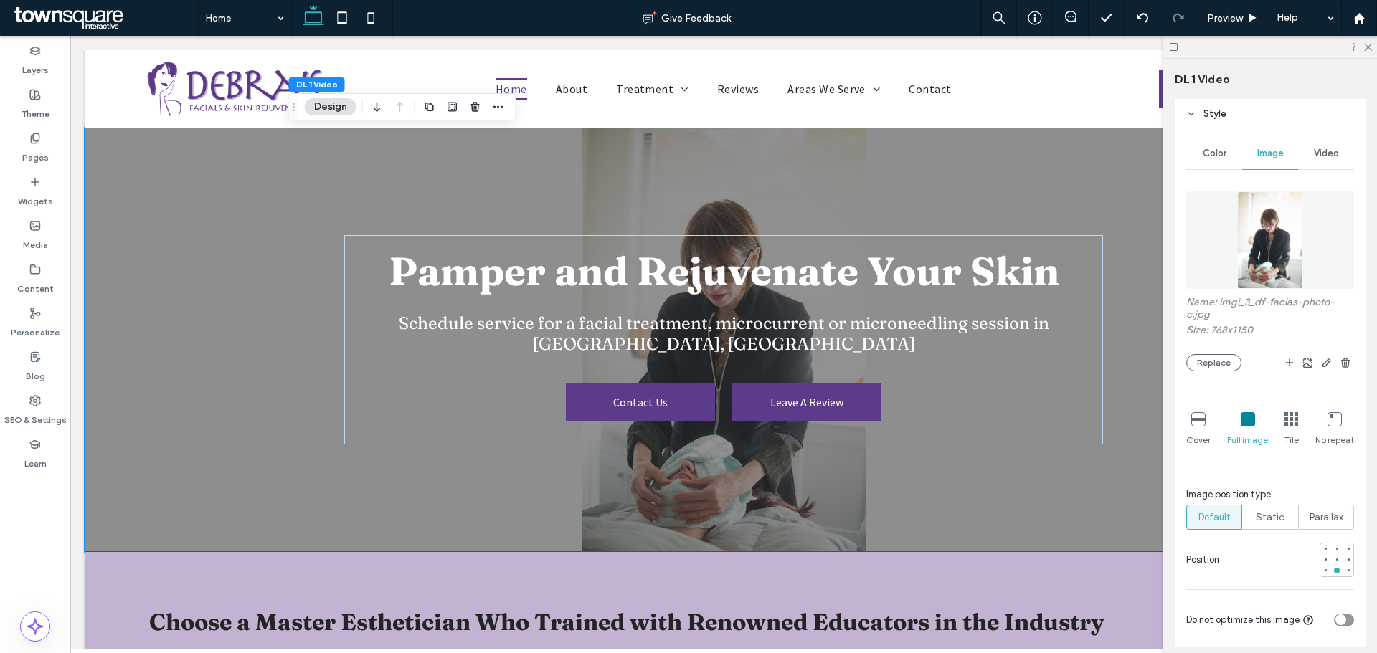
scroll to position [143, 0]
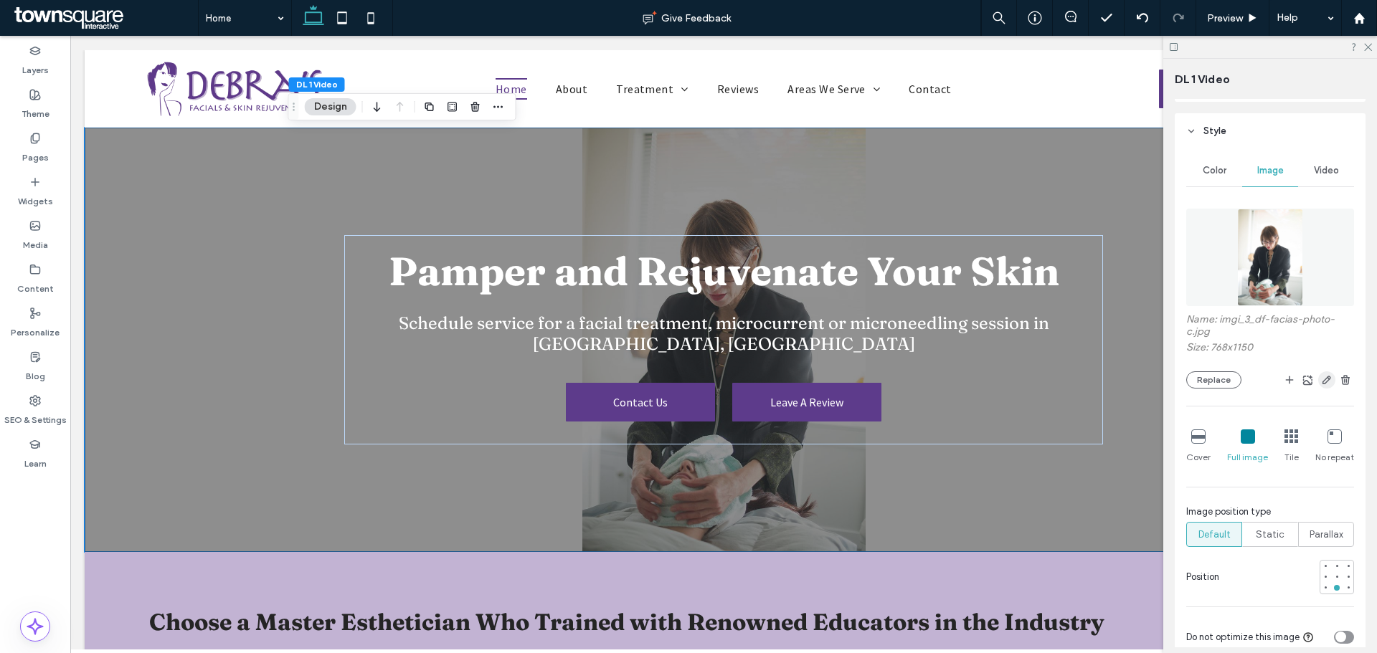
click at [605, 232] on icon "button" at bounding box center [1326, 379] width 11 height 11
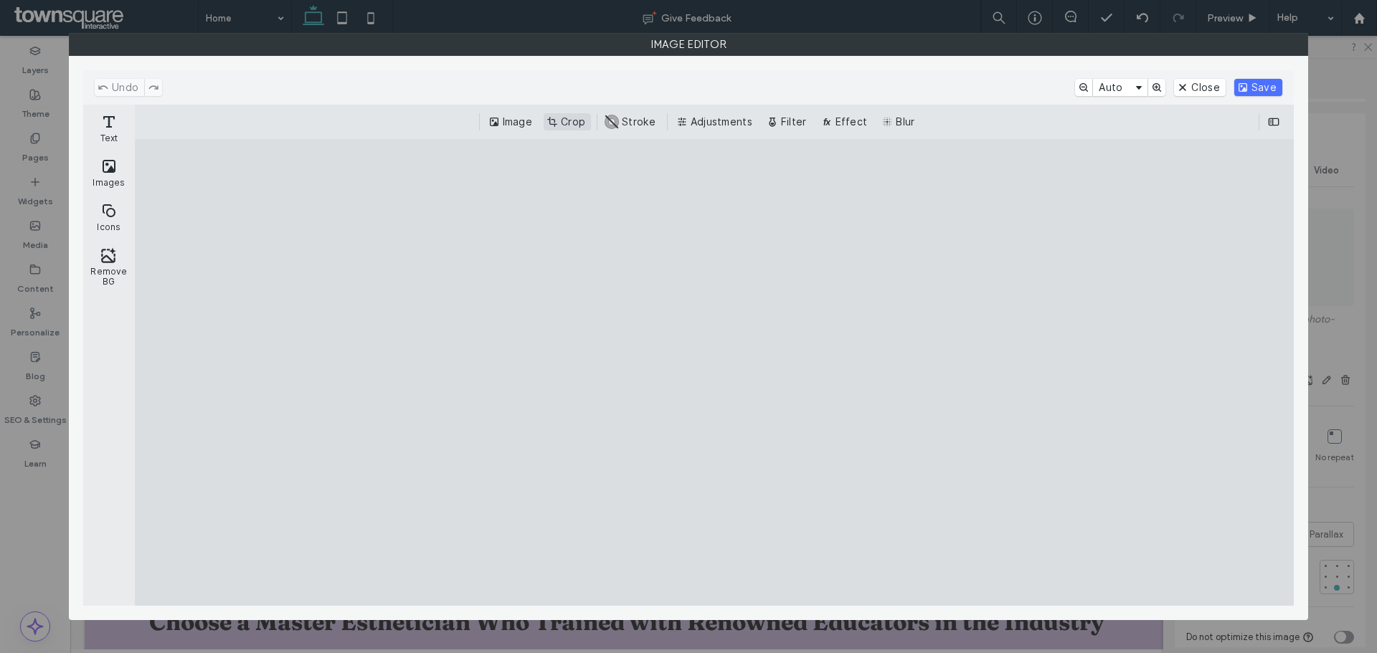
click at [577, 124] on button "Crop" at bounding box center [567, 121] width 47 height 17
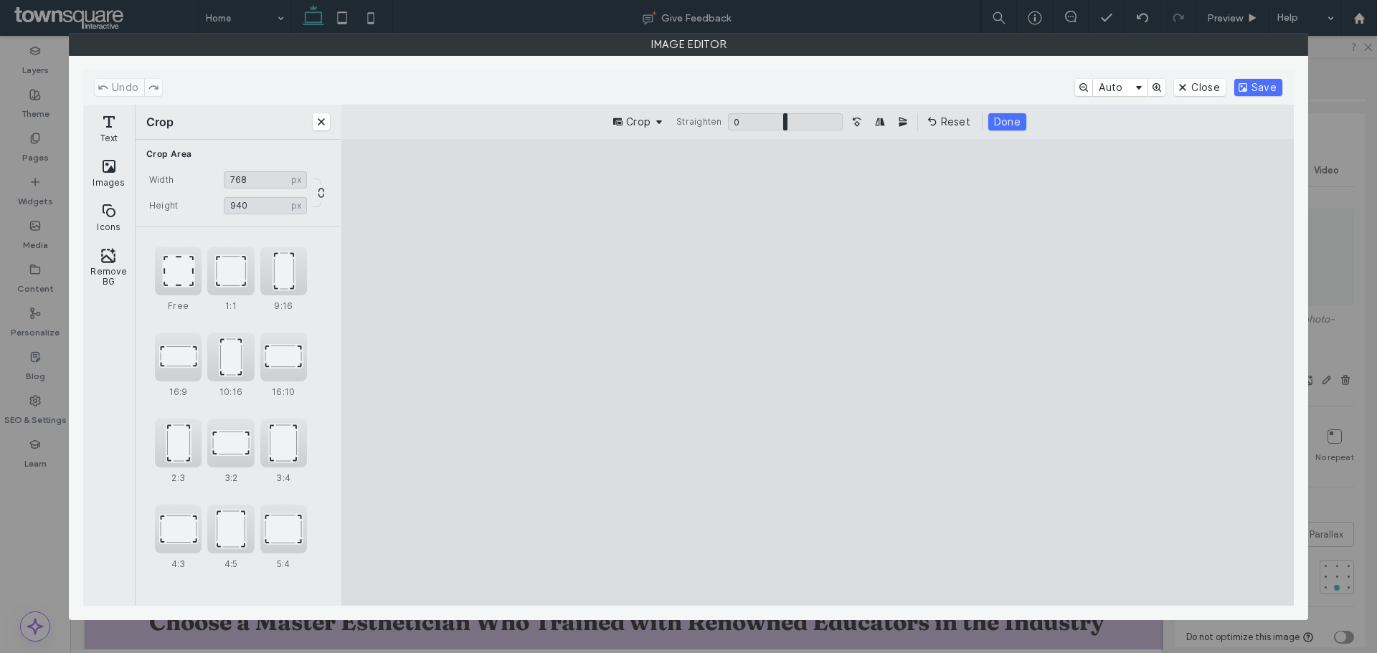
drag, startPoint x: 815, startPoint y: 186, endPoint x: 818, endPoint y: 255, distance: 68.2
click at [605, 232] on cesdk-canvas "Editor canvas" at bounding box center [818, 372] width 0 height 0
type input "***"
drag, startPoint x: 819, startPoint y: 587, endPoint x: 819, endPoint y: 561, distance: 26.5
click at [605, 232] on cesdk-canvas "Editor canvas" at bounding box center [818, 372] width 0 height 0
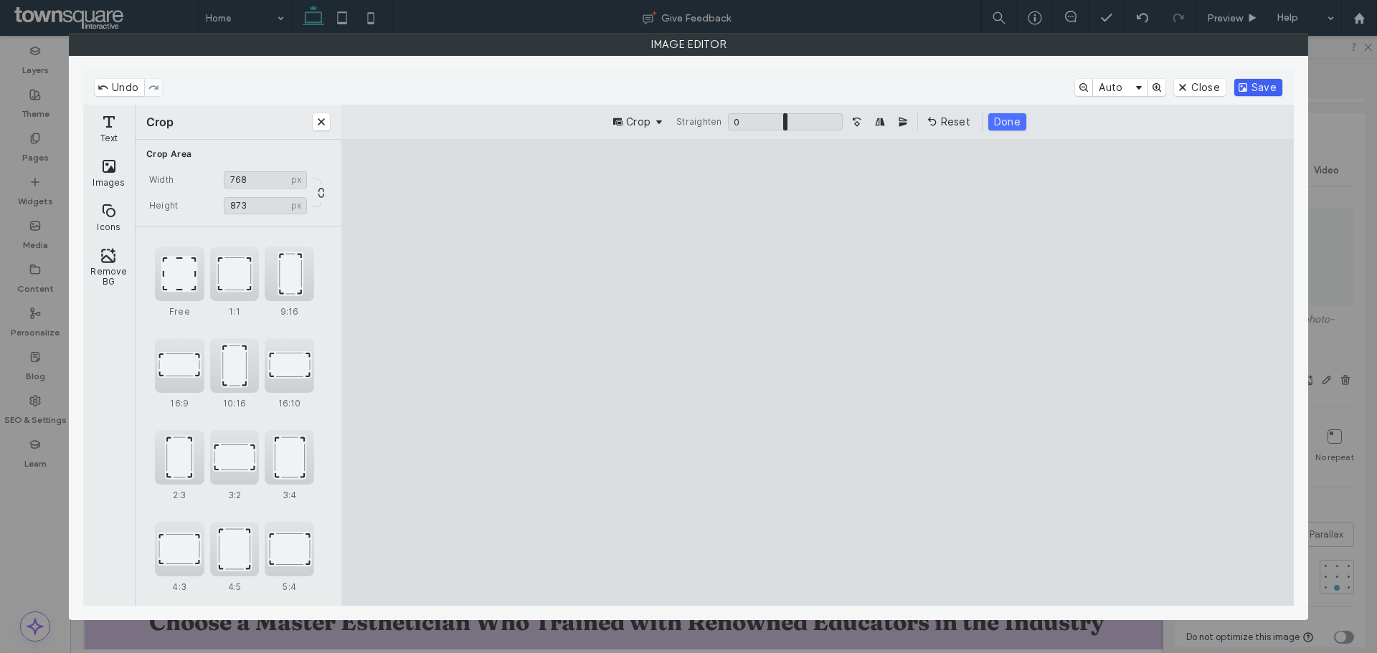
click at [605, 82] on button "Save" at bounding box center [1258, 87] width 48 height 17
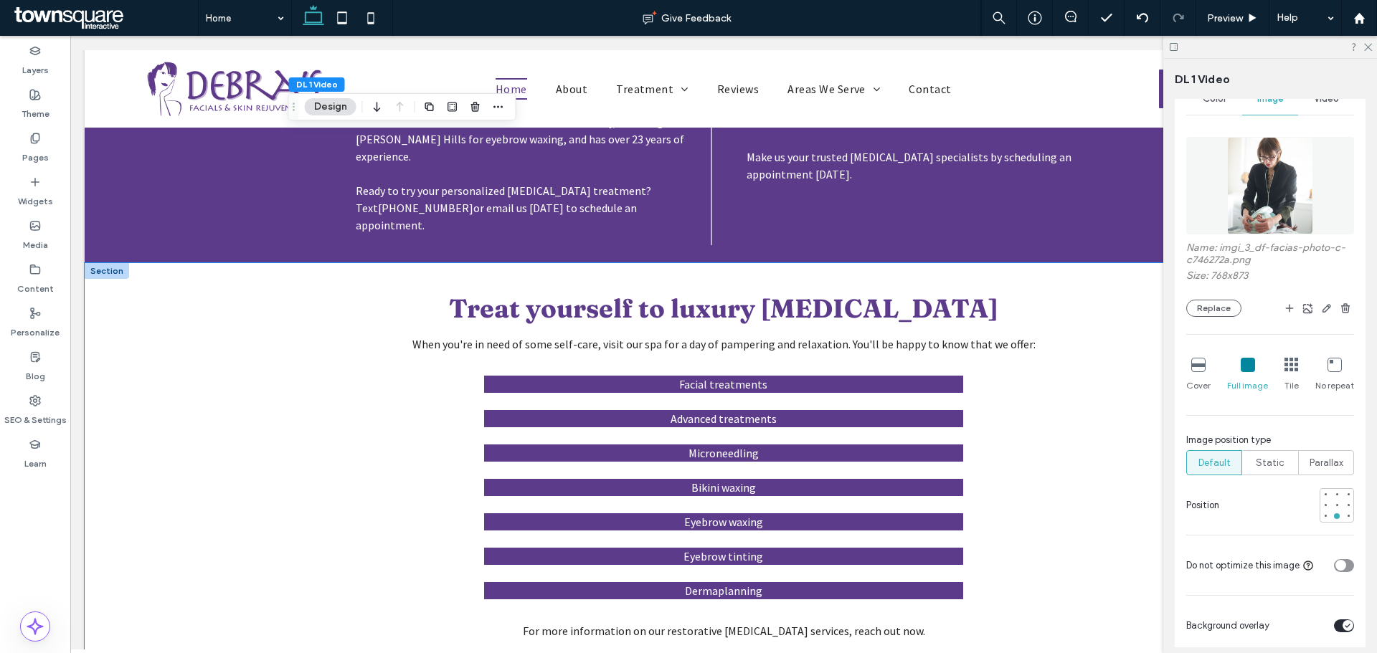
scroll to position [1234, 0]
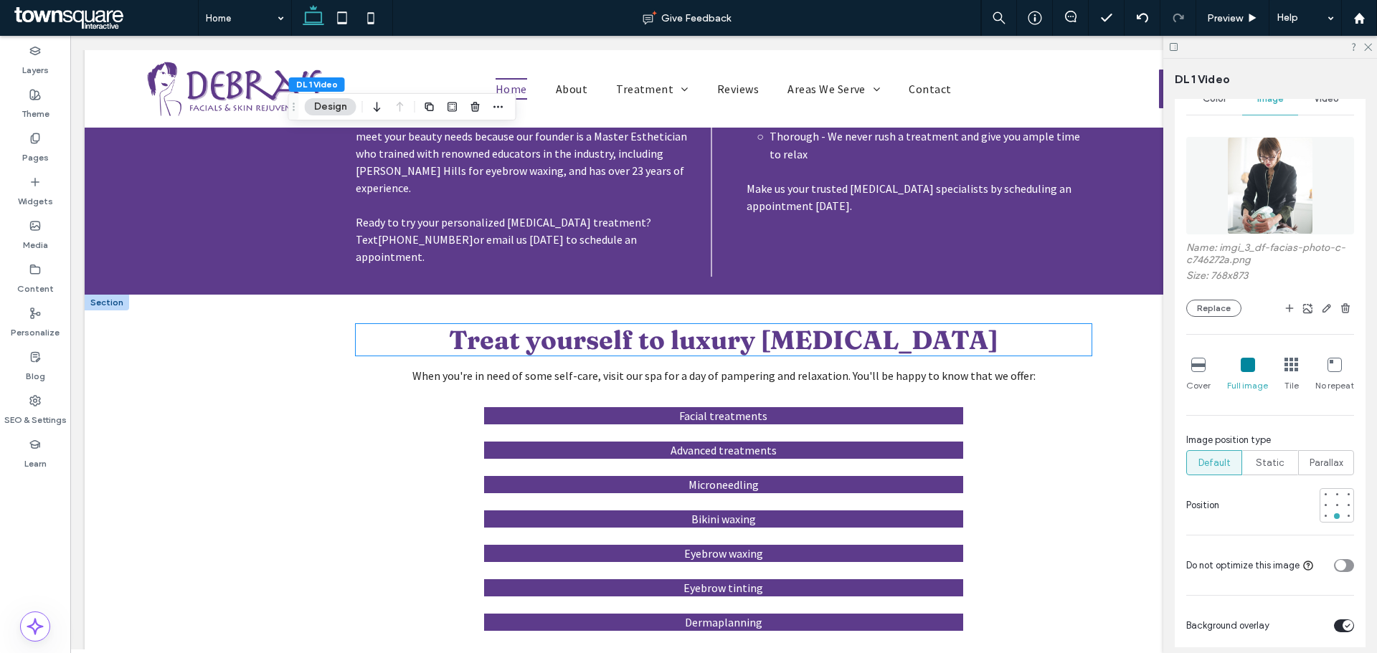
click at [605, 232] on span "Treat yourself to luxury skin care" at bounding box center [723, 340] width 549 height 32
click at [605, 232] on div "Treat yourself to luxury skin care" at bounding box center [723, 340] width 735 height 32
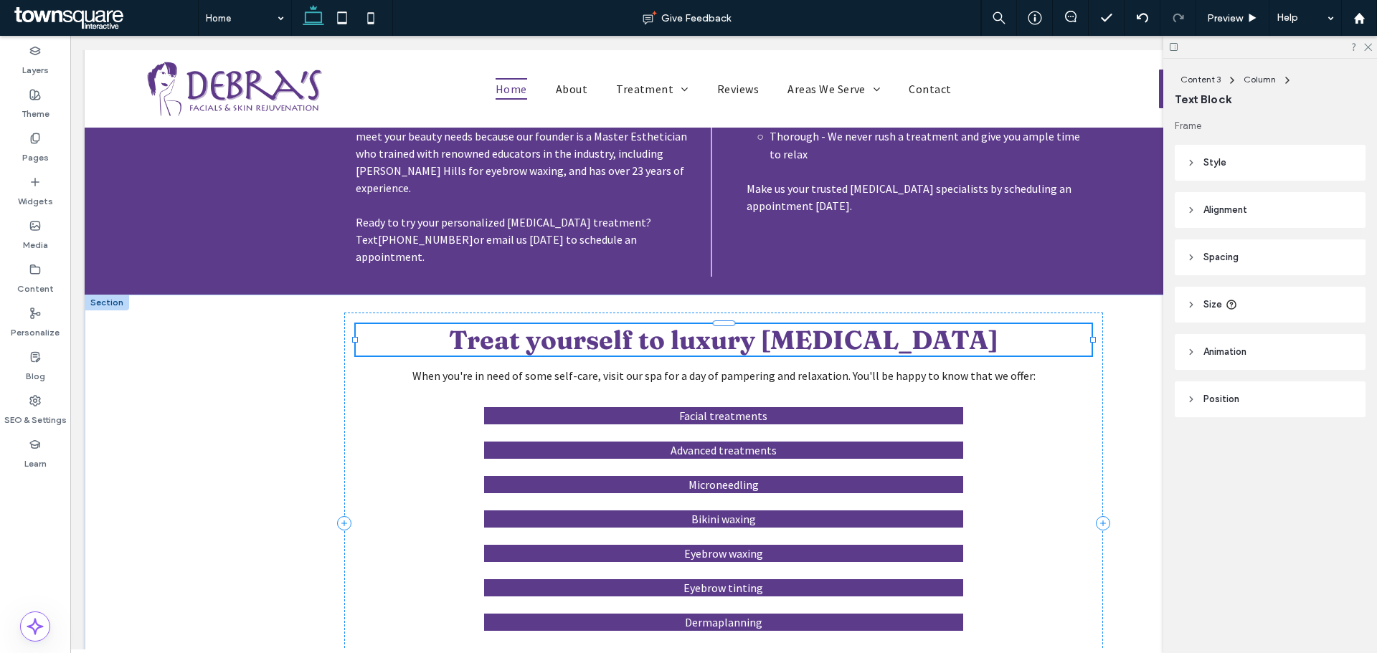
click at [605, 232] on span "Treat yourself to luxury skin care" at bounding box center [723, 340] width 549 height 32
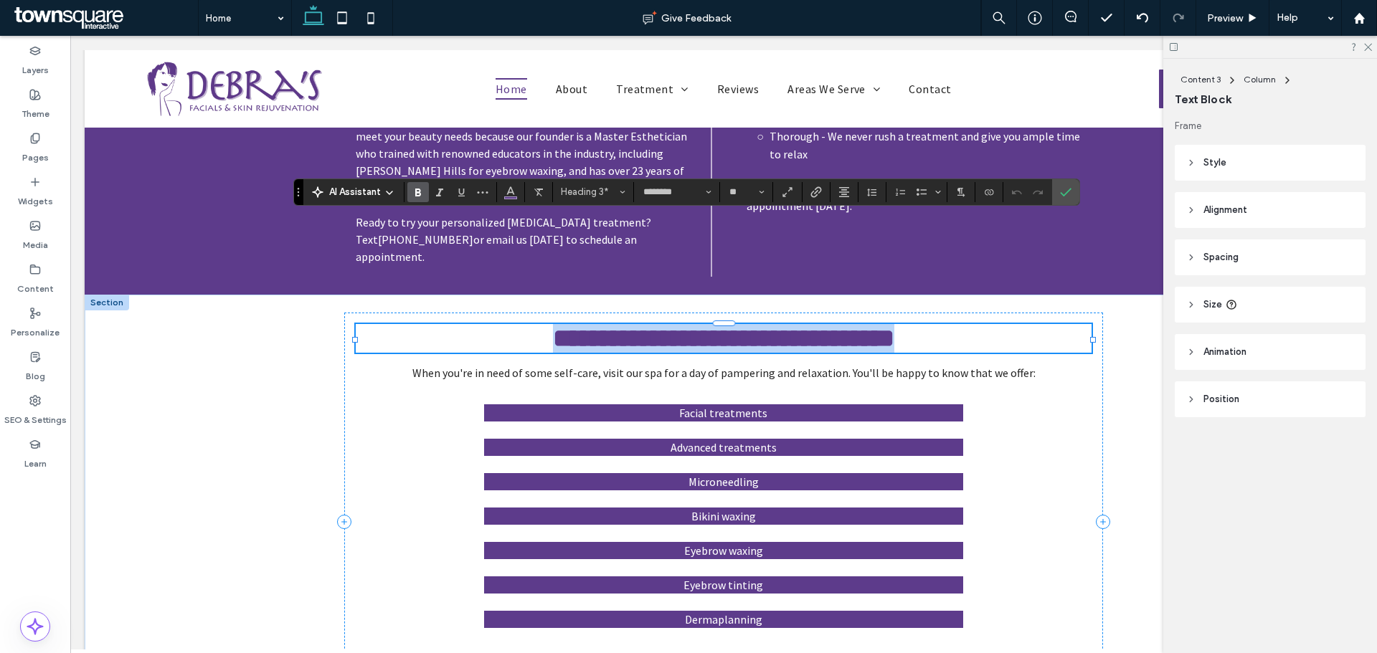
click at [605, 232] on h3 "**********" at bounding box center [723, 338] width 735 height 29
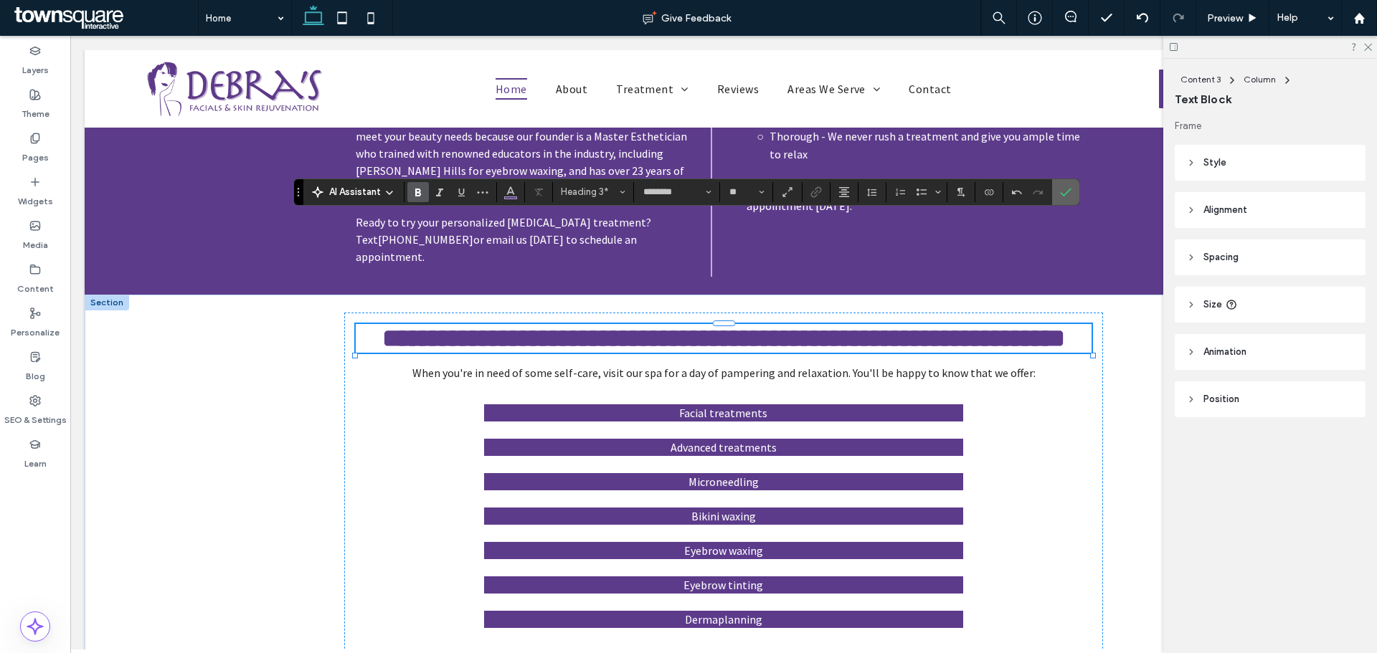
drag, startPoint x: 1074, startPoint y: 191, endPoint x: 998, endPoint y: 153, distance: 84.4
click at [605, 191] on label "Confirm" at bounding box center [1066, 192] width 22 height 26
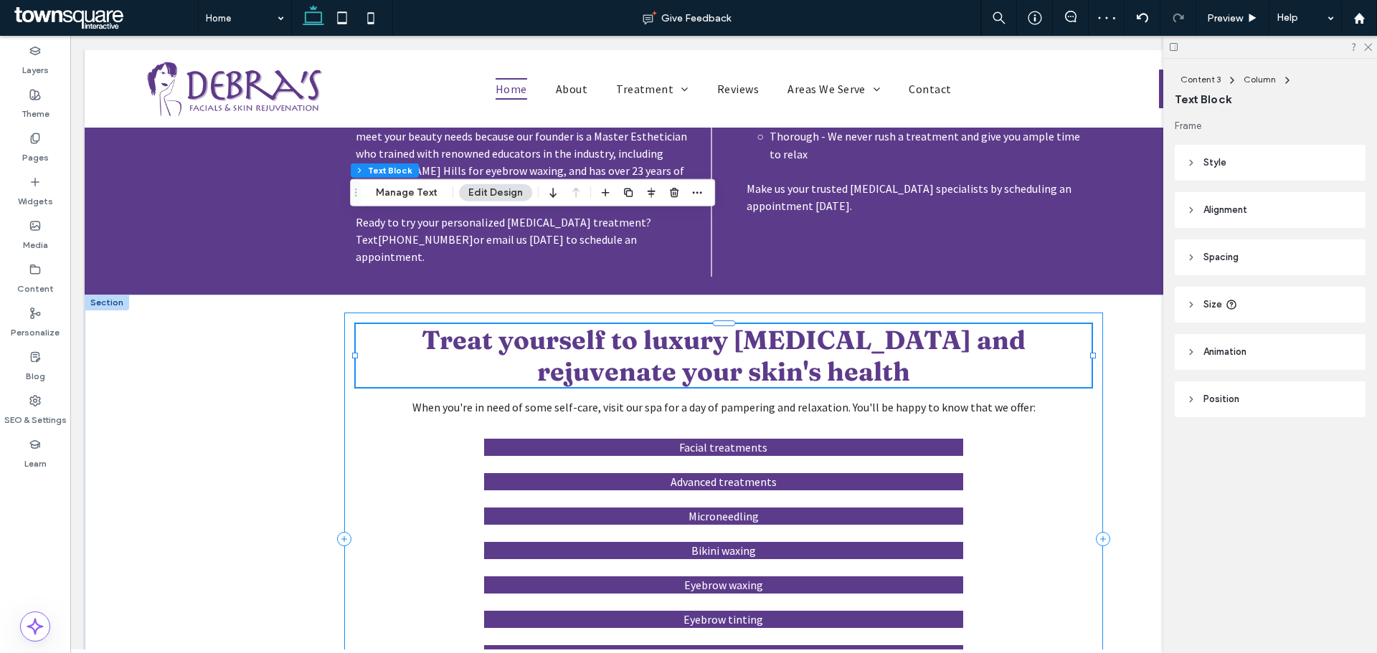
click at [188, 232] on div "Treat yourself to luxury skin care and rejuvenate your skin's health When you'r…" at bounding box center [724, 540] width 1278 height 490
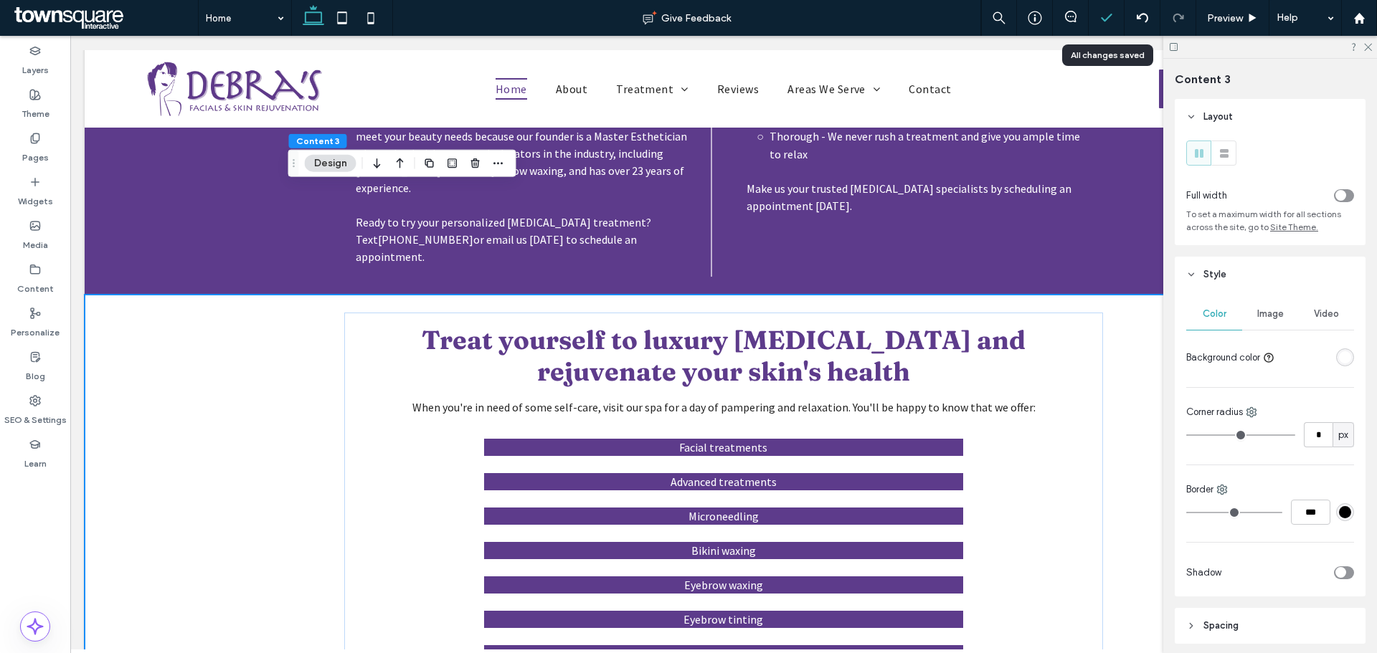
click at [605, 14] on icon at bounding box center [1107, 18] width 14 height 14
